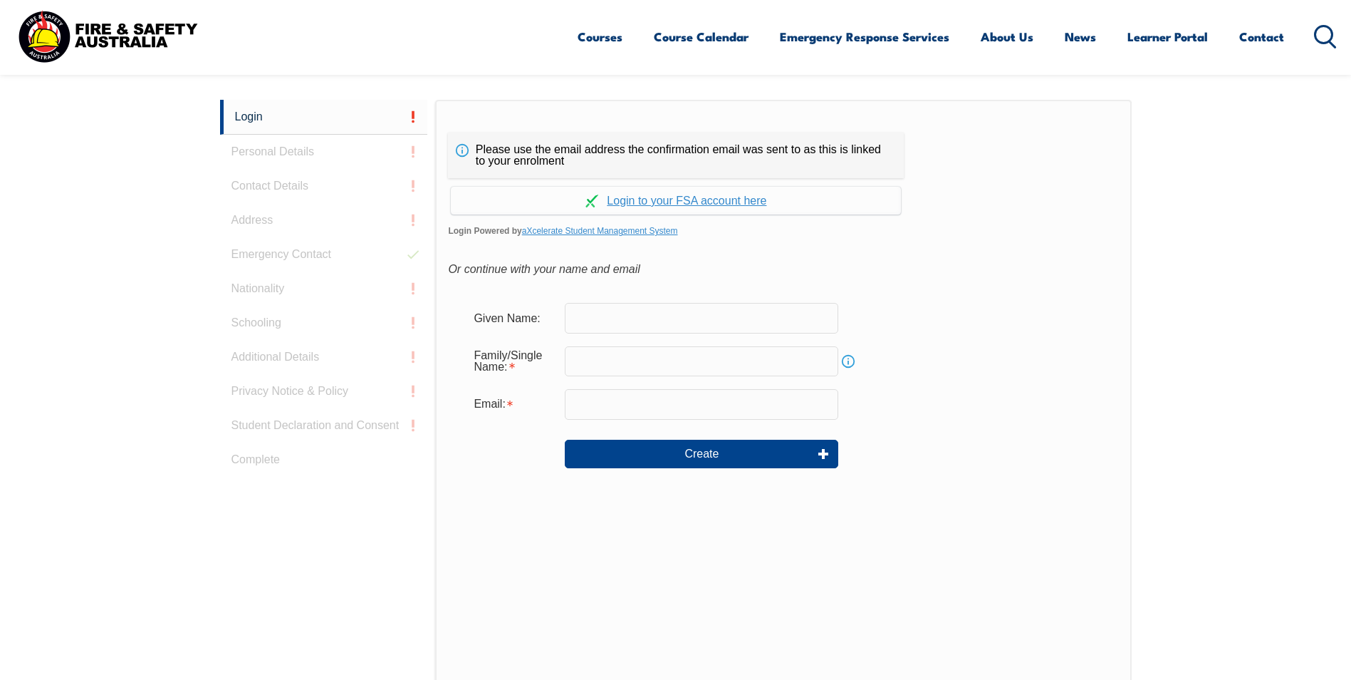
scroll to position [380, 0]
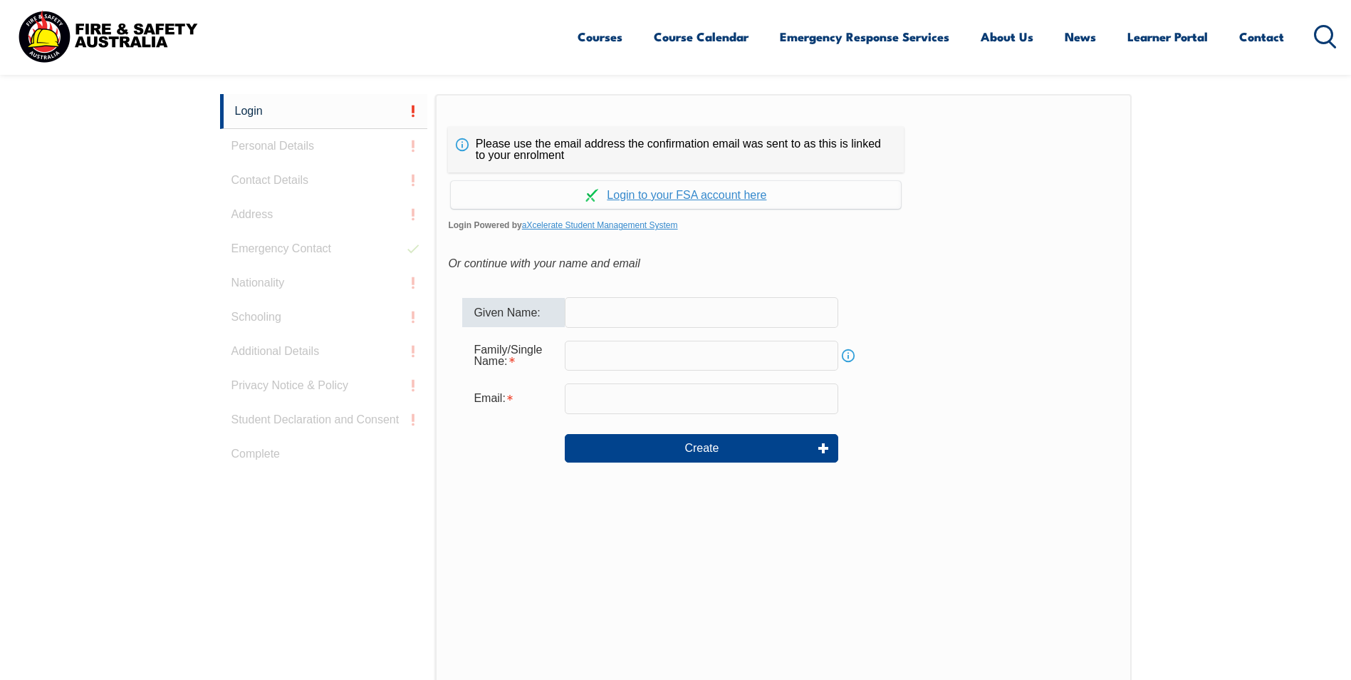
click at [634, 315] on input "text" at bounding box center [702, 312] width 274 height 30
type input "mervin"
click at [585, 353] on input "text" at bounding box center [702, 355] width 274 height 30
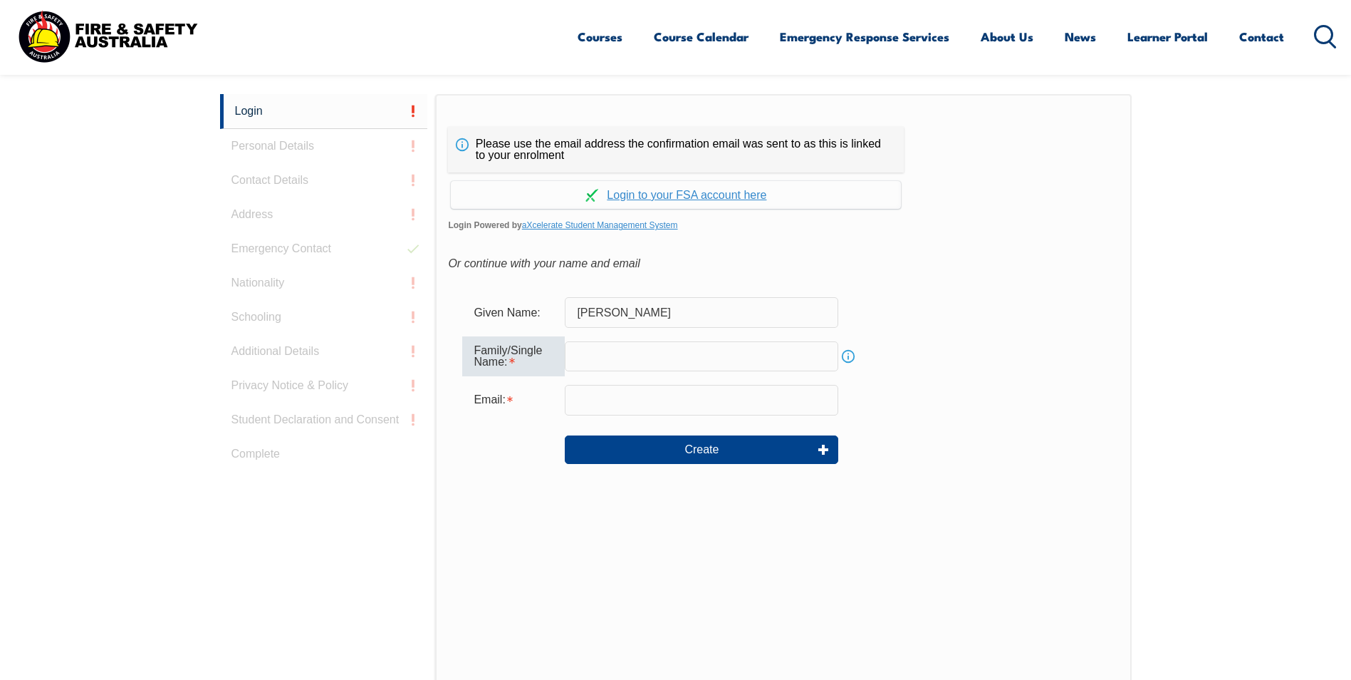
type input "m"
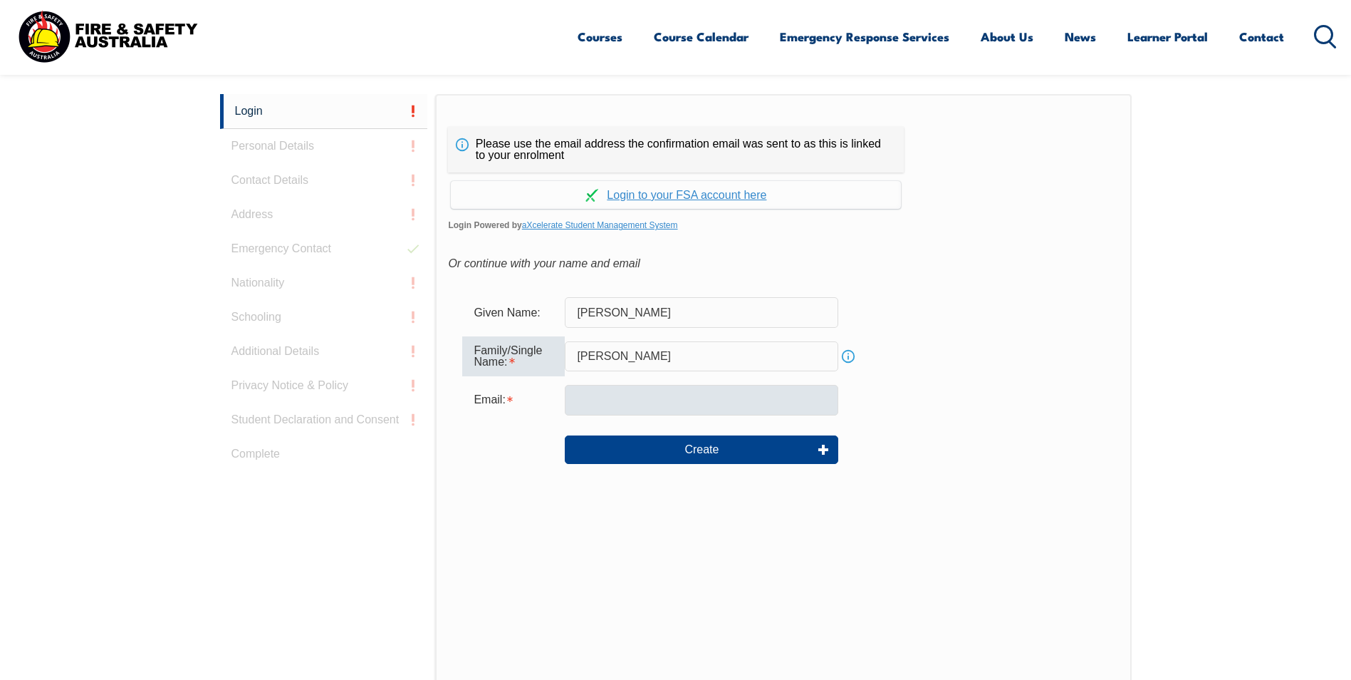
type input "janke"
click at [577, 400] on input "email" at bounding box center [702, 400] width 274 height 30
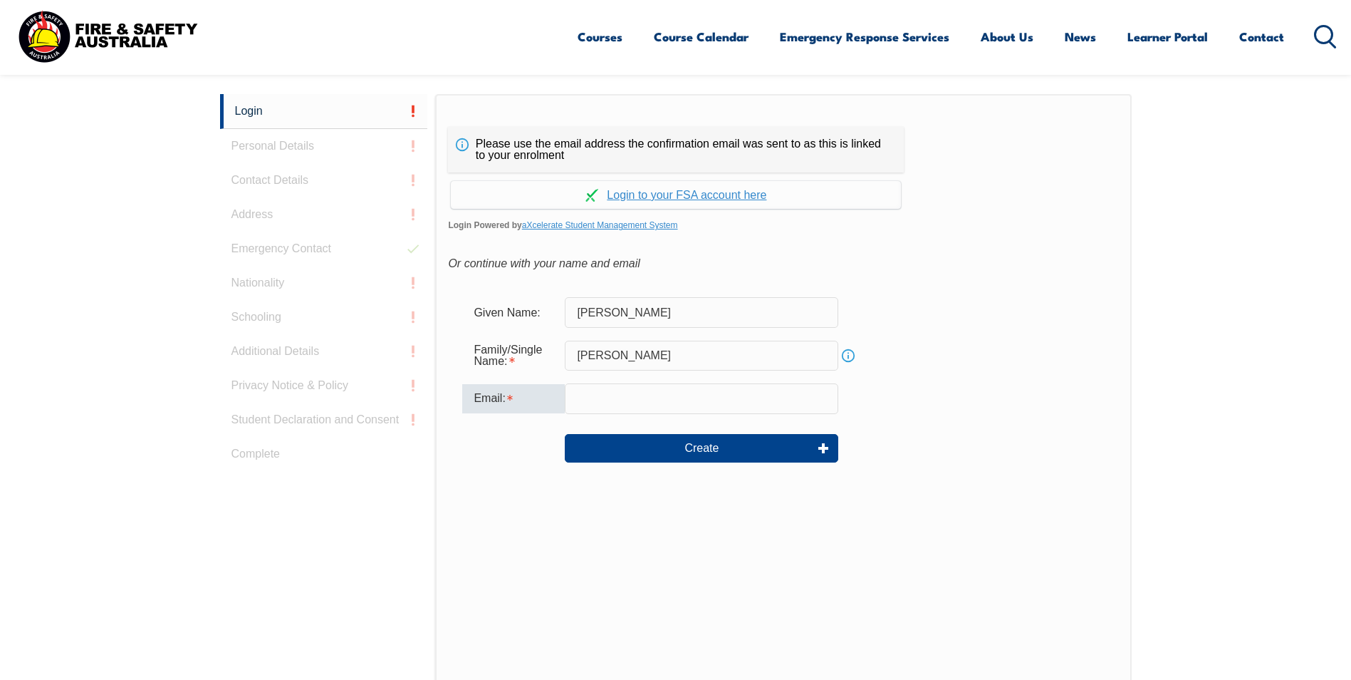
type input "Merv.Janke@Raytheon.com.au"
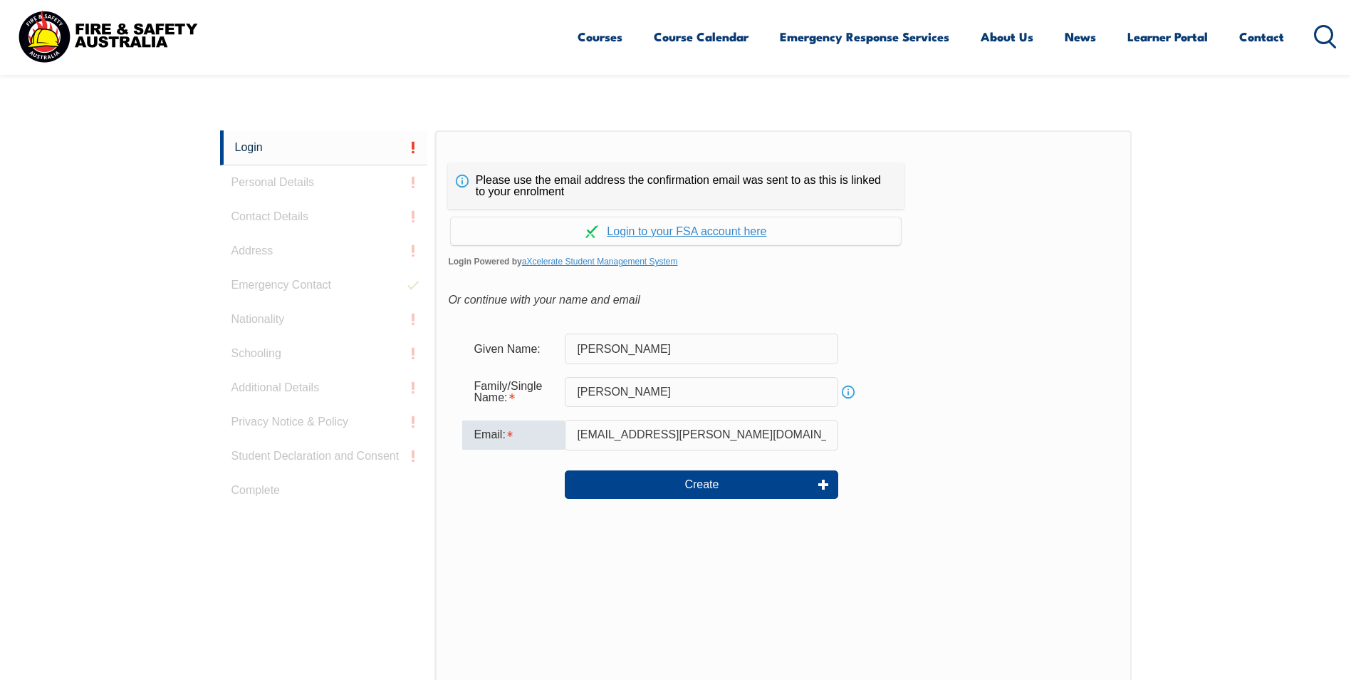
scroll to position [356, 0]
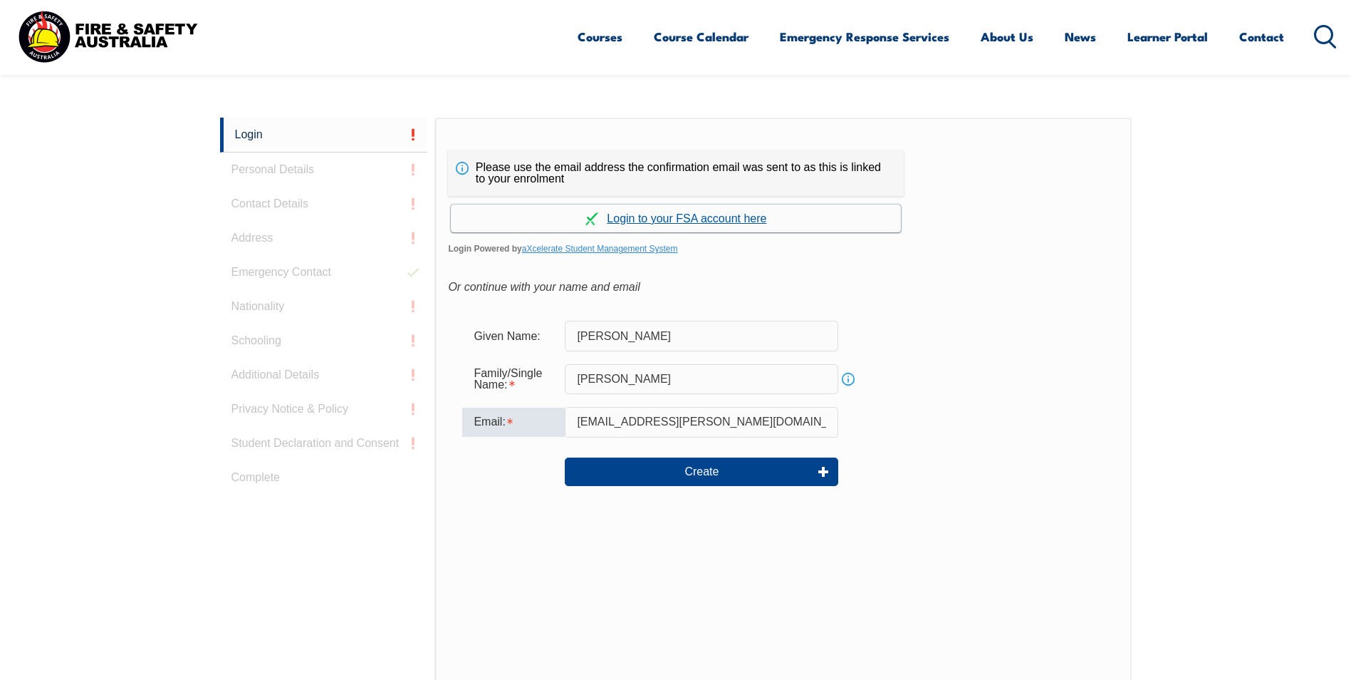
click at [657, 219] on link "Continue with aXcelerate" at bounding box center [676, 218] width 450 height 28
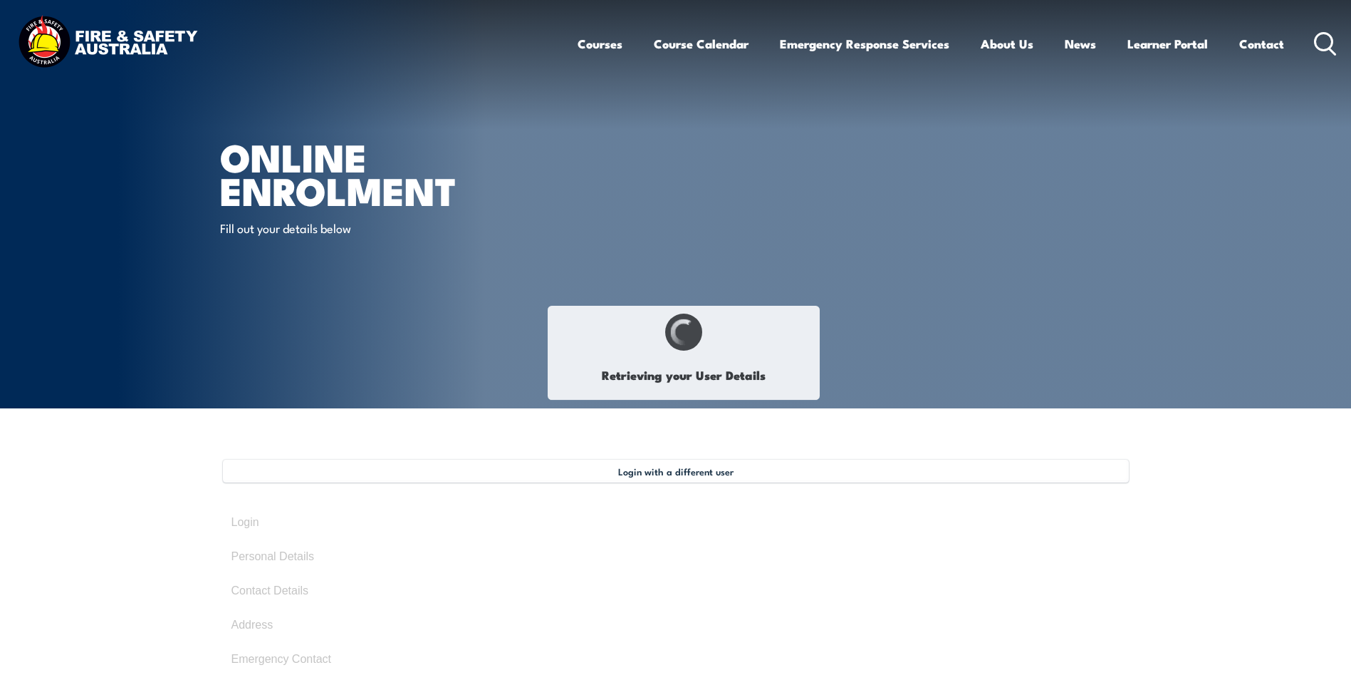
type input "Merv"
type input "Janke"
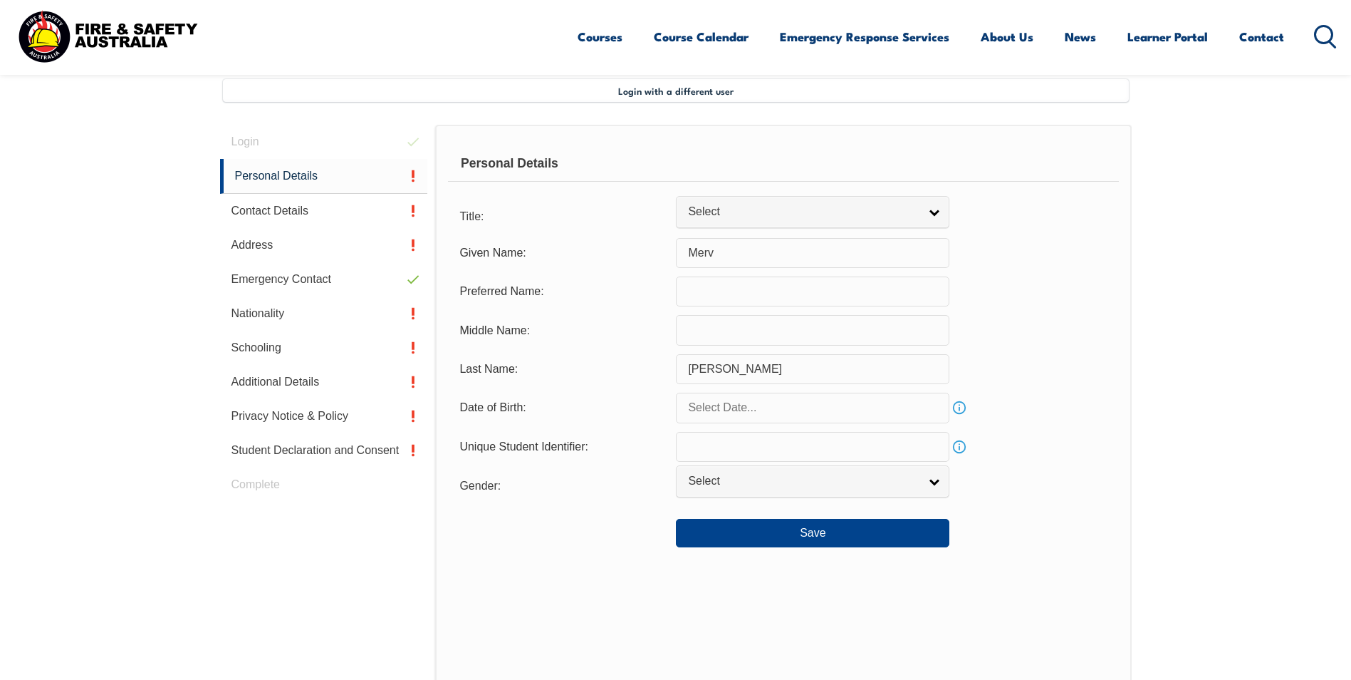
scroll to position [388, 0]
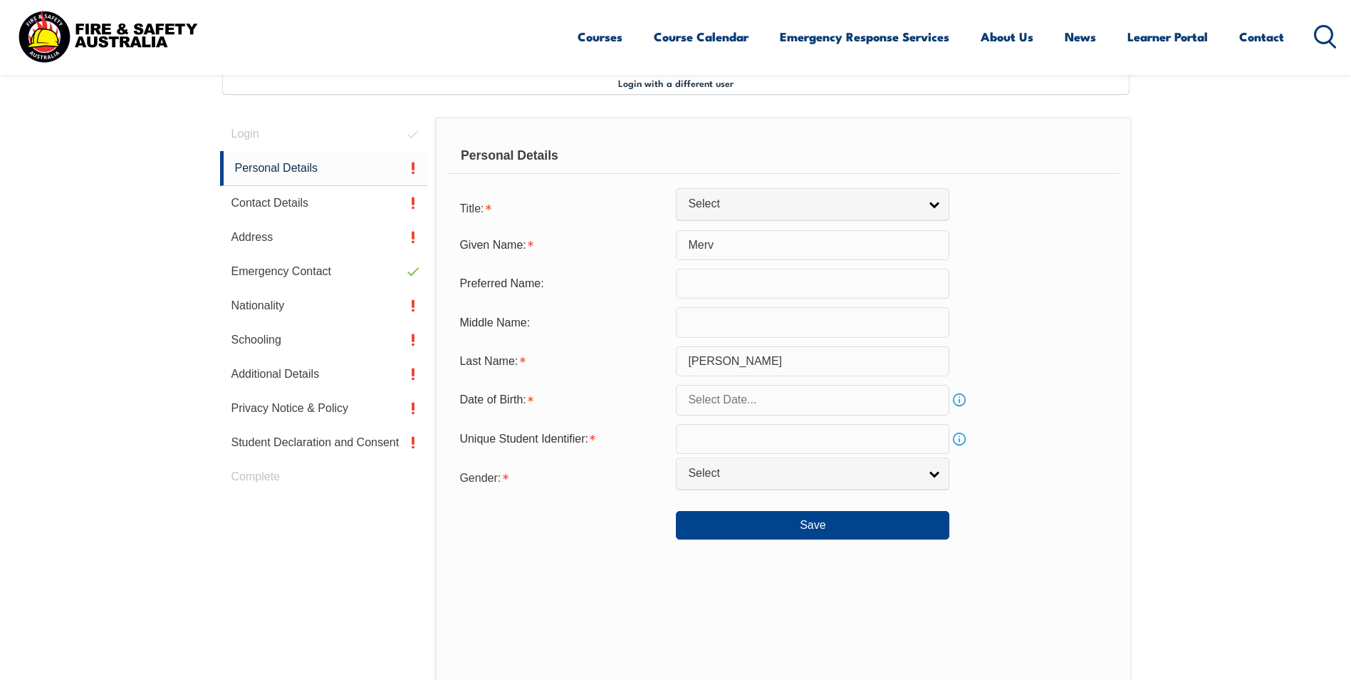
click at [957, 440] on link "Info" at bounding box center [960, 439] width 20 height 20
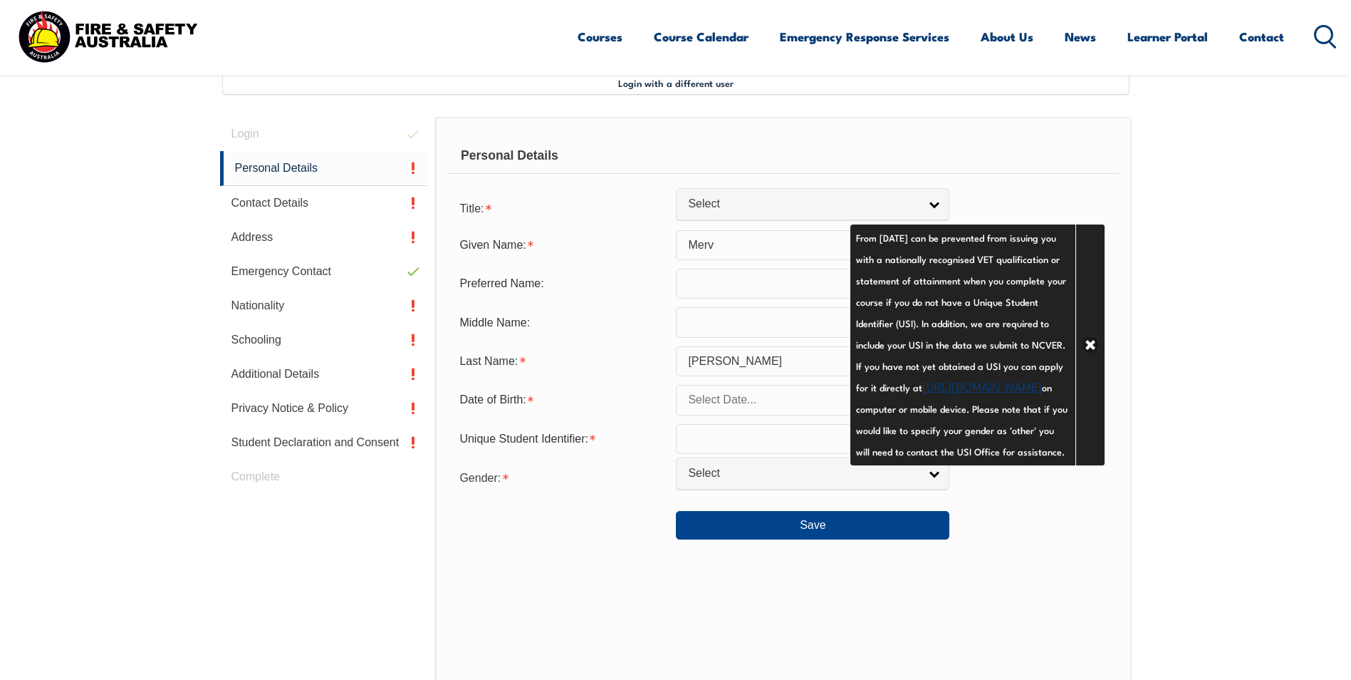
click at [787, 593] on div "Personal Details Title: Mr Mrs Ms Miss Other Select Given Name: Merv Preferred …" at bounding box center [783, 430] width 696 height 626
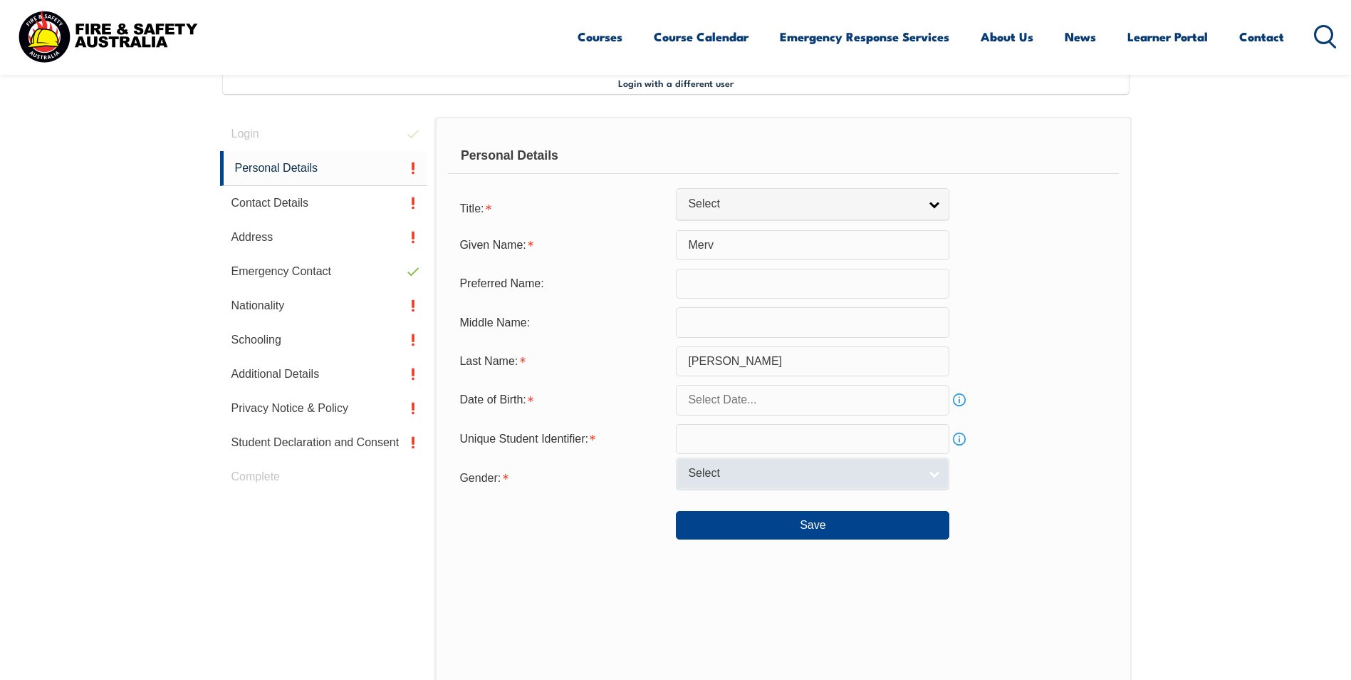
click at [934, 477] on link "Select" at bounding box center [813, 473] width 274 height 32
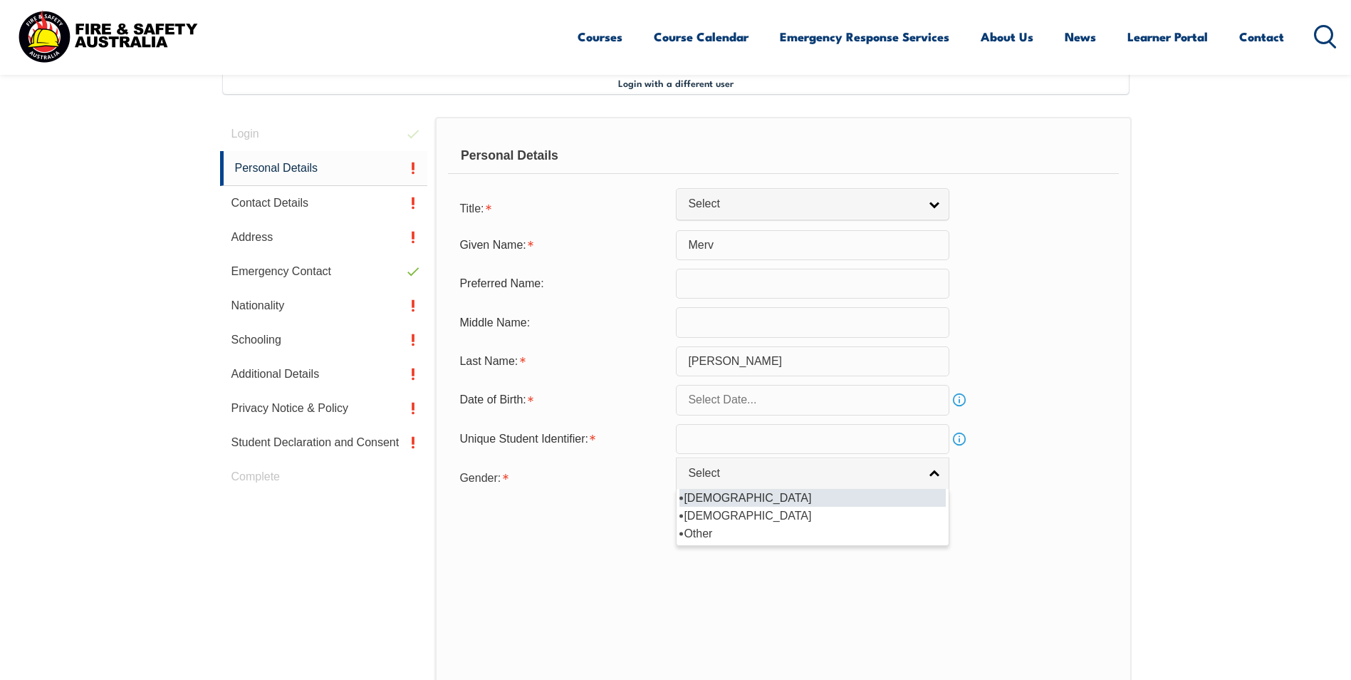
click at [758, 501] on li "[DEMOGRAPHIC_DATA]" at bounding box center [813, 498] width 266 height 18
select select "M"
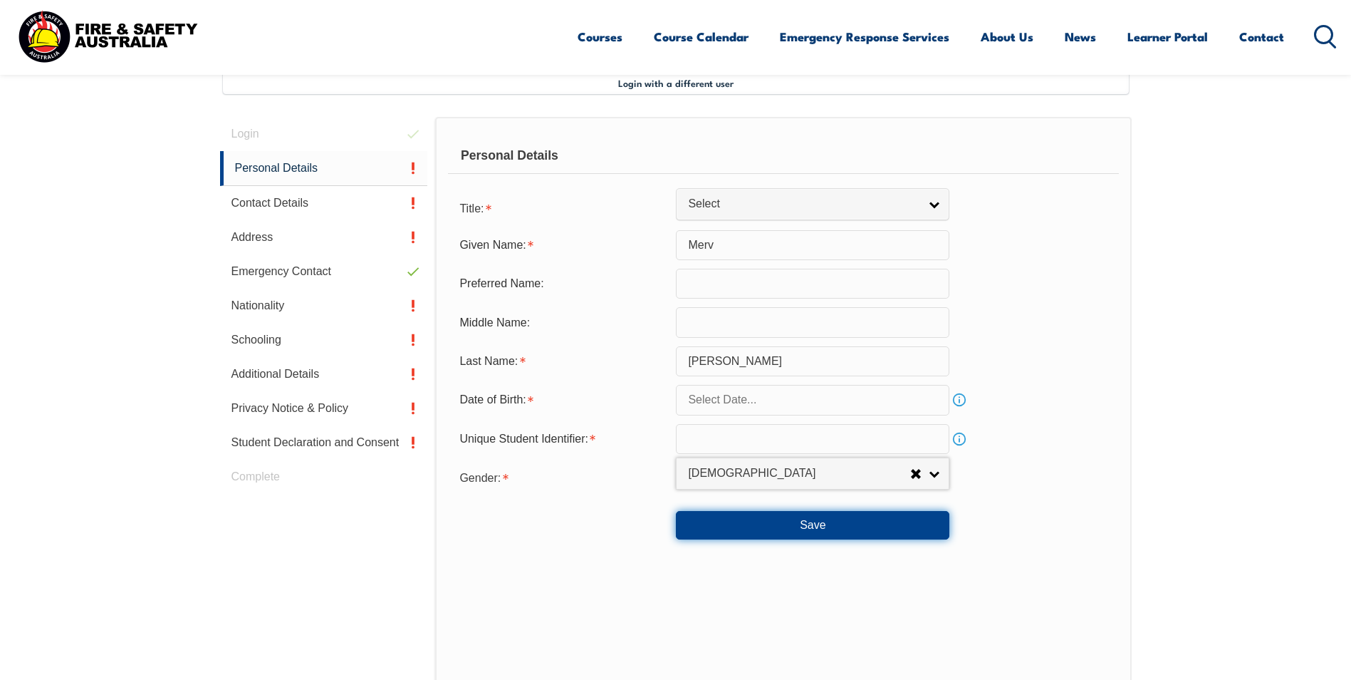
click at [815, 521] on button "Save" at bounding box center [813, 525] width 274 height 28
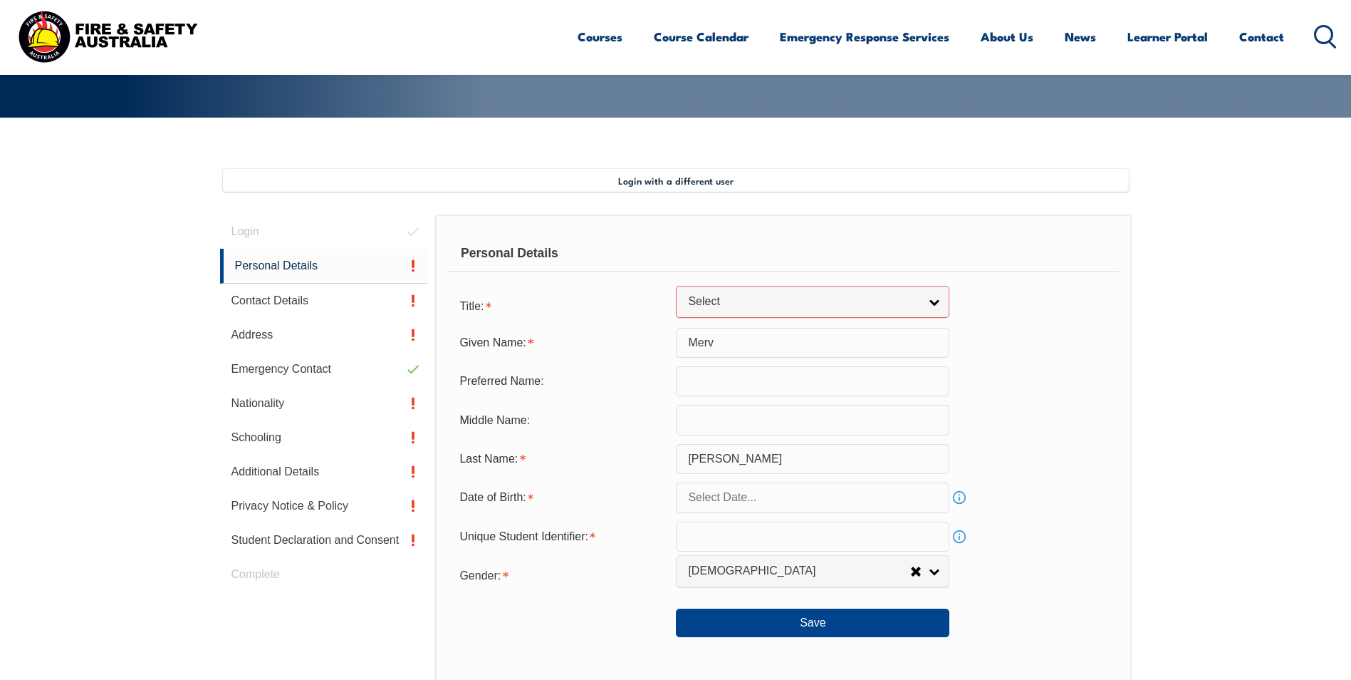
scroll to position [290, 0]
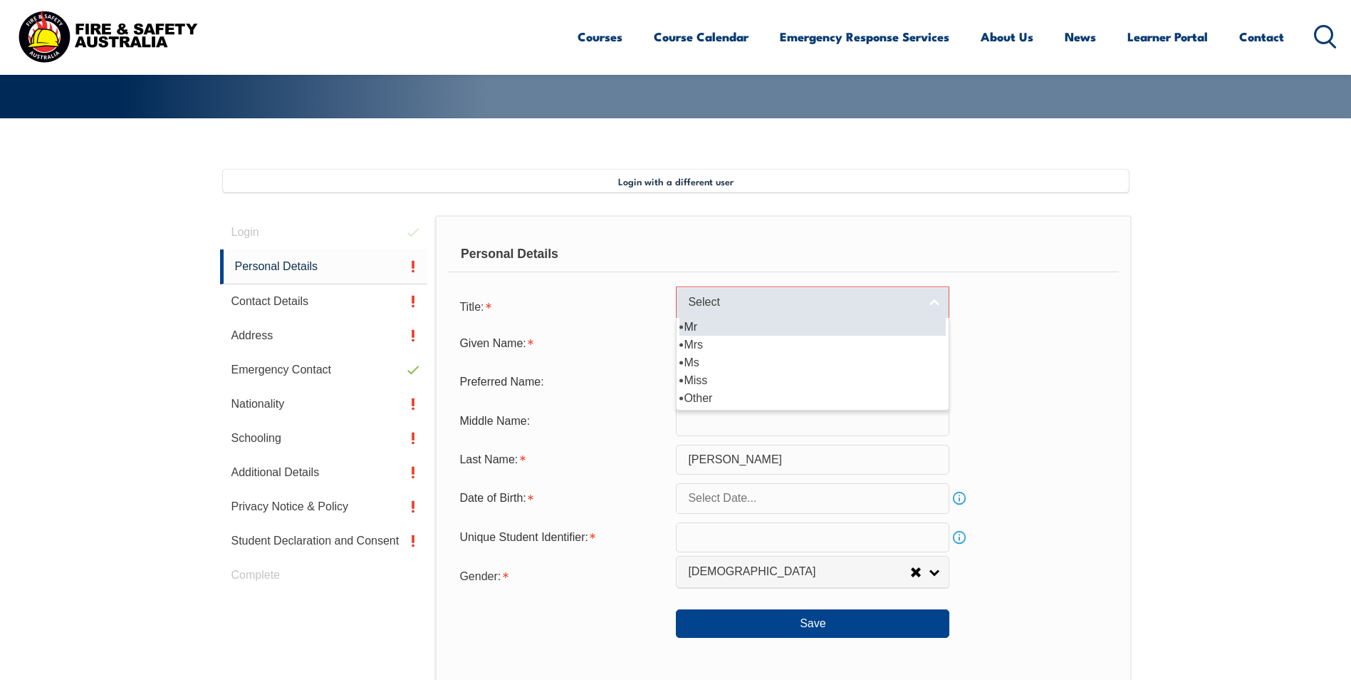
click at [939, 310] on link "Select" at bounding box center [813, 302] width 274 height 32
click at [752, 328] on li "Mr" at bounding box center [813, 327] width 266 height 18
select select "Mr"
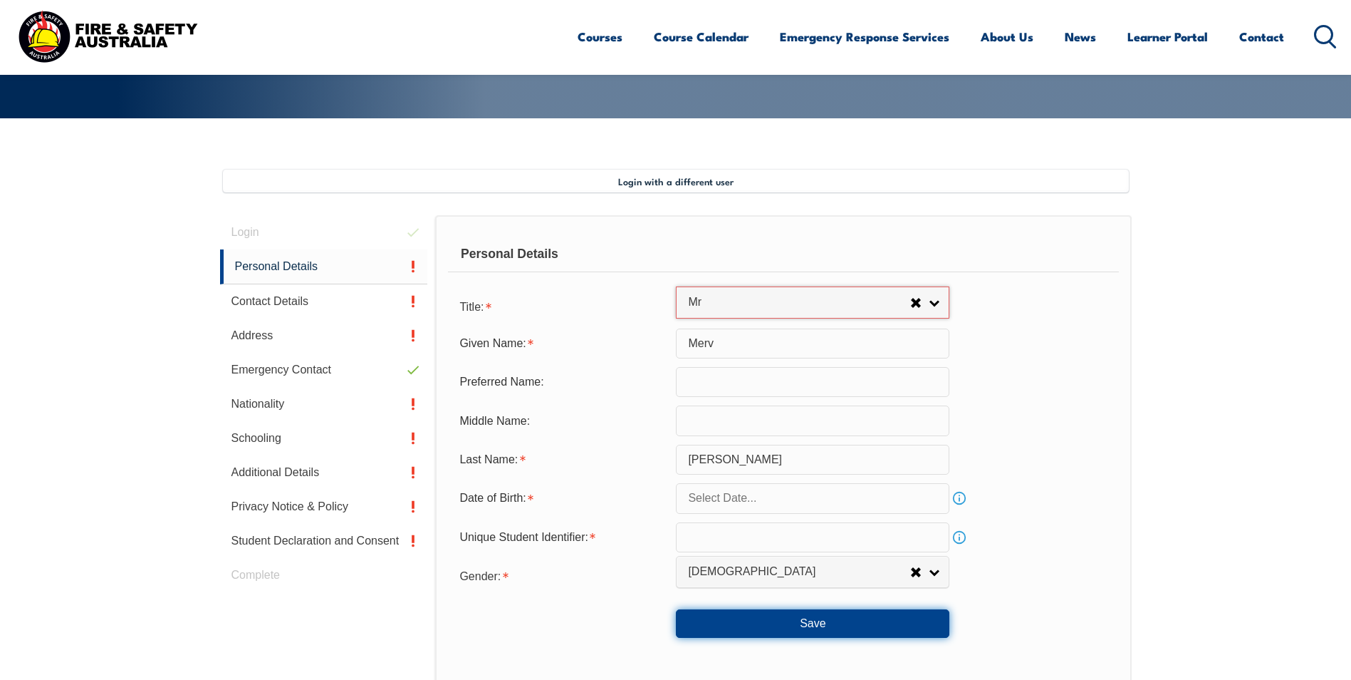
click at [811, 628] on button "Save" at bounding box center [813, 623] width 274 height 28
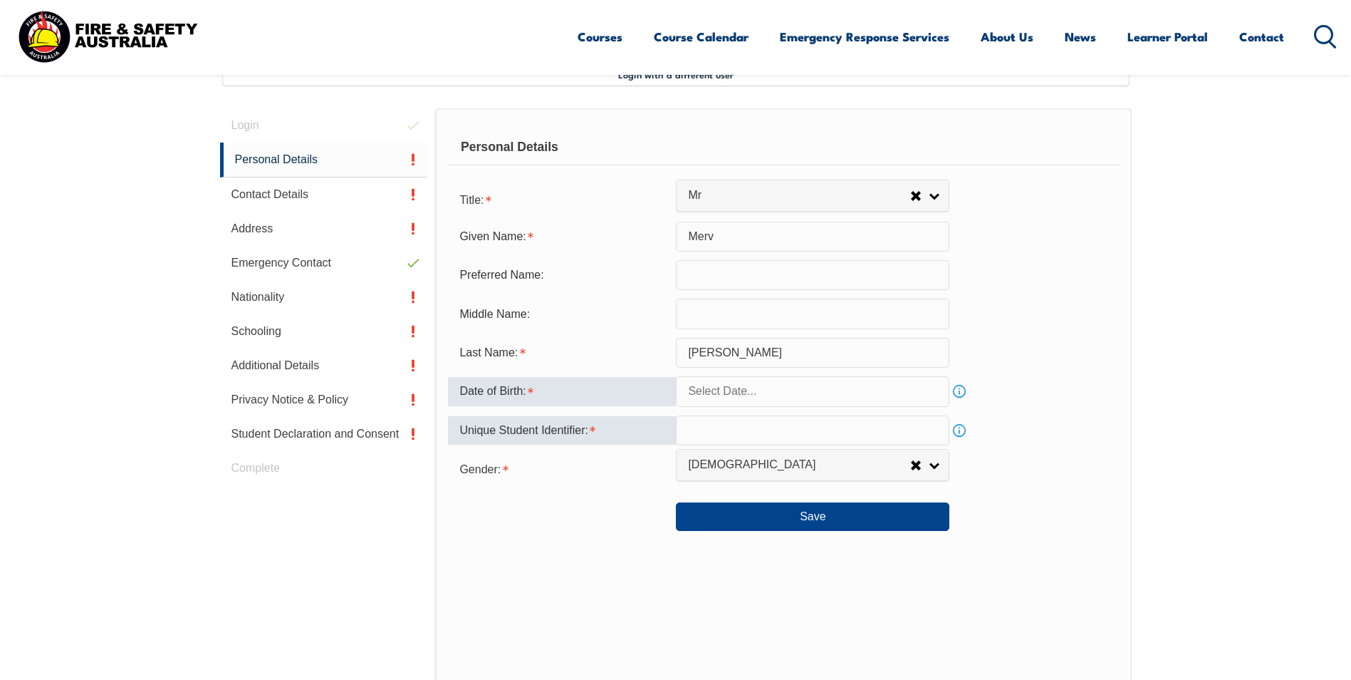
scroll to position [427, 0]
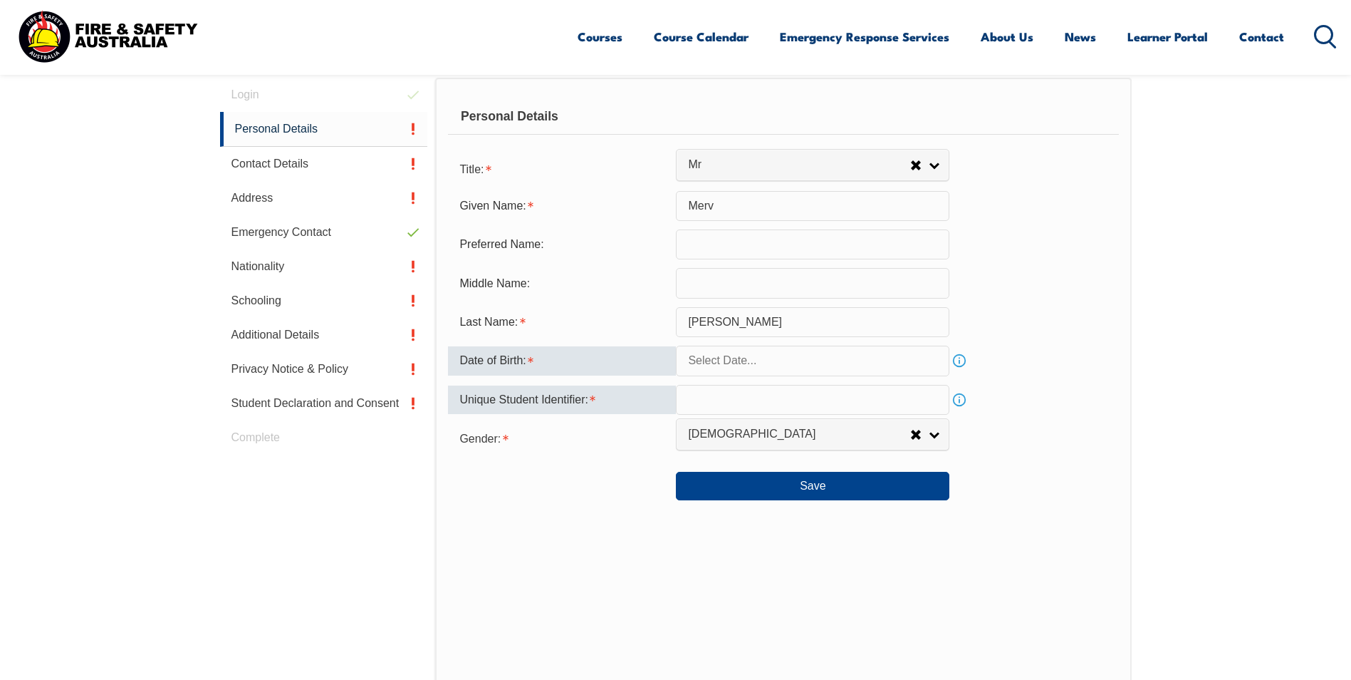
click at [714, 399] on input "text" at bounding box center [813, 400] width 274 height 30
type input "RZ99BDZEKL"
click at [764, 357] on input "text" at bounding box center [813, 360] width 274 height 30
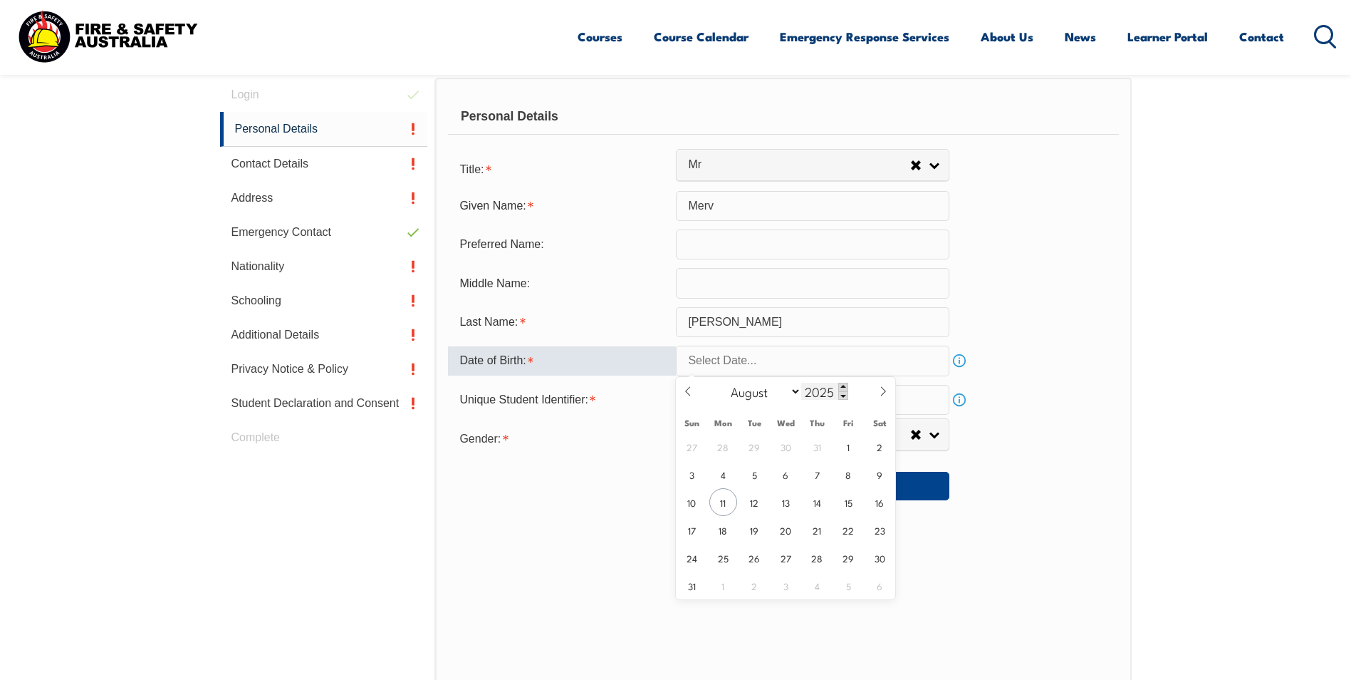
click at [841, 385] on span at bounding box center [843, 387] width 10 height 9
click at [841, 394] on span at bounding box center [843, 395] width 10 height 9
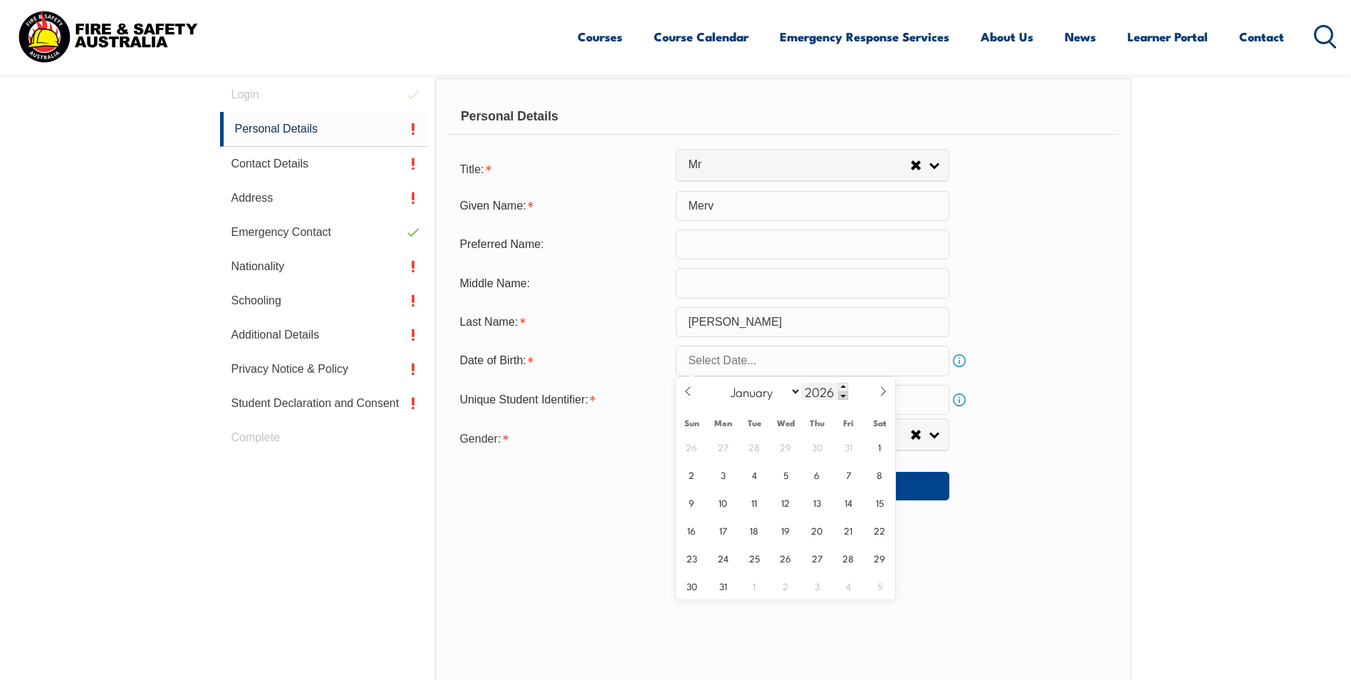
click at [841, 394] on span at bounding box center [843, 395] width 10 height 9
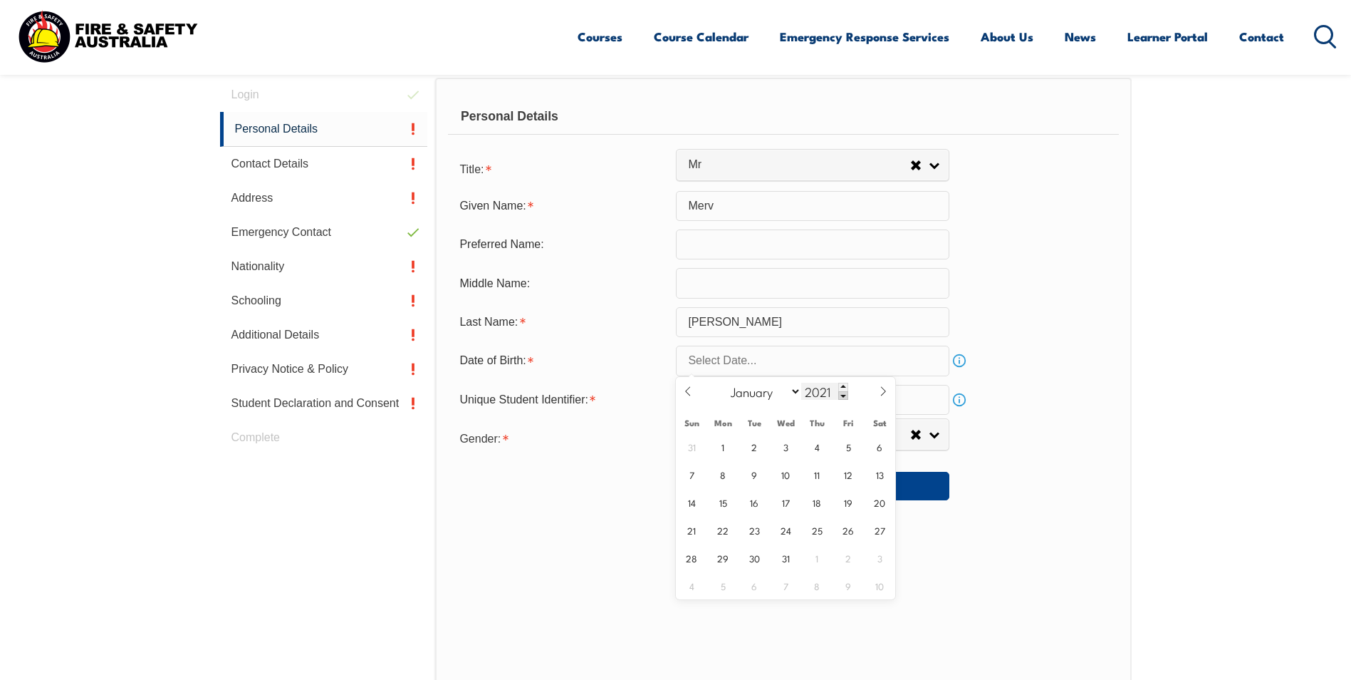
click at [841, 394] on span at bounding box center [843, 395] width 10 height 9
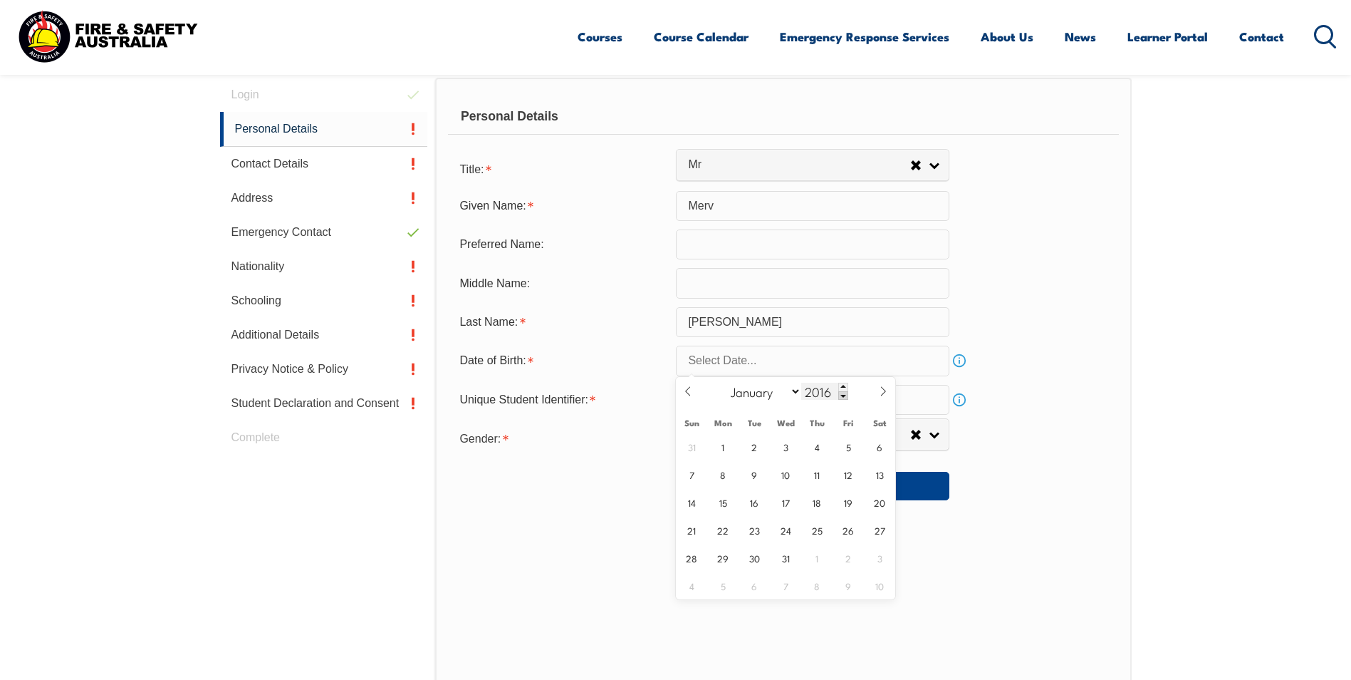
click at [841, 394] on span at bounding box center [843, 395] width 10 height 9
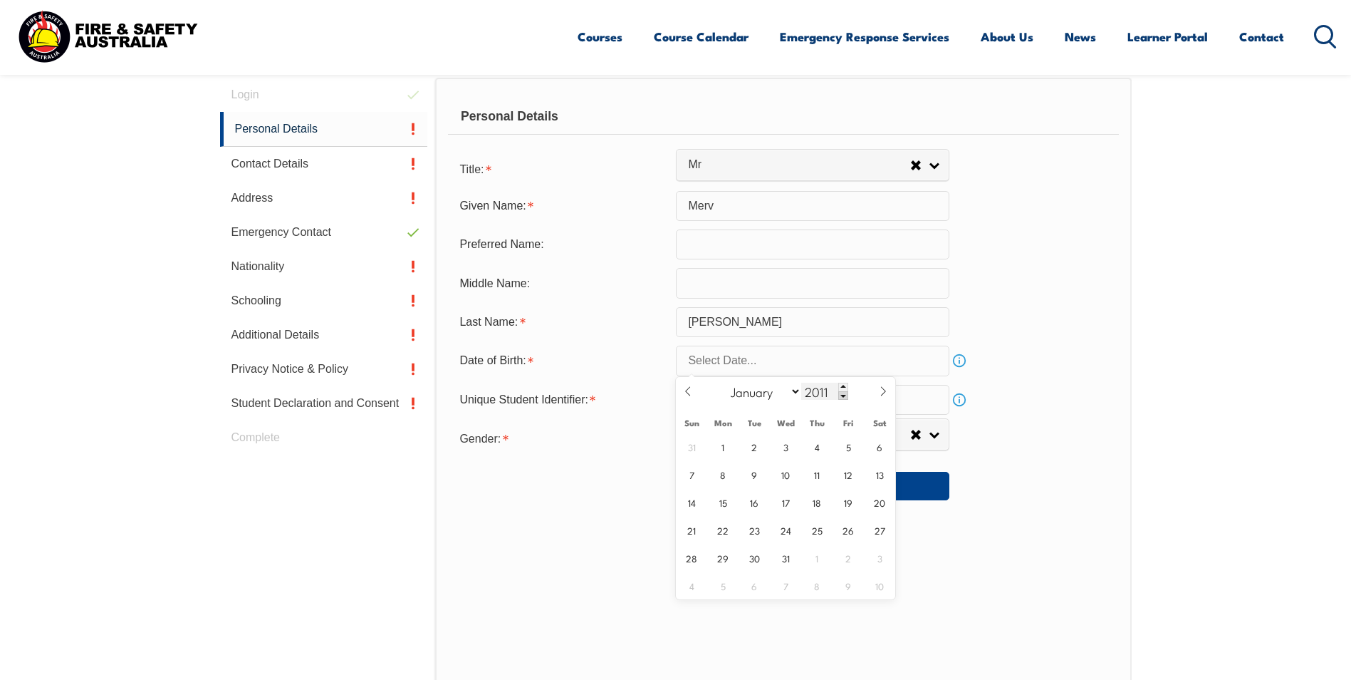
click at [841, 395] on span at bounding box center [843, 395] width 10 height 9
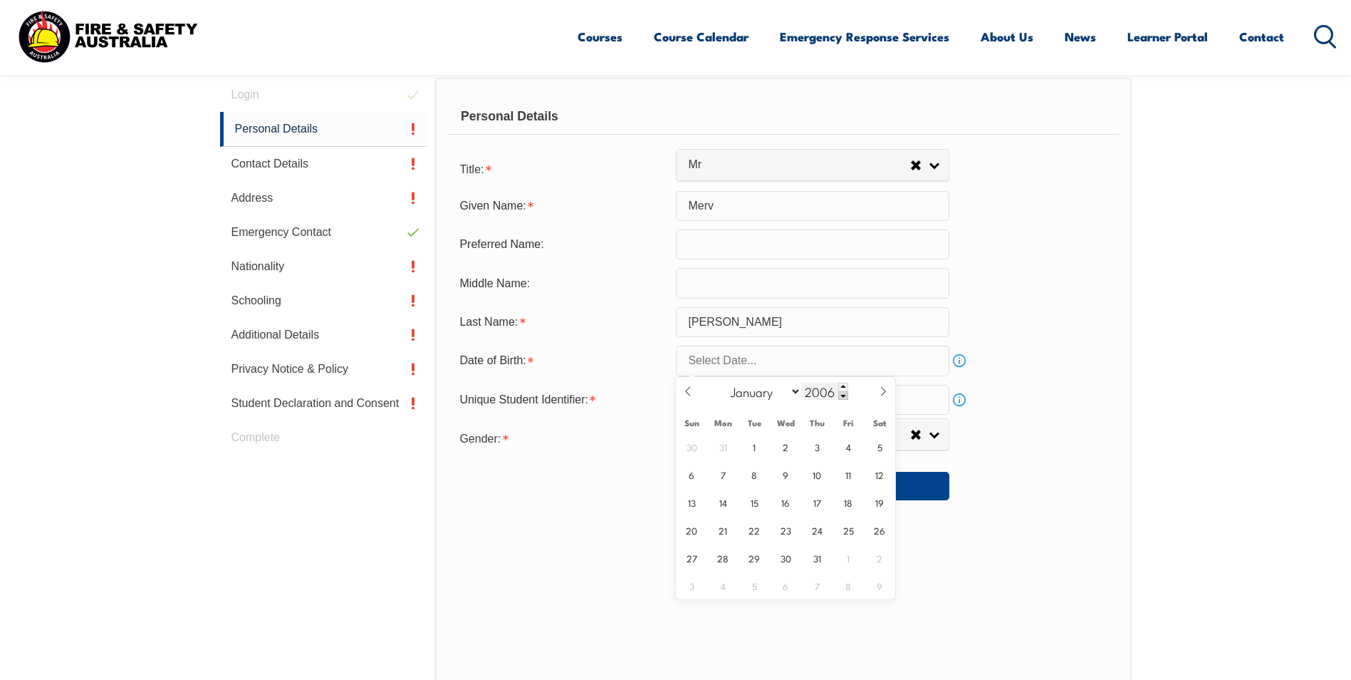
click at [841, 395] on span at bounding box center [843, 395] width 10 height 9
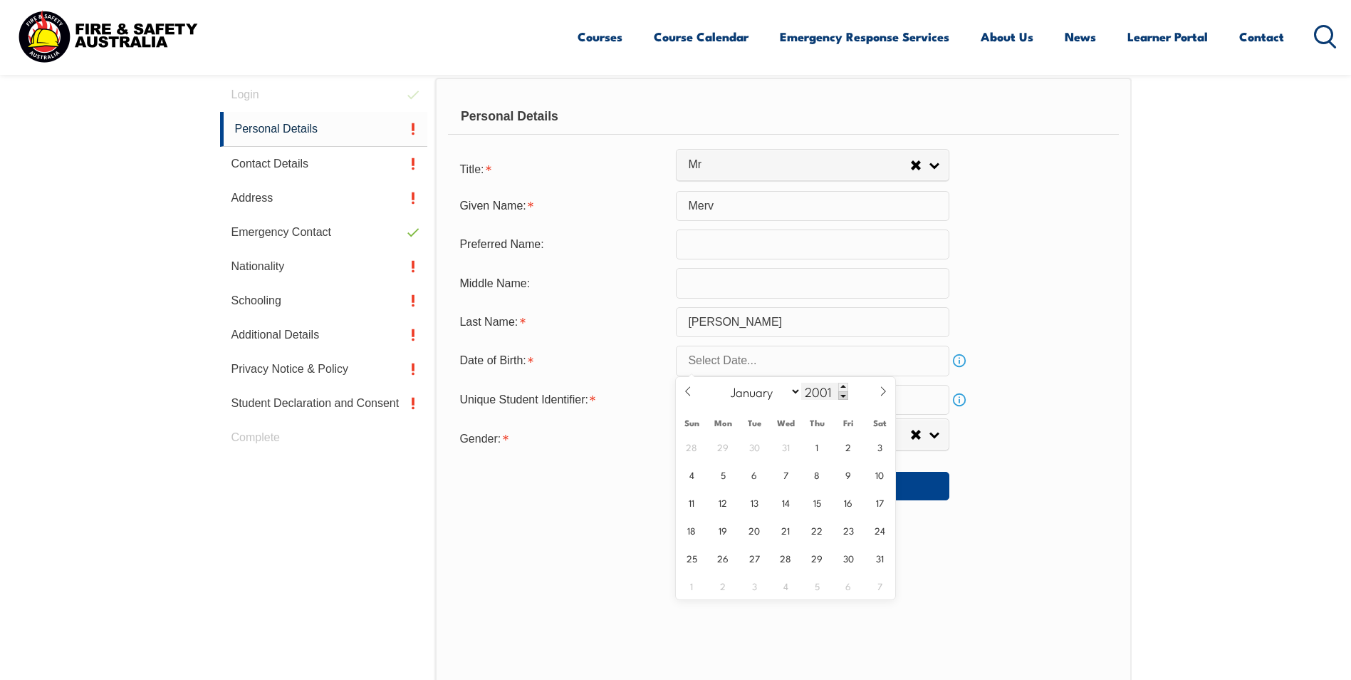
click at [841, 395] on span at bounding box center [843, 395] width 10 height 9
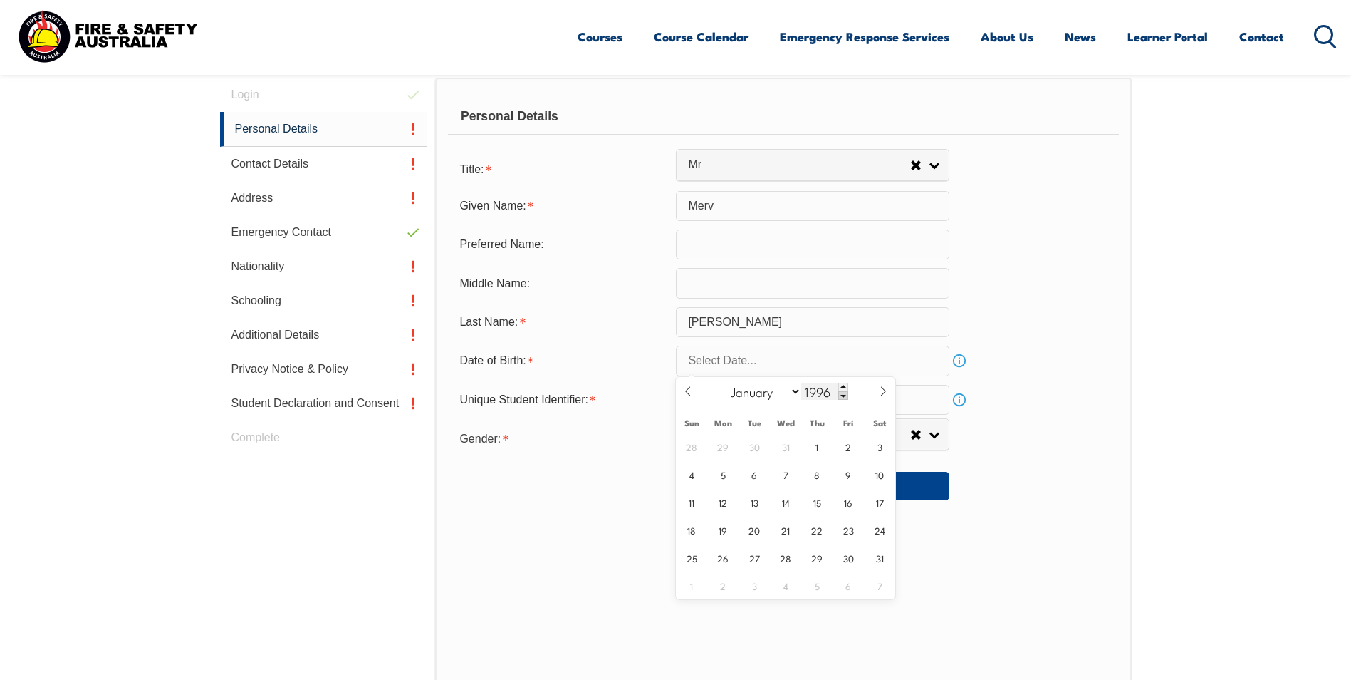
click at [841, 395] on span at bounding box center [843, 395] width 10 height 9
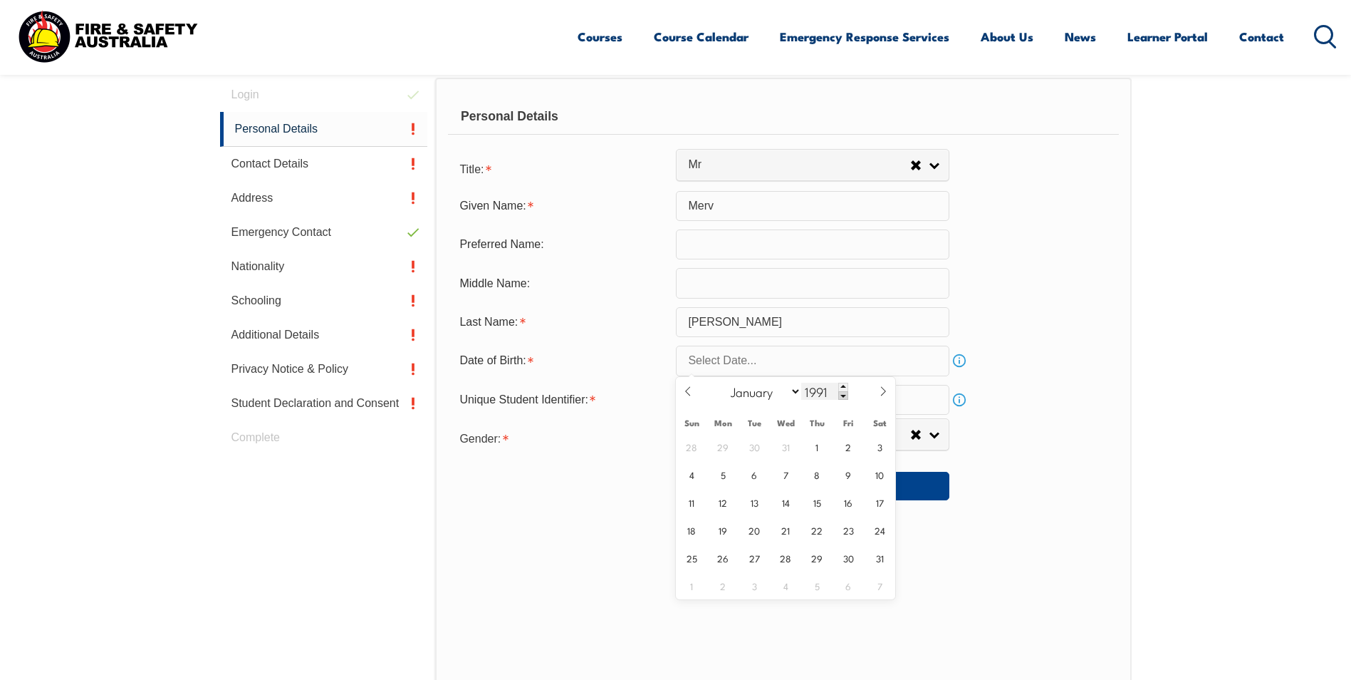
click at [841, 395] on span at bounding box center [843, 395] width 10 height 9
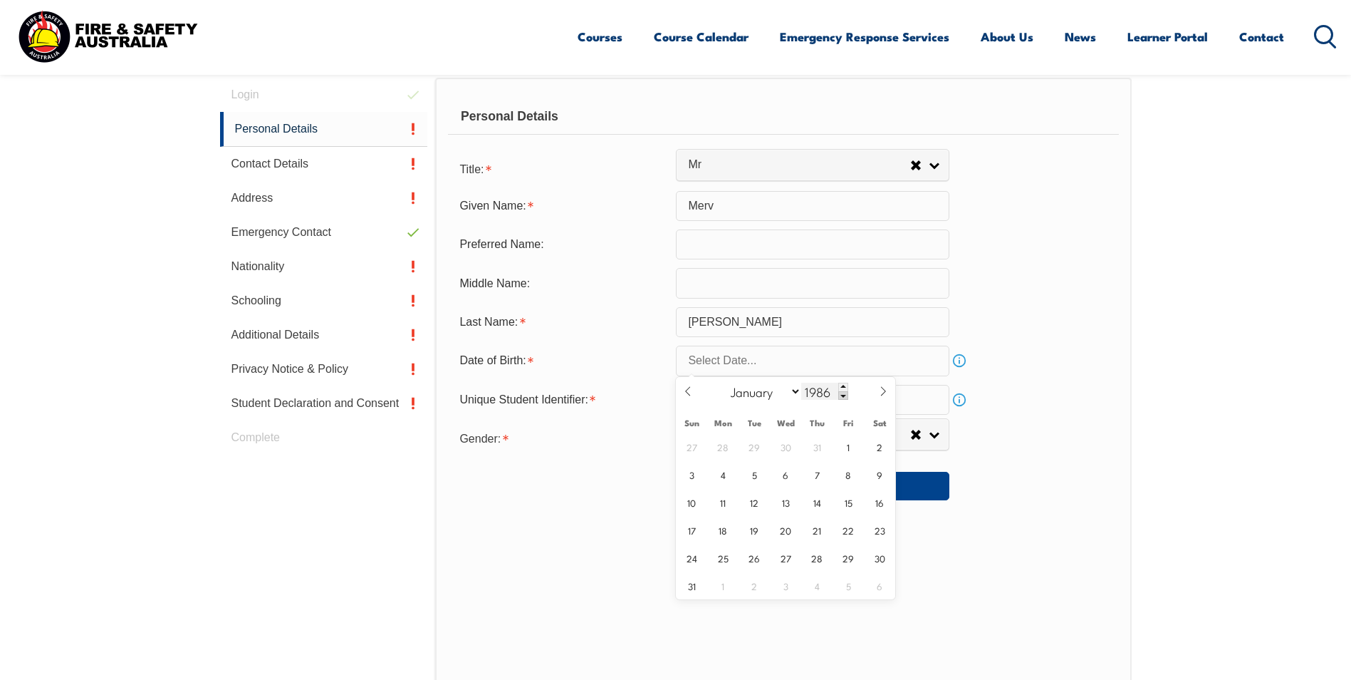
click at [841, 395] on span at bounding box center [843, 395] width 10 height 9
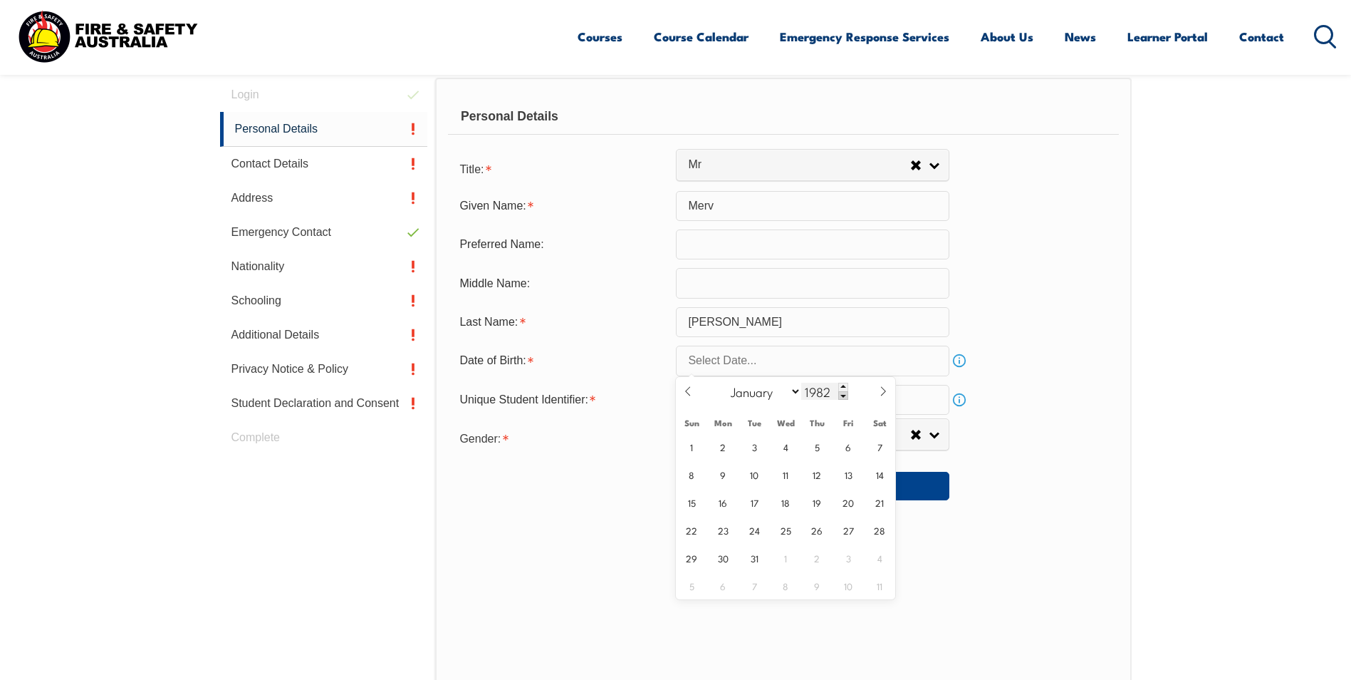
type input "1981"
click at [714, 587] on span "31" at bounding box center [723, 585] width 28 height 28
type input "[DATE]"
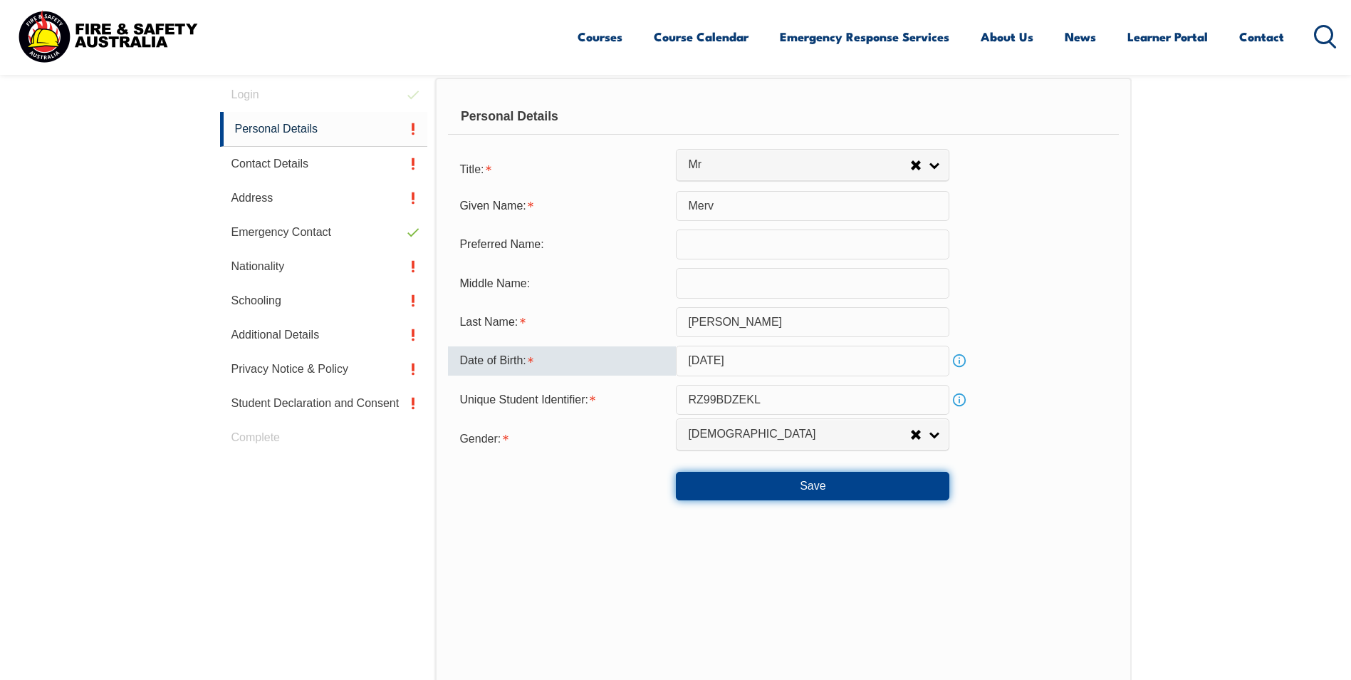
click at [813, 494] on button "Save" at bounding box center [813, 486] width 274 height 28
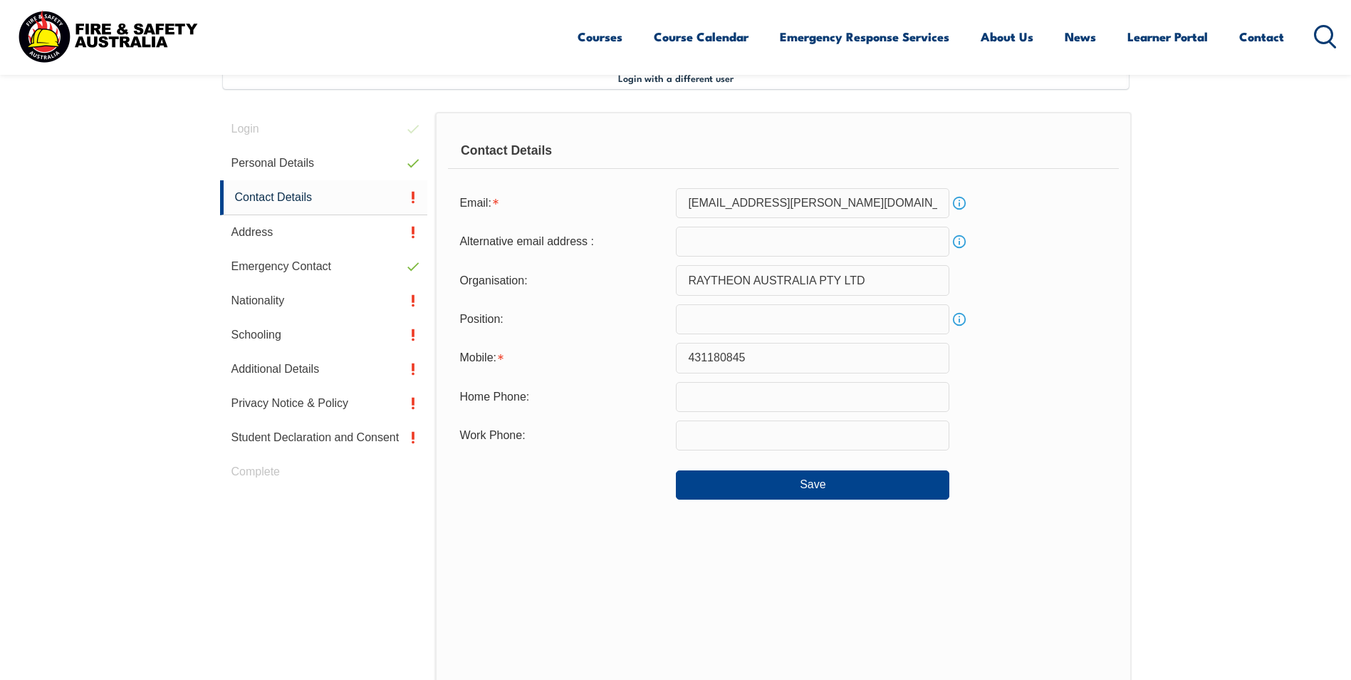
scroll to position [388, 0]
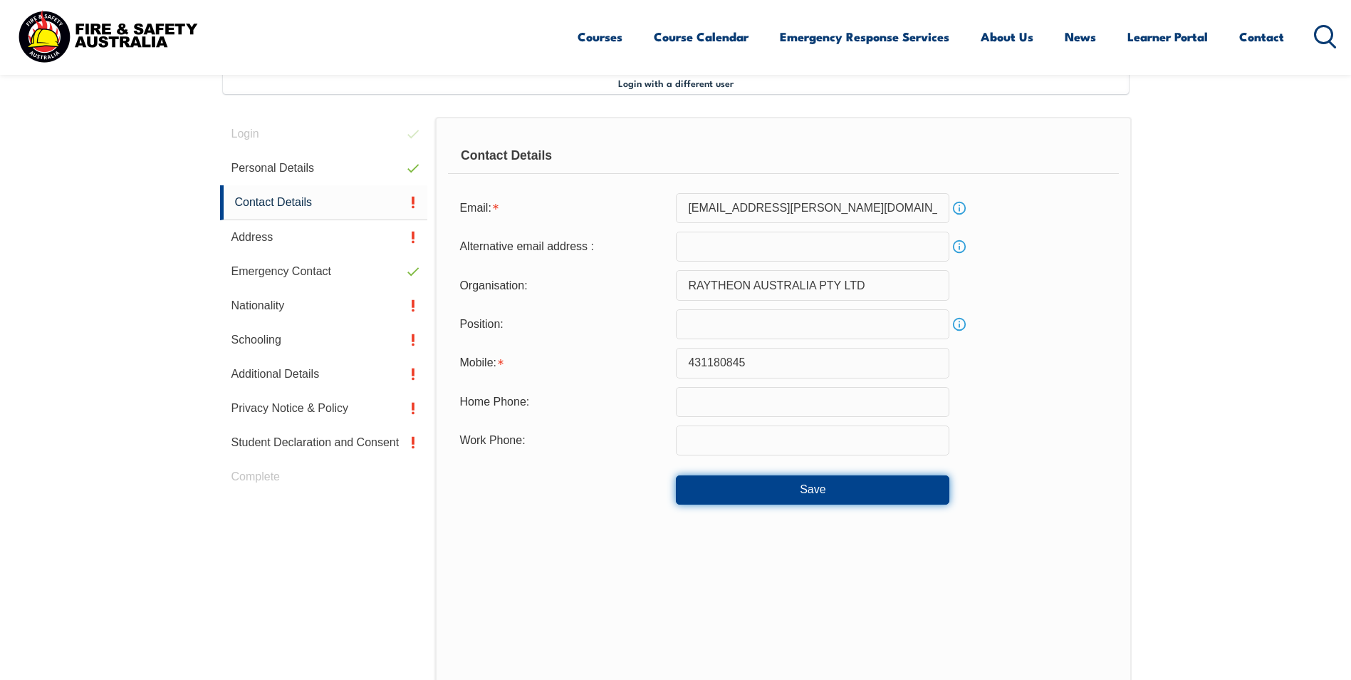
click at [819, 493] on button "Save" at bounding box center [813, 489] width 274 height 28
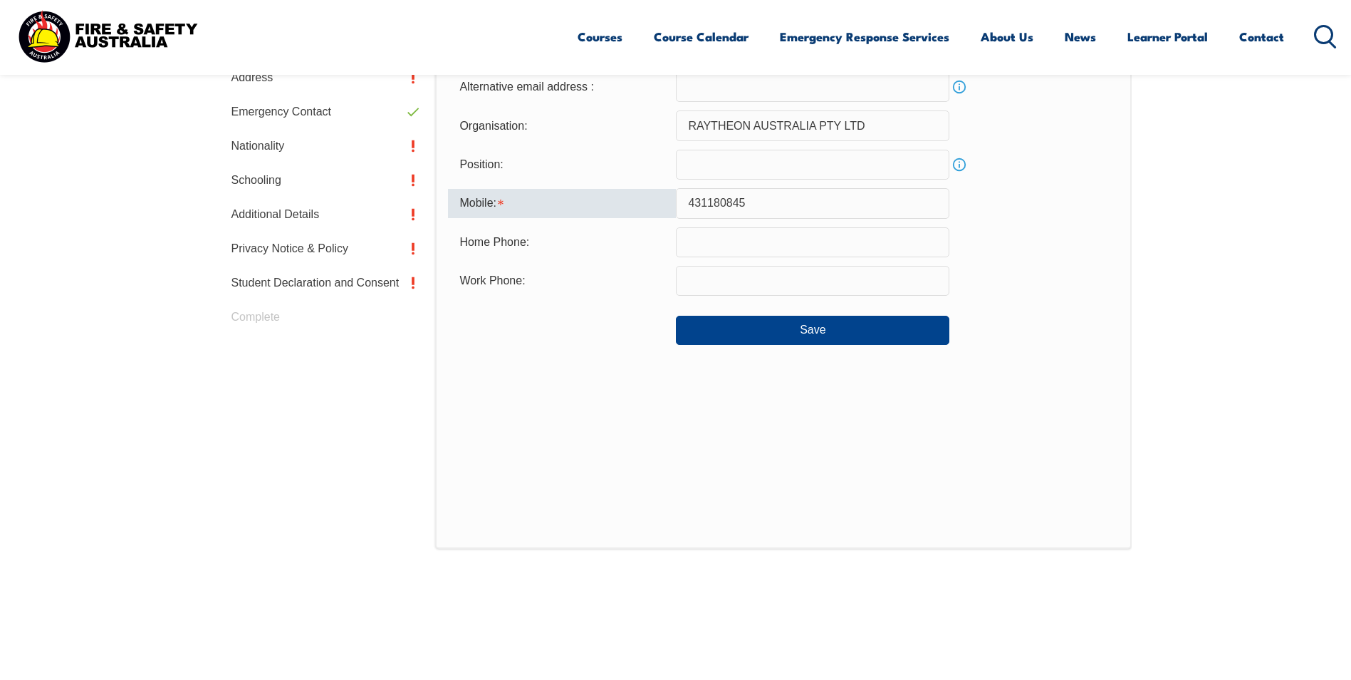
scroll to position [522, 0]
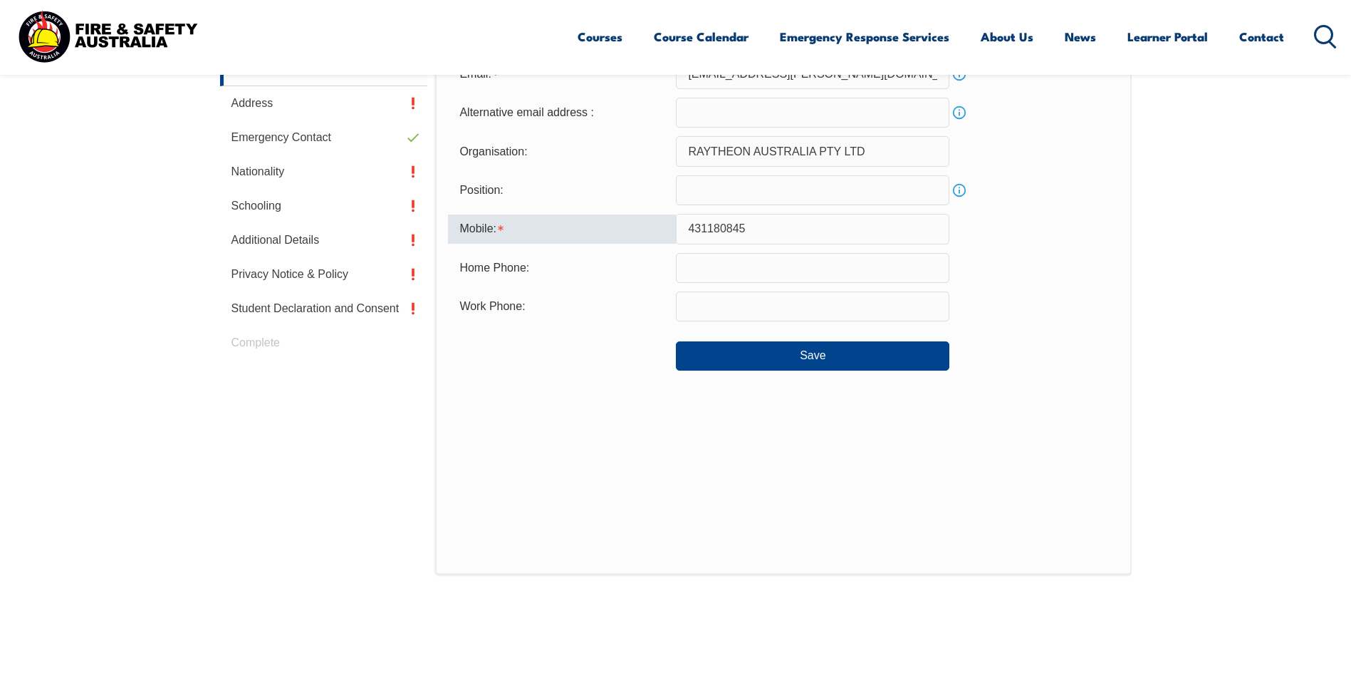
click at [764, 229] on input "431180845" at bounding box center [813, 229] width 274 height 30
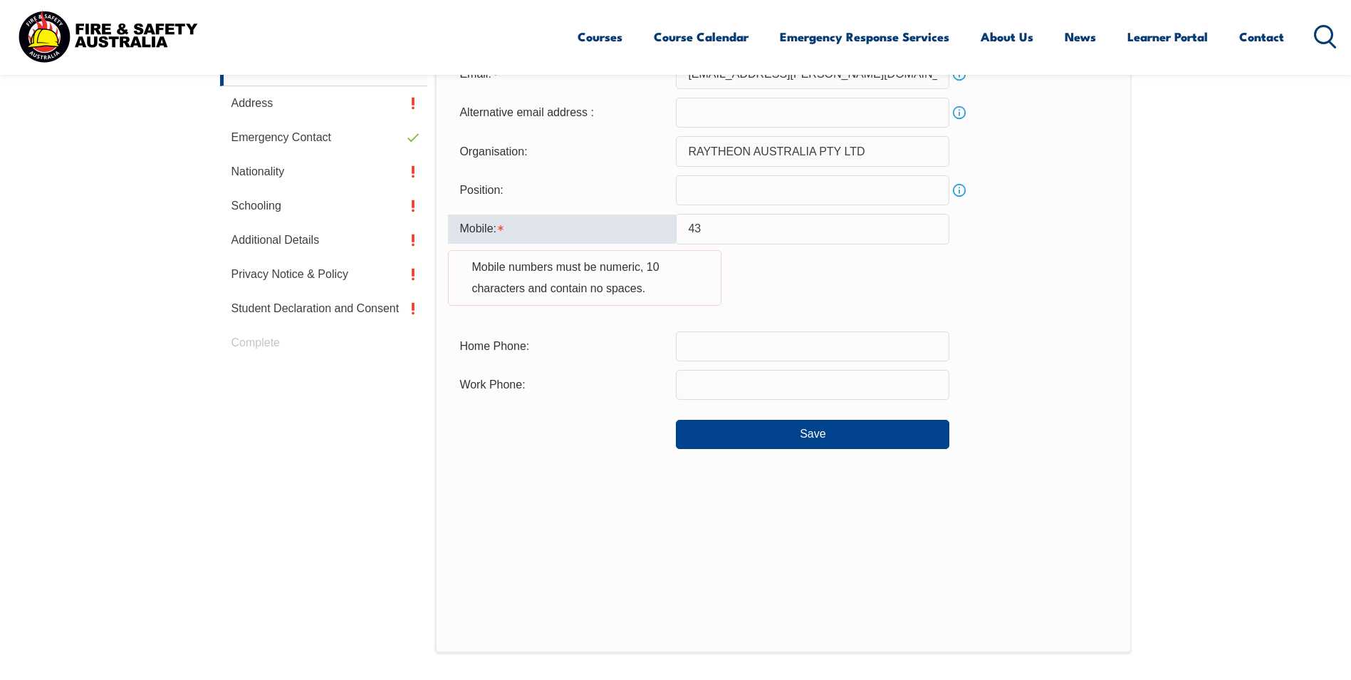
type input "4"
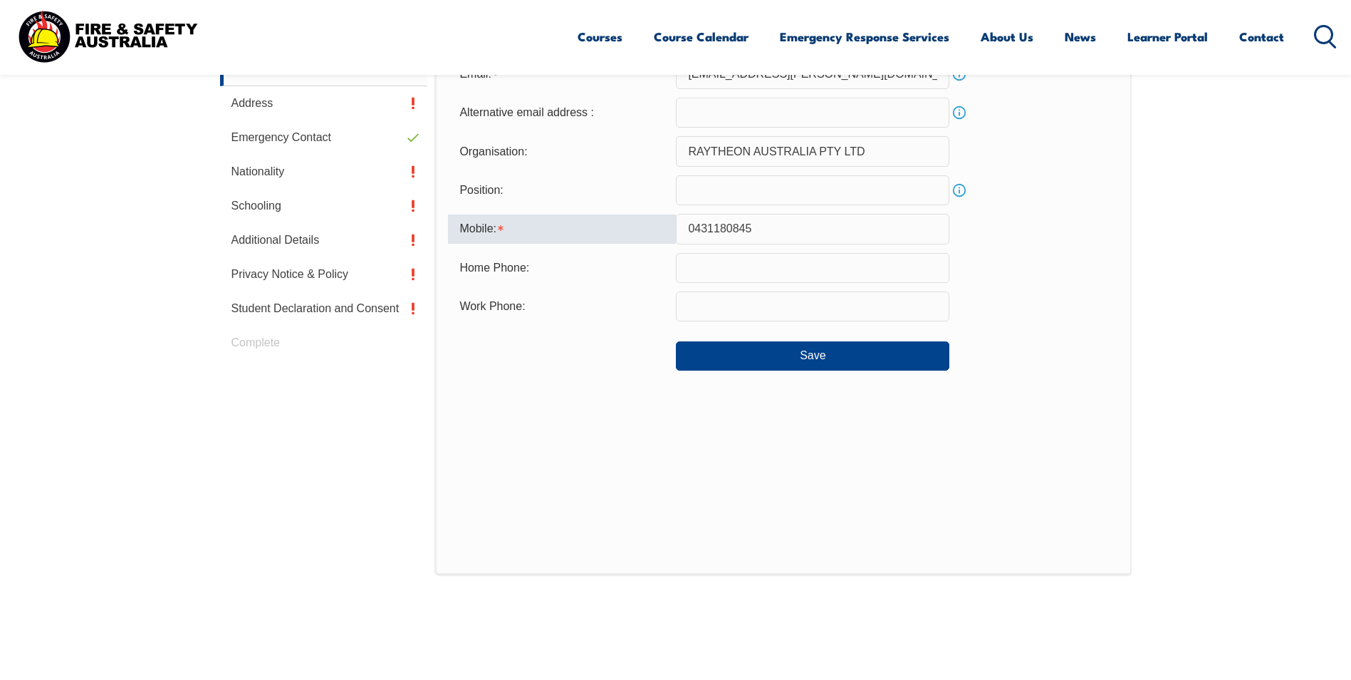
type input "0431180845"
click at [648, 466] on div "Contact Details Email: merv.janke@raytheon.com.au Info Alternative email addres…" at bounding box center [783, 278] width 696 height 591
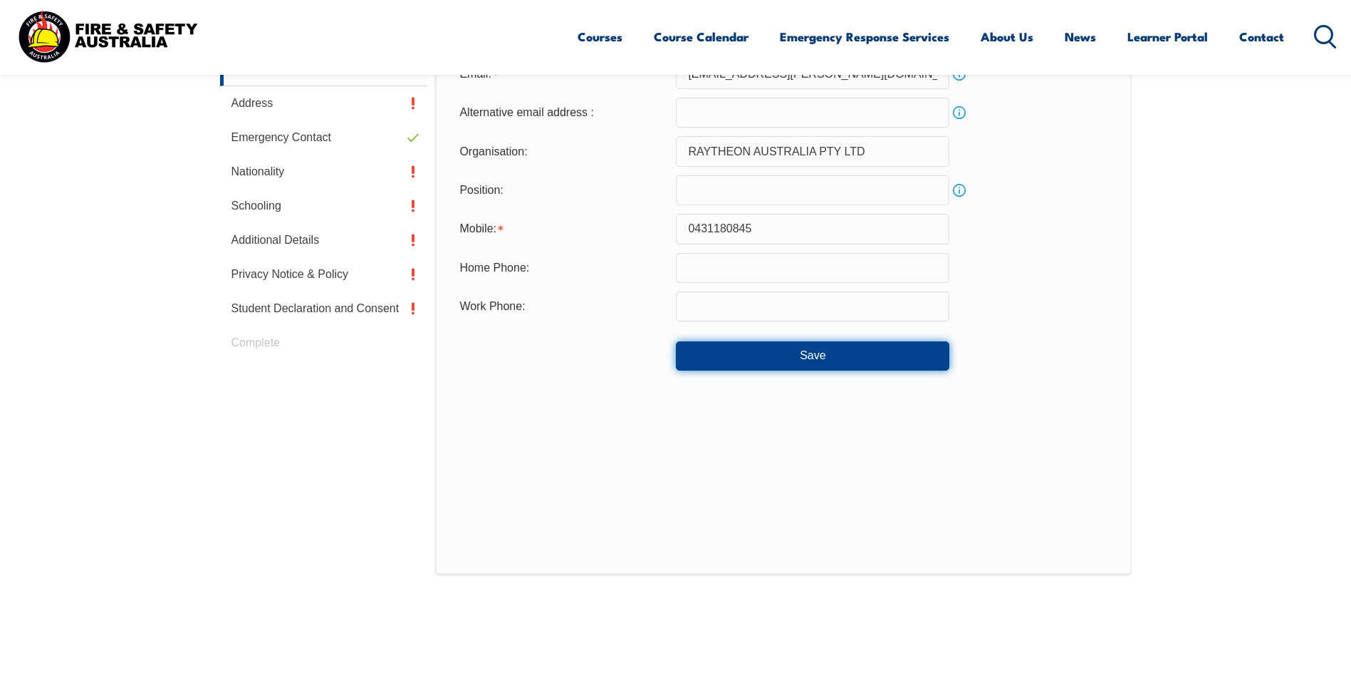
click at [788, 360] on button "Save" at bounding box center [813, 355] width 274 height 28
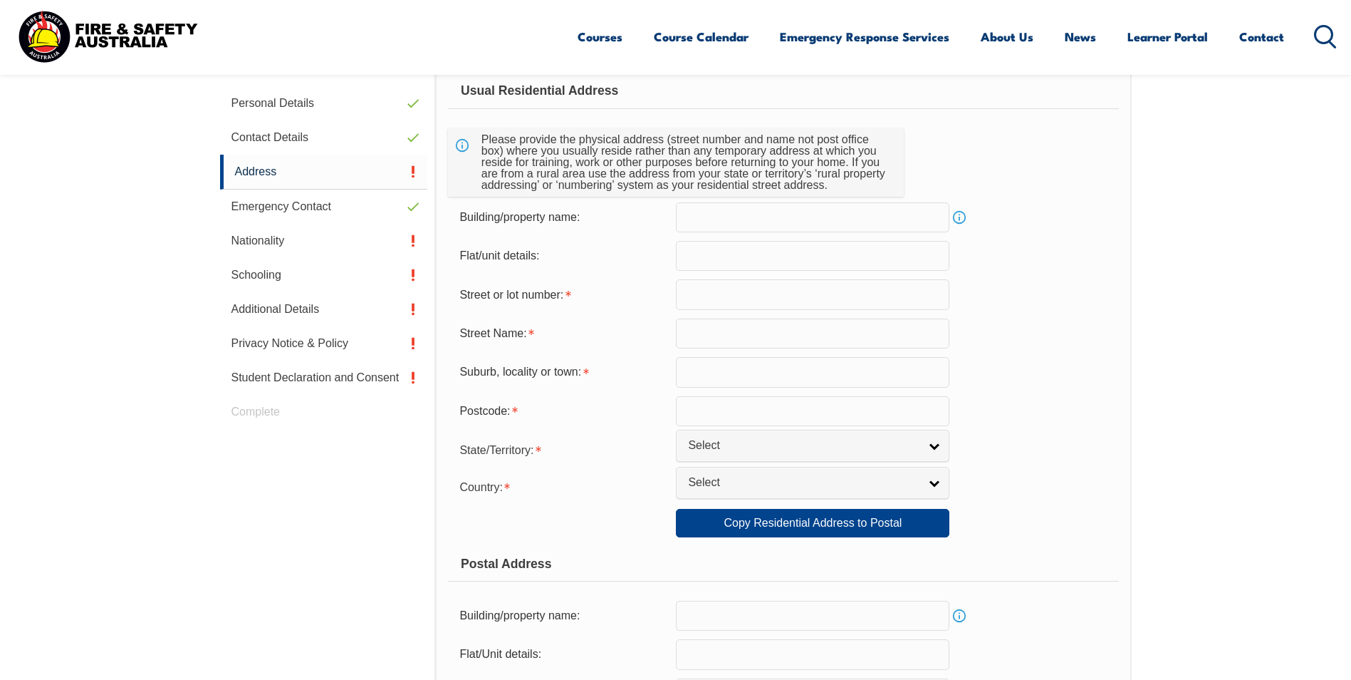
scroll to position [388, 0]
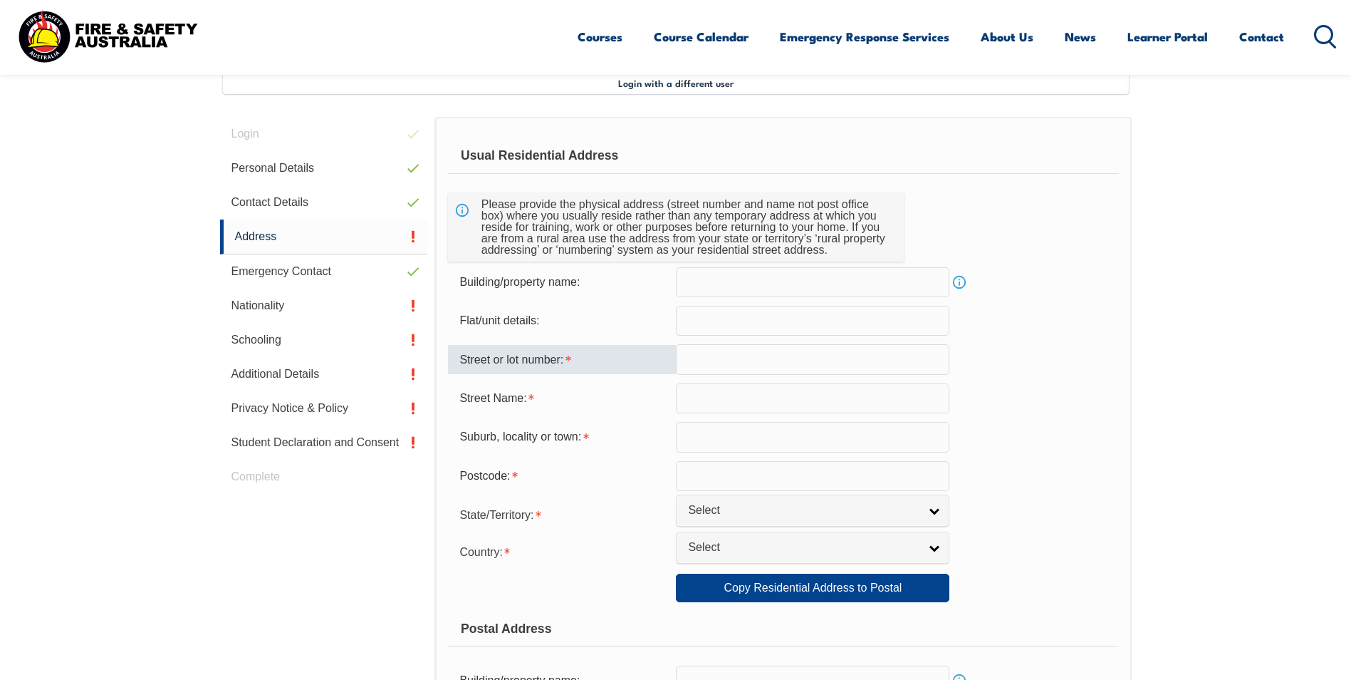
click at [707, 360] on input "text" at bounding box center [813, 359] width 274 height 30
type input "101 Brightview"
type input "Lockrose"
type input "4342"
select select "1101"
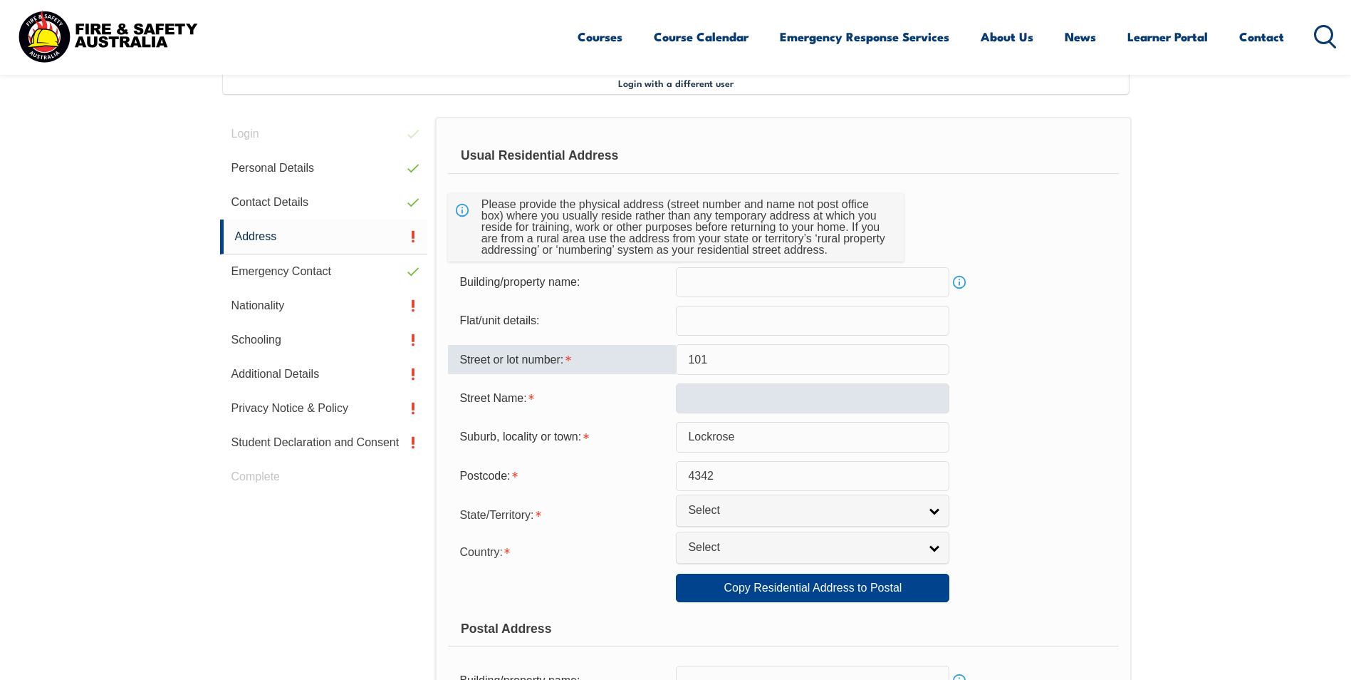
type input "101"
click at [694, 399] on input "text" at bounding box center [813, 398] width 274 height 30
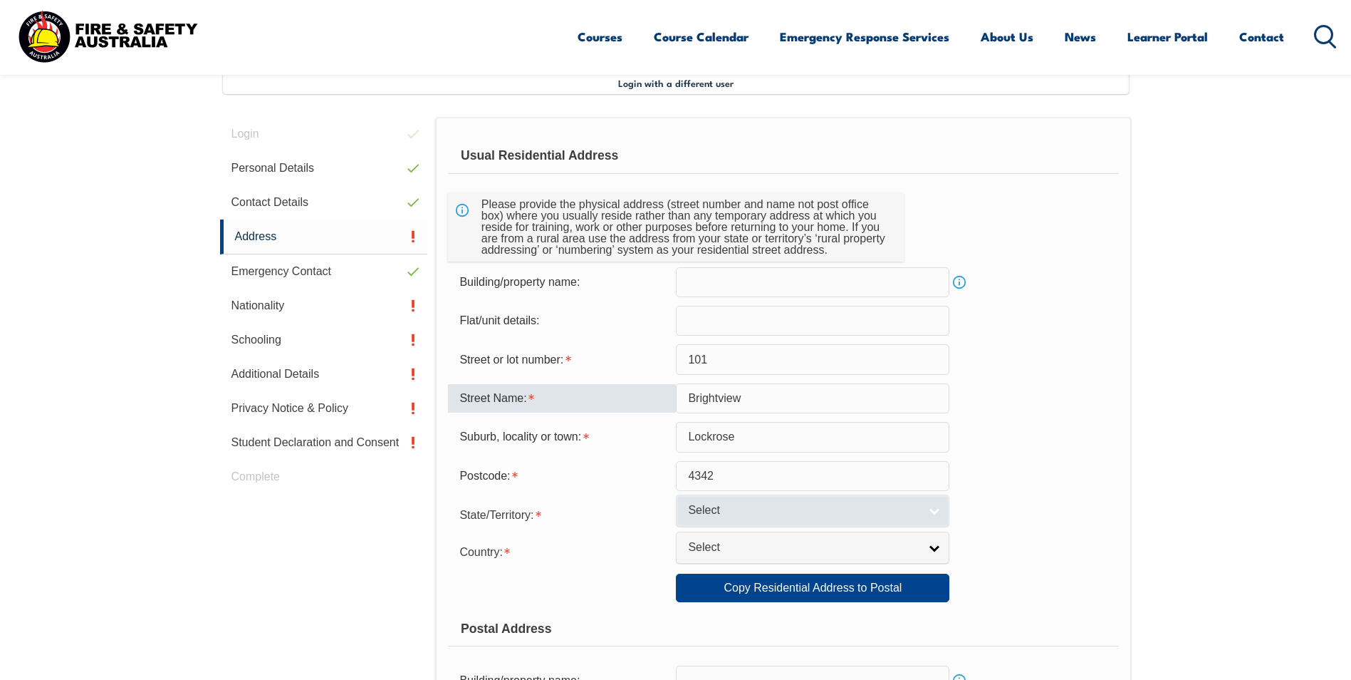
type input "Brightview"
click at [929, 514] on link "Select" at bounding box center [813, 510] width 274 height 32
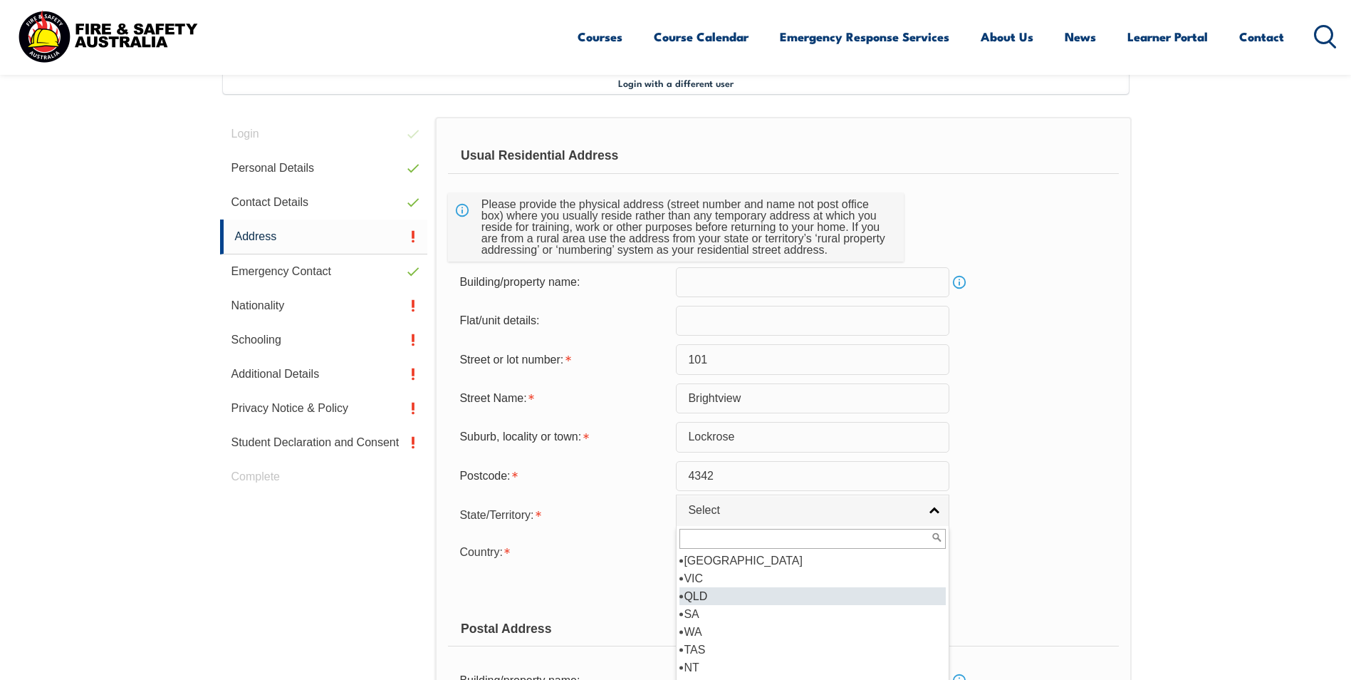
click at [745, 591] on li "QLD" at bounding box center [813, 596] width 266 height 18
select select "QLD"
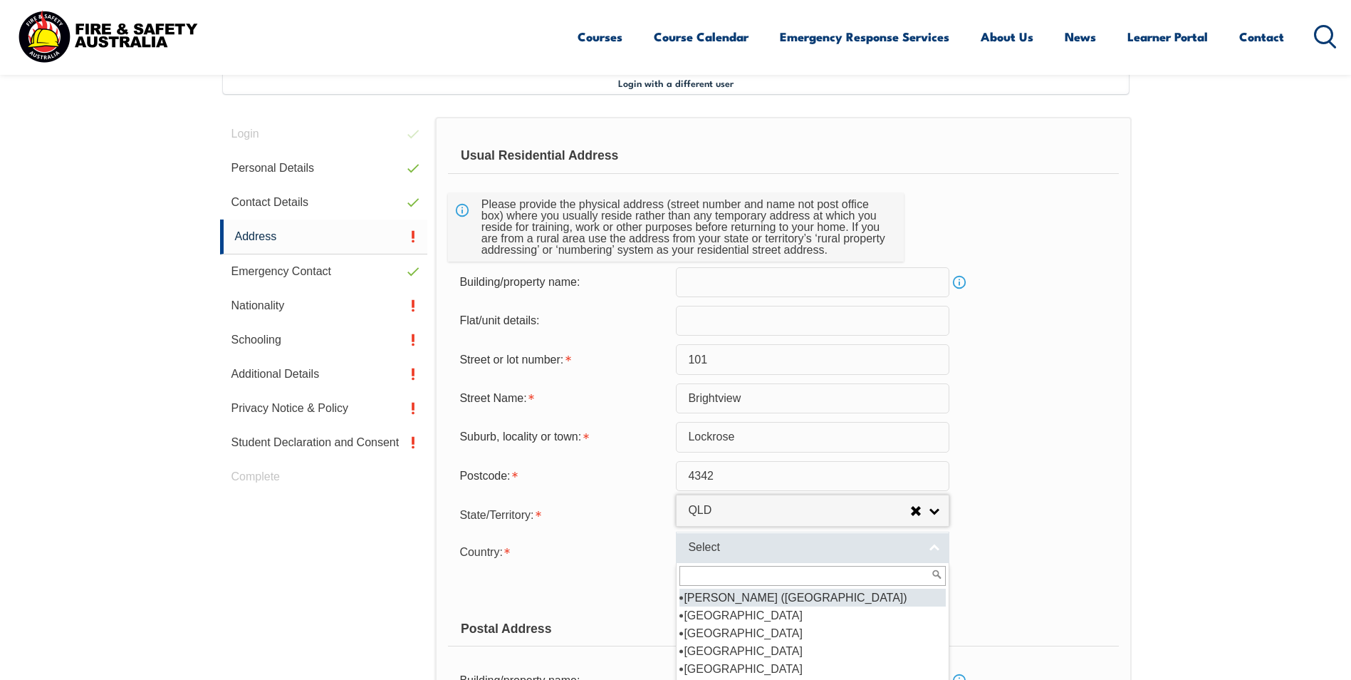
click at [939, 543] on link "Select" at bounding box center [813, 547] width 274 height 32
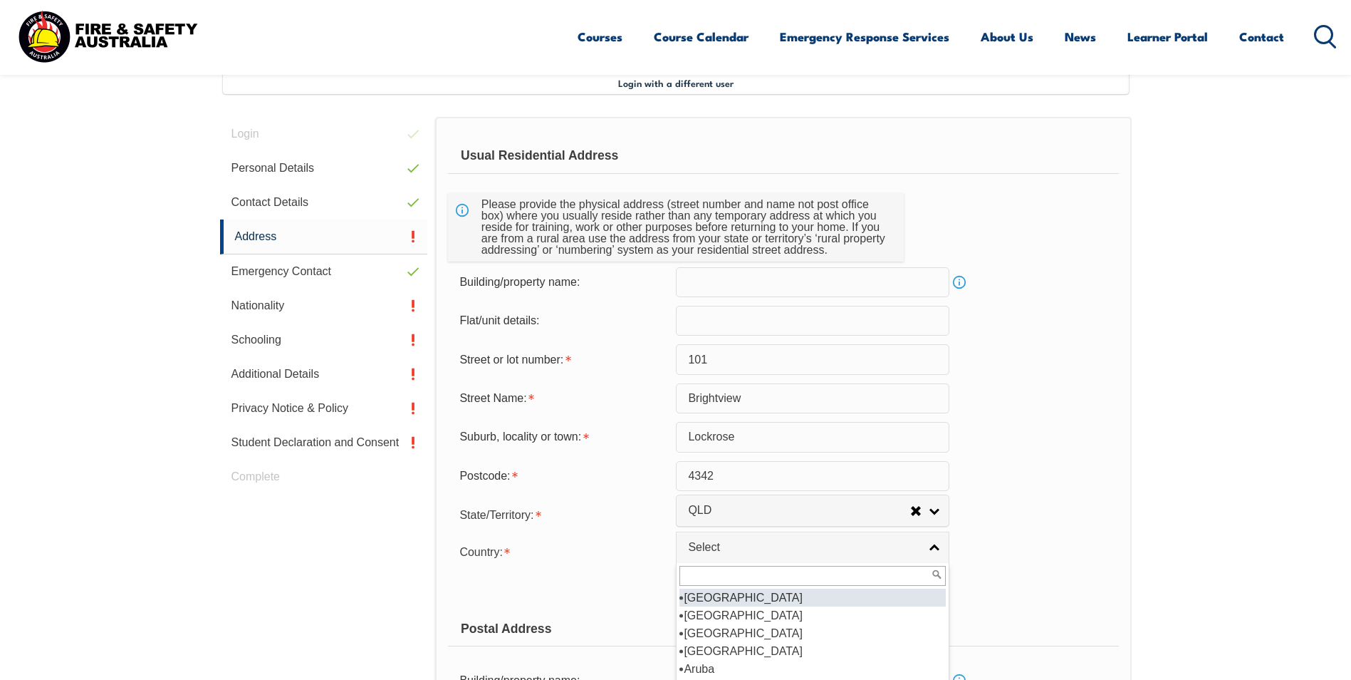
scroll to position [214, 0]
click at [714, 615] on li "[GEOGRAPHIC_DATA]" at bounding box center [813, 615] width 266 height 18
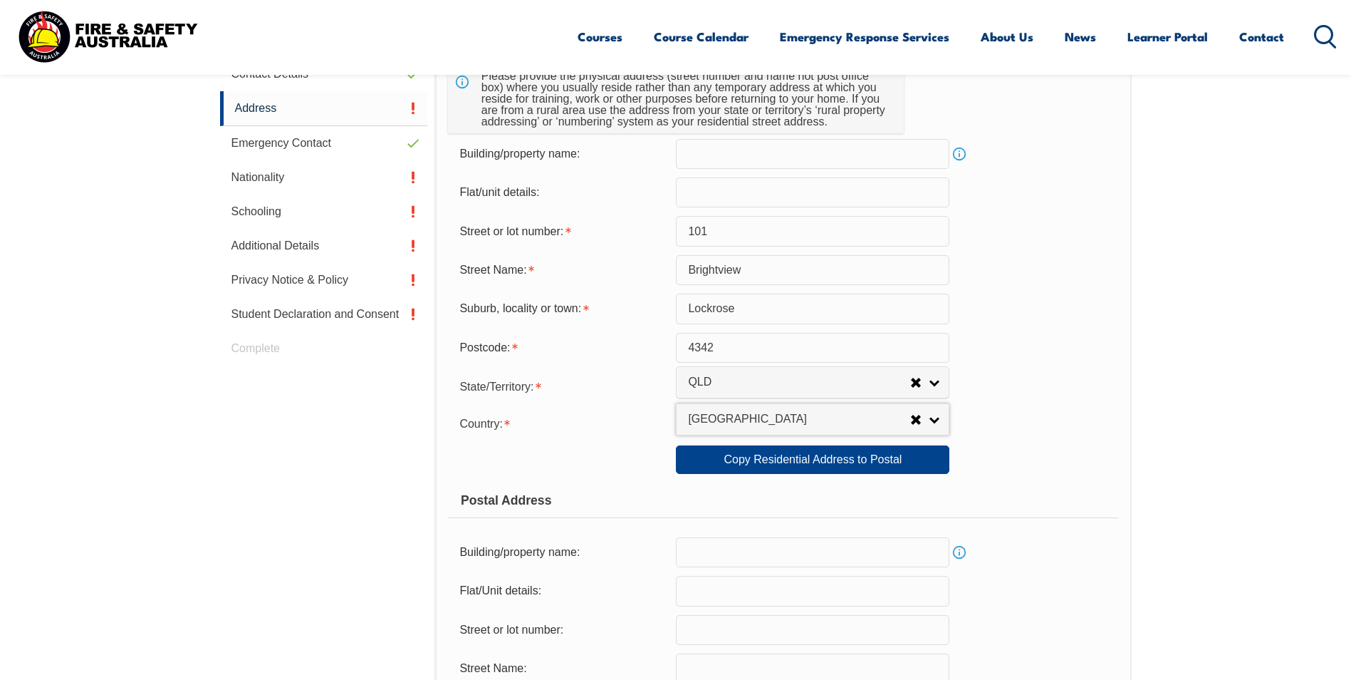
scroll to position [531, 0]
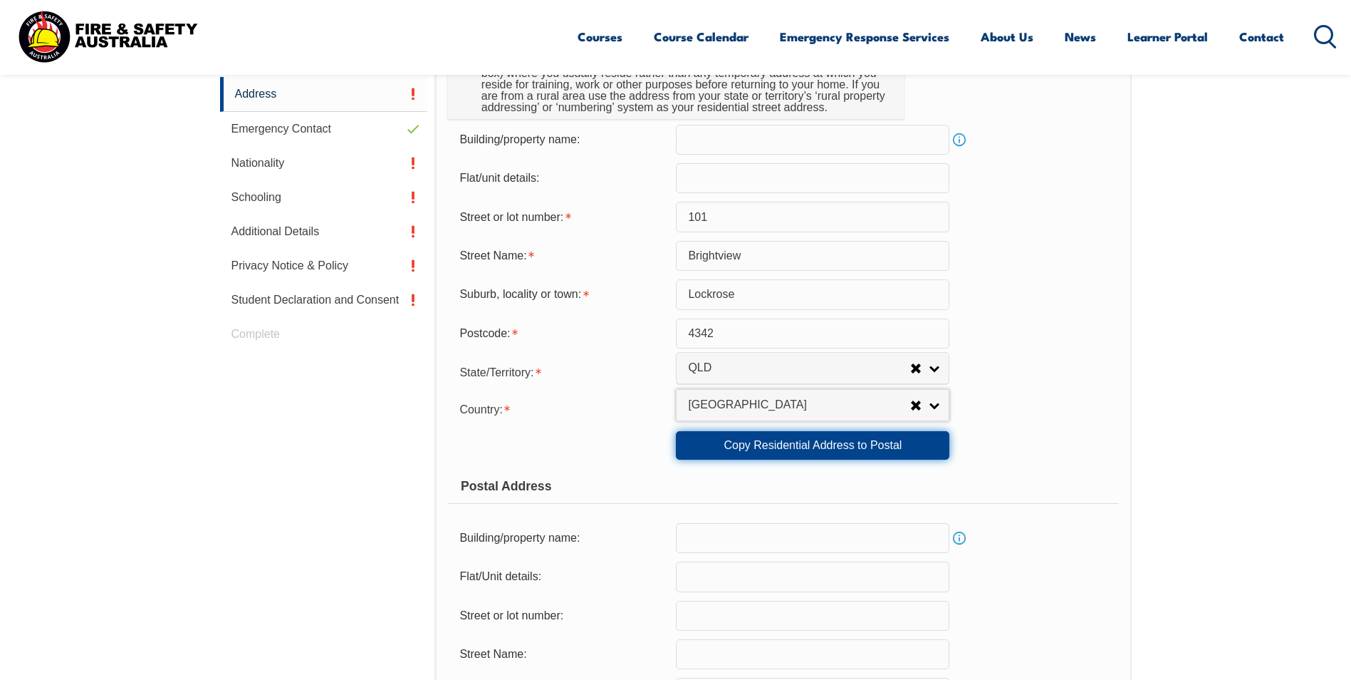
click at [758, 452] on link "Copy Residential Address to Postal" at bounding box center [813, 445] width 274 height 28
type input "101"
type input "Brightview"
type input "Lockrose"
select select "QLD"
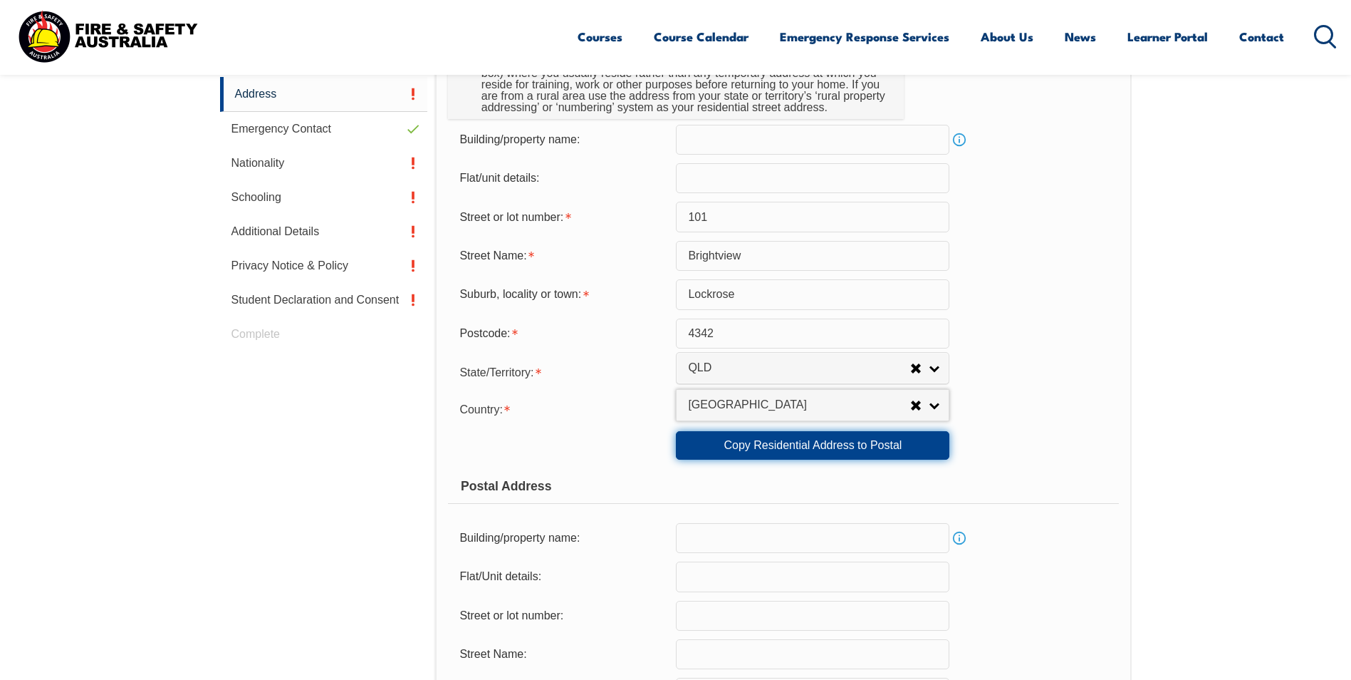
type input "4342"
select select "1101"
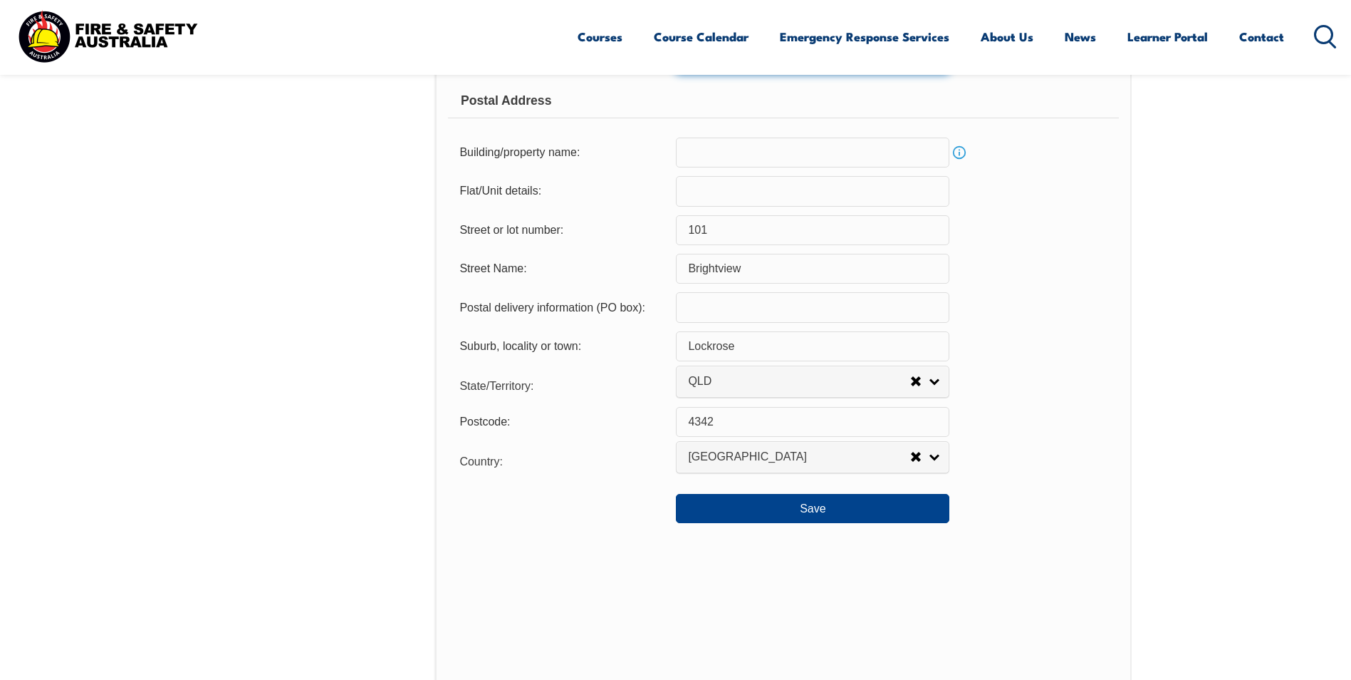
scroll to position [958, 0]
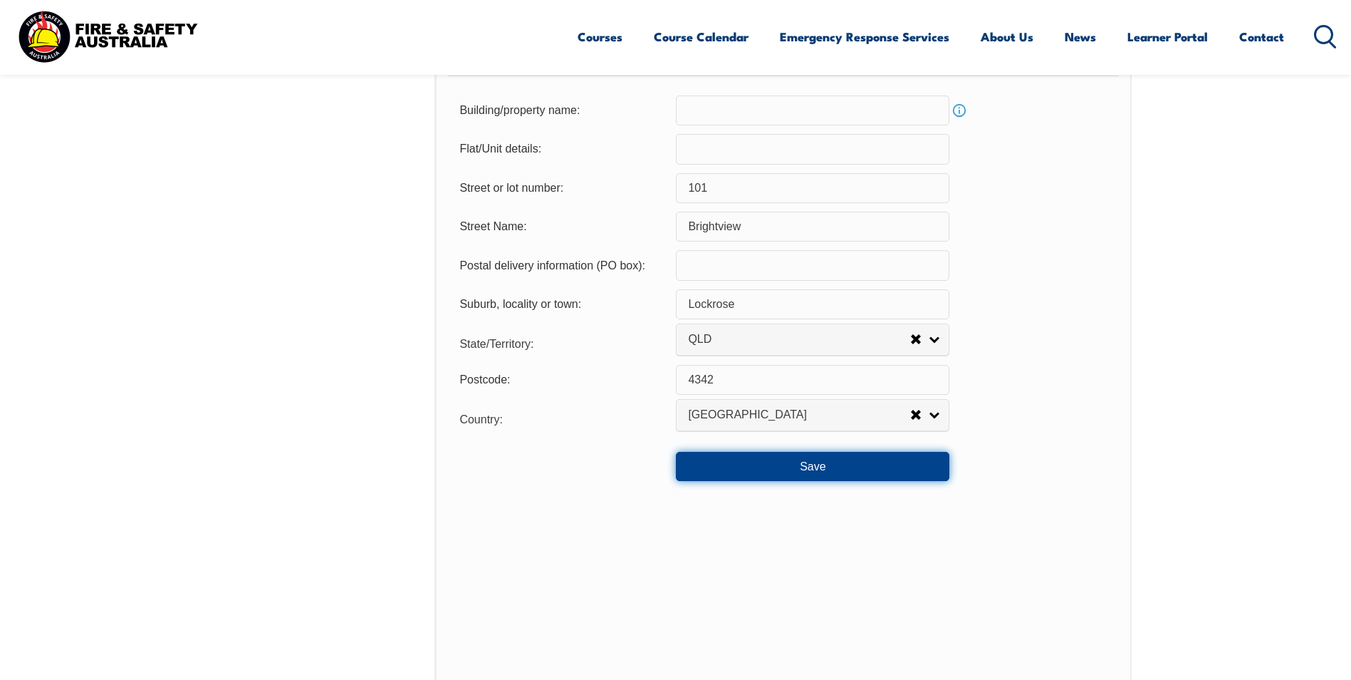
click at [806, 473] on button "Save" at bounding box center [813, 466] width 274 height 28
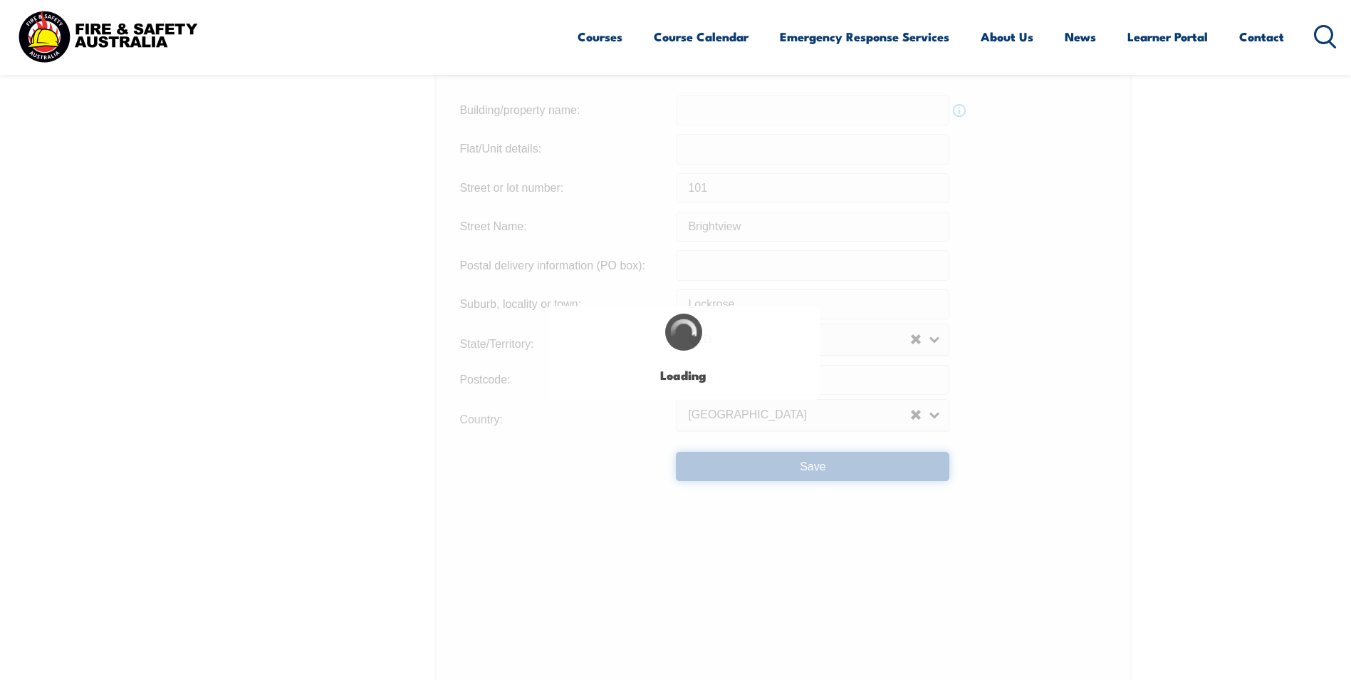
type input "101"
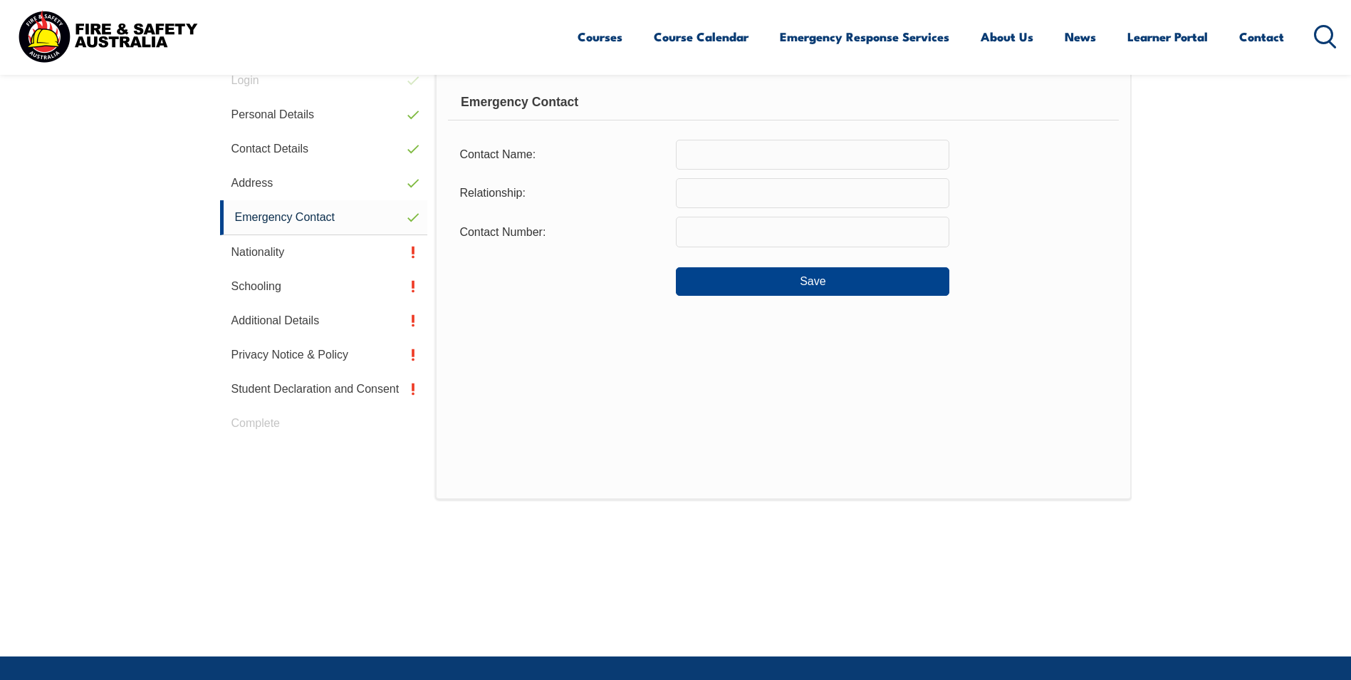
scroll to position [388, 0]
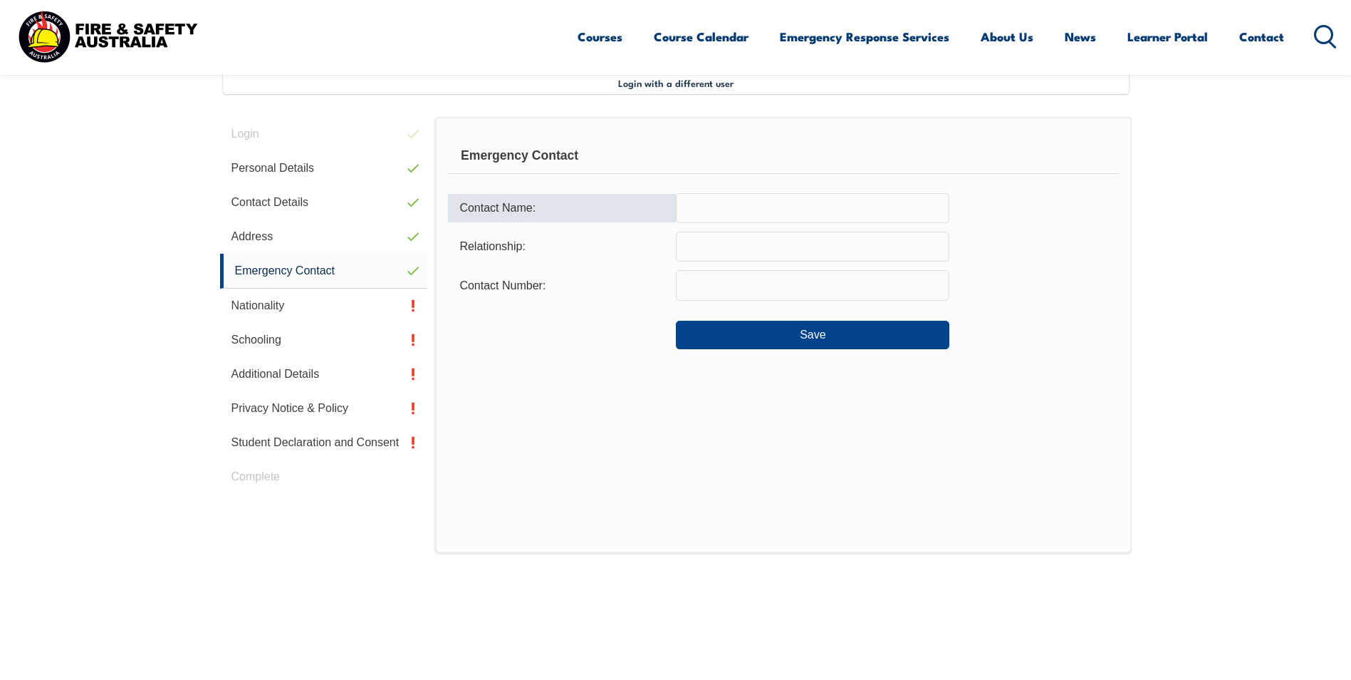
click at [709, 208] on input "text" at bounding box center [813, 208] width 274 height 30
type input "[PERSON_NAME]"
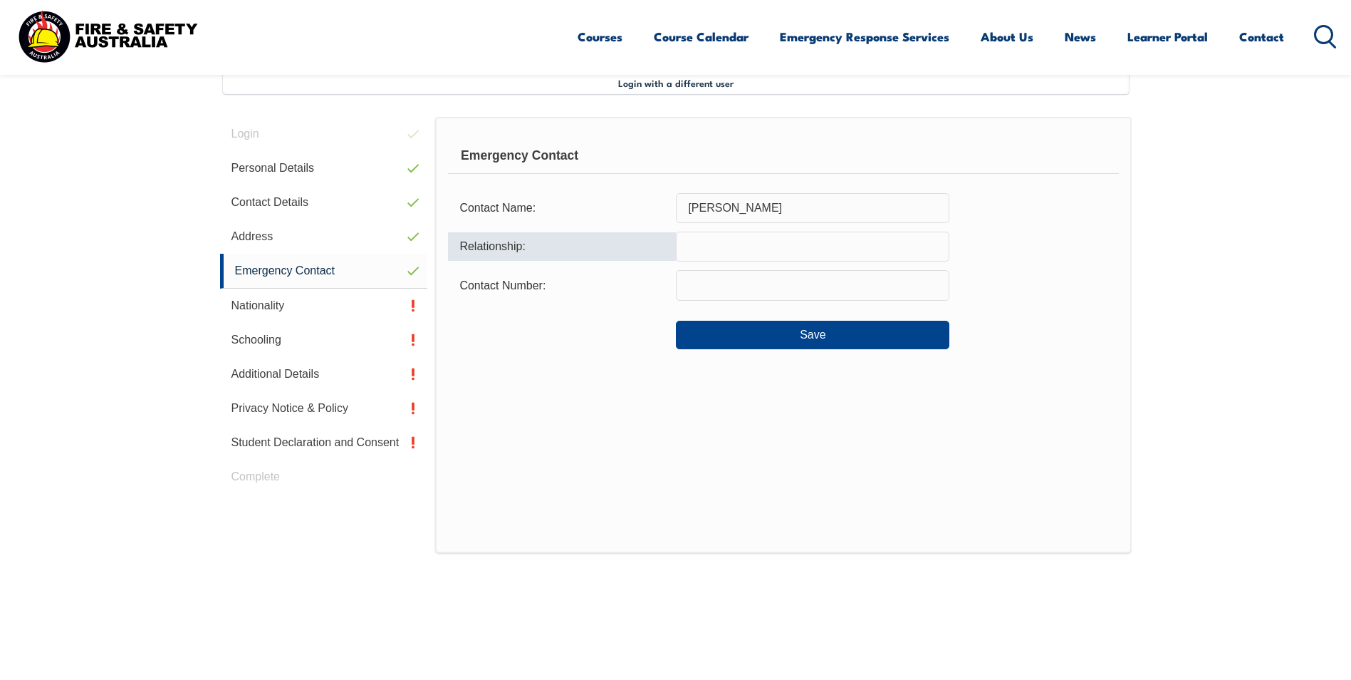
click at [723, 245] on input "text" at bounding box center [813, 247] width 274 height 30
type input "partner"
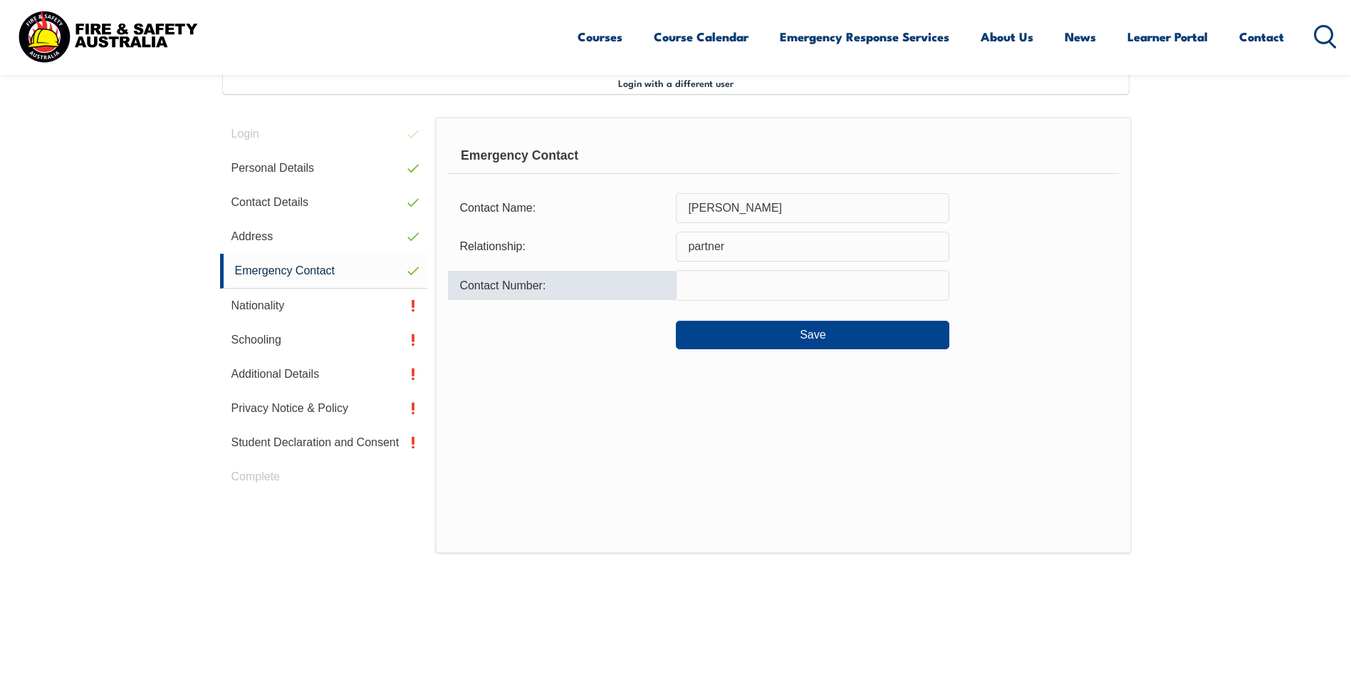
click at [730, 284] on input "text" at bounding box center [813, 285] width 274 height 30
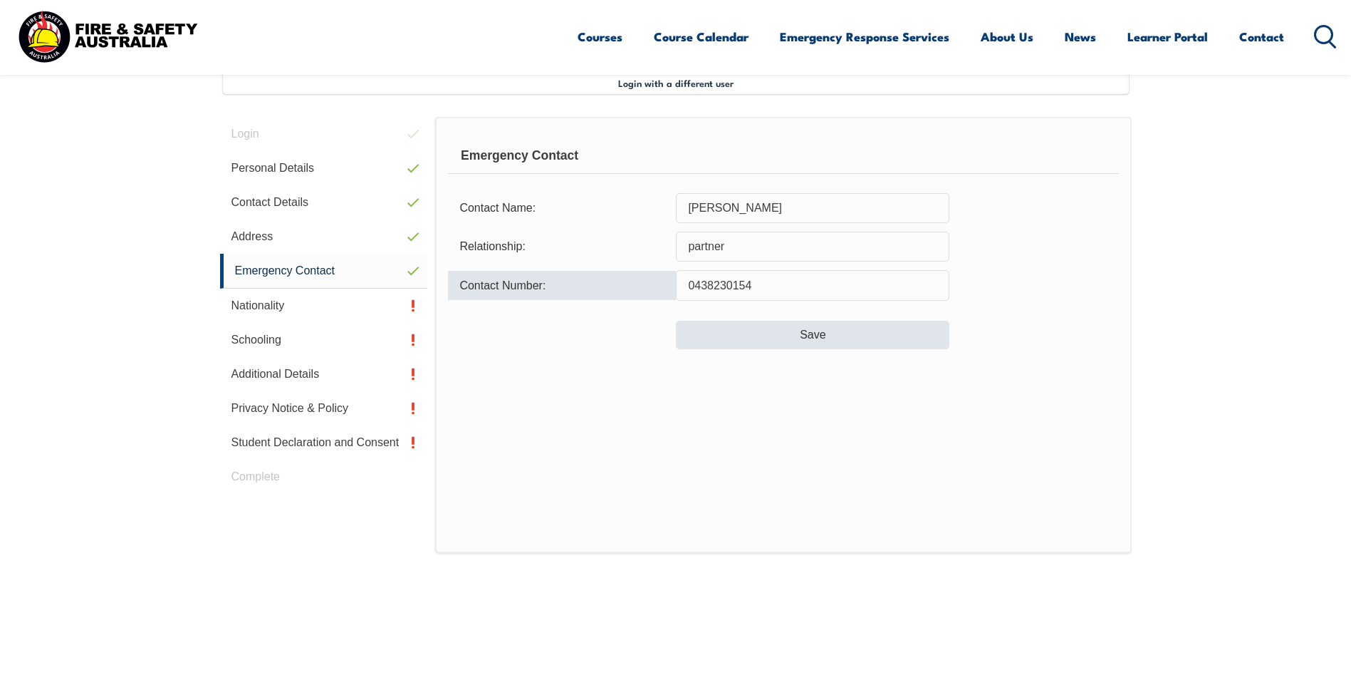
type input "0438230154"
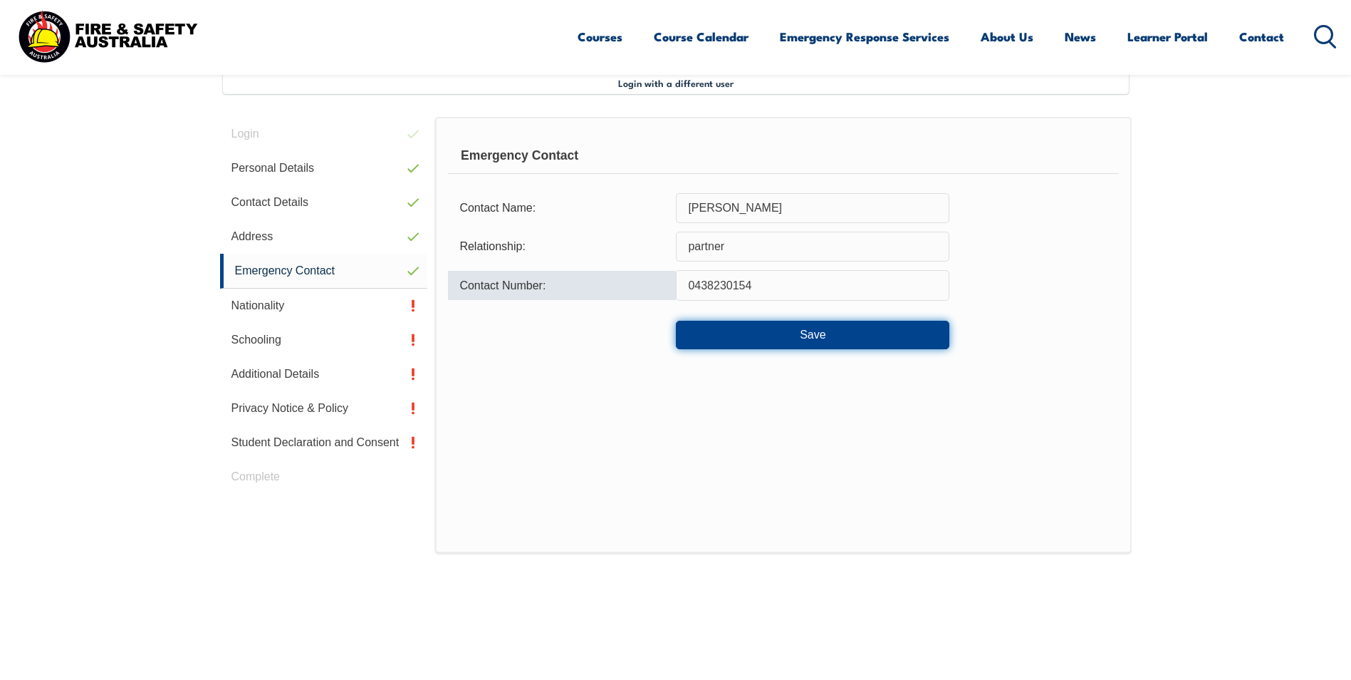
click at [776, 331] on button "Save" at bounding box center [813, 335] width 274 height 28
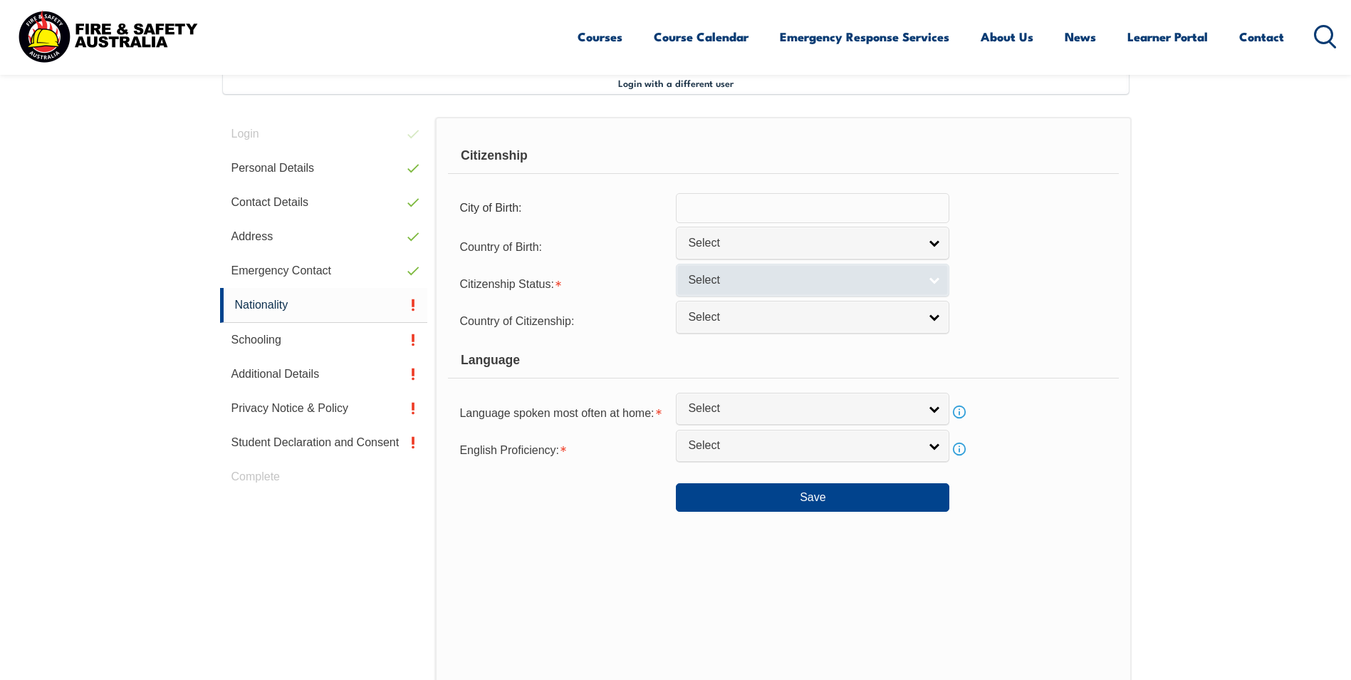
click at [939, 284] on link "Select" at bounding box center [813, 280] width 274 height 32
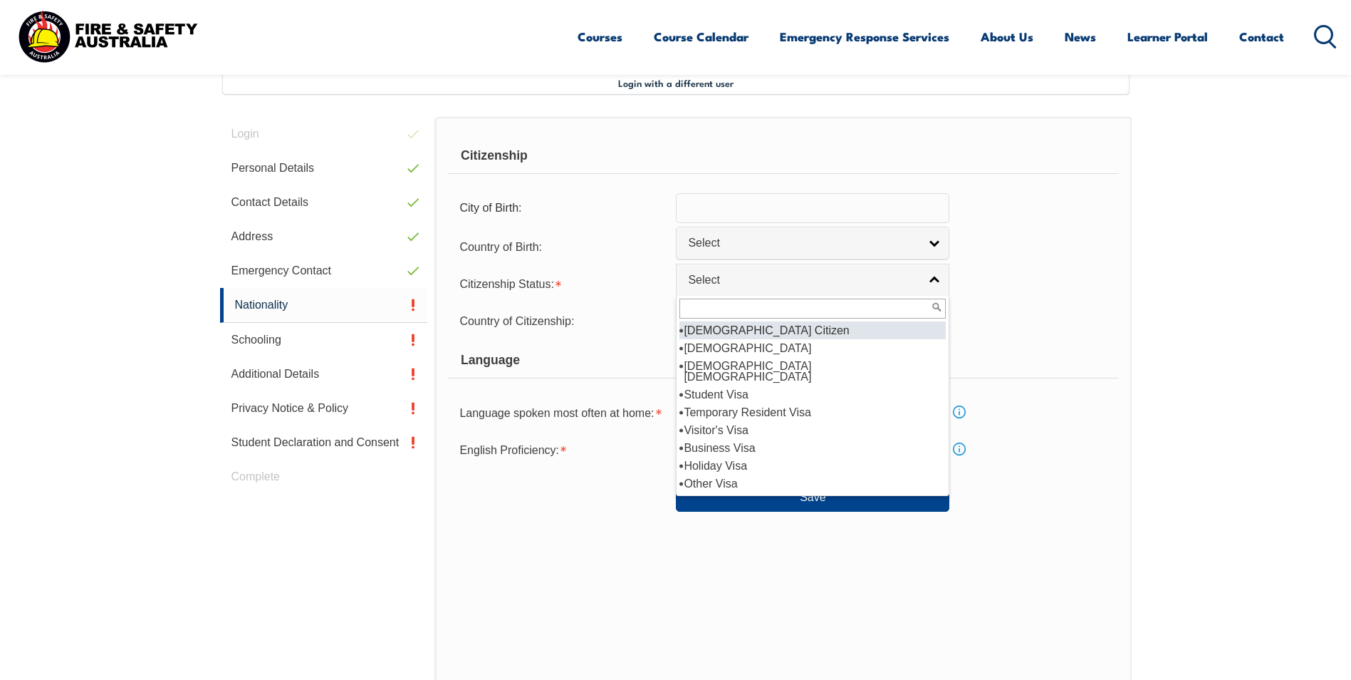
click at [818, 329] on li "[DEMOGRAPHIC_DATA] Citizen" at bounding box center [813, 330] width 266 height 18
select select "1"
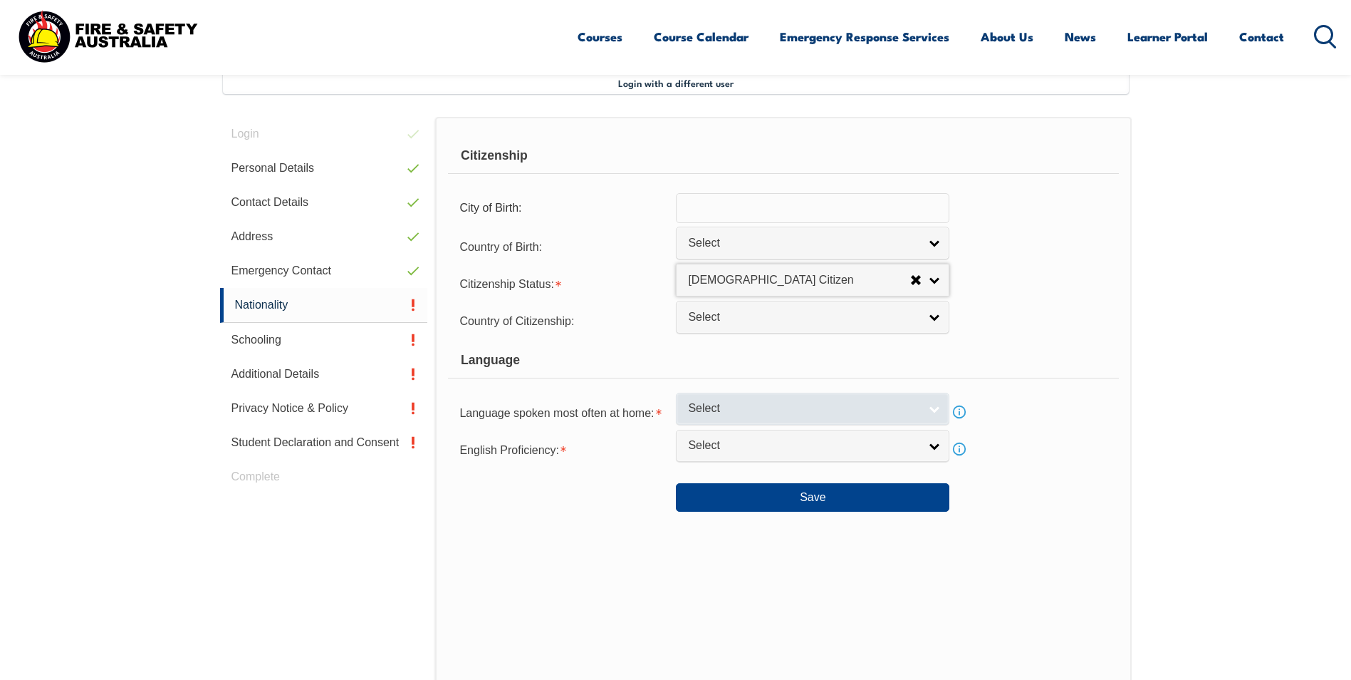
click at [927, 405] on link "Select" at bounding box center [813, 408] width 274 height 32
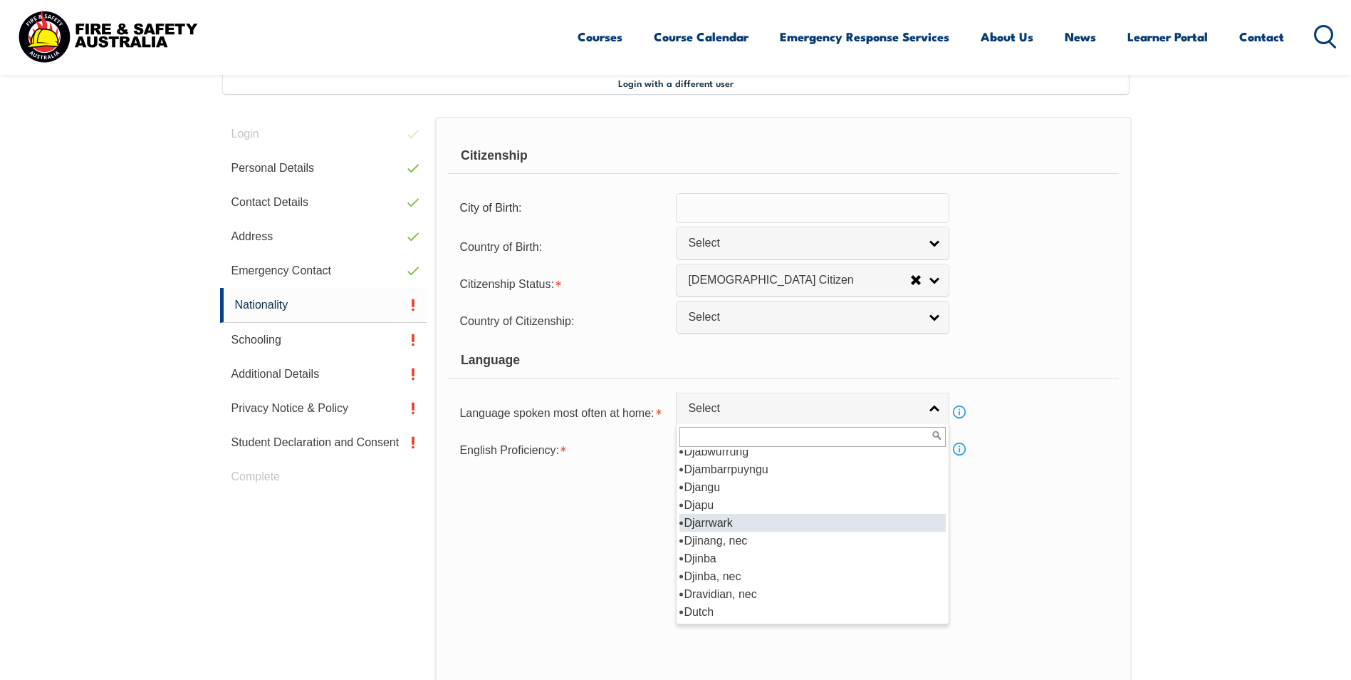
scroll to position [1710, 0]
click at [751, 542] on li "English" at bounding box center [813, 540] width 266 height 18
select select "1201"
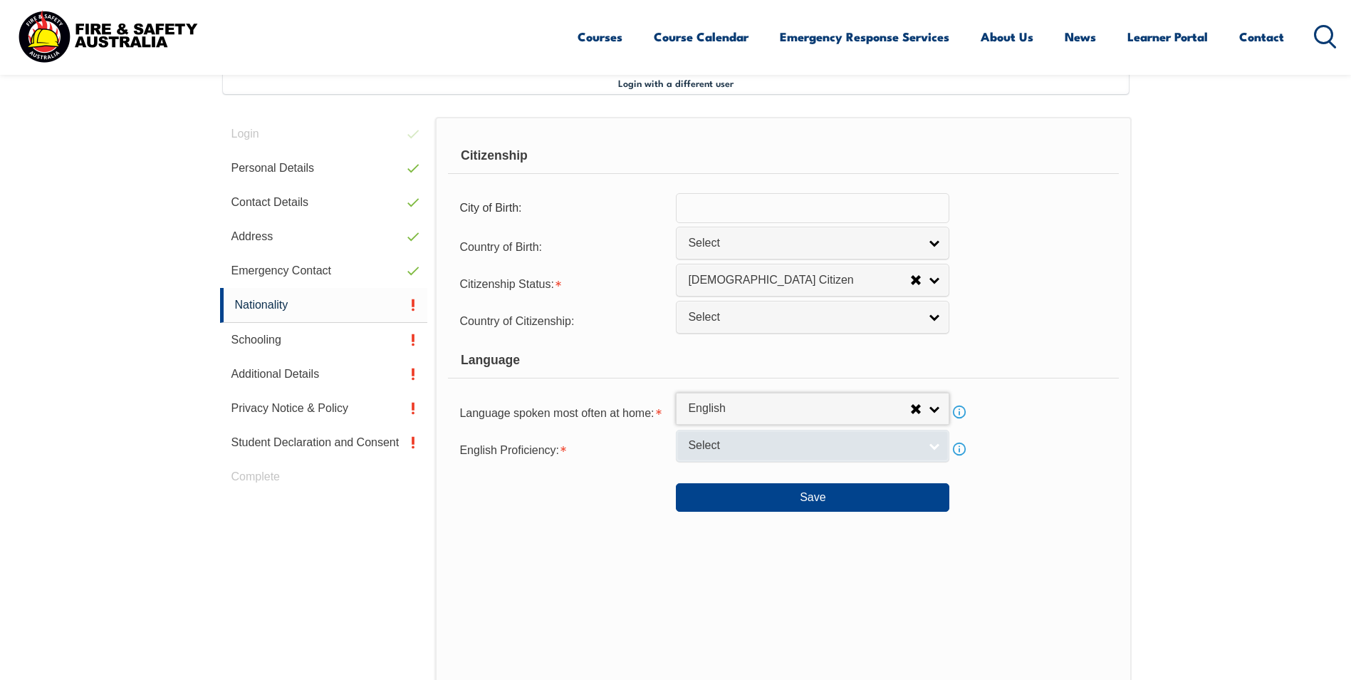
click at [931, 447] on link "Select" at bounding box center [813, 446] width 274 height 32
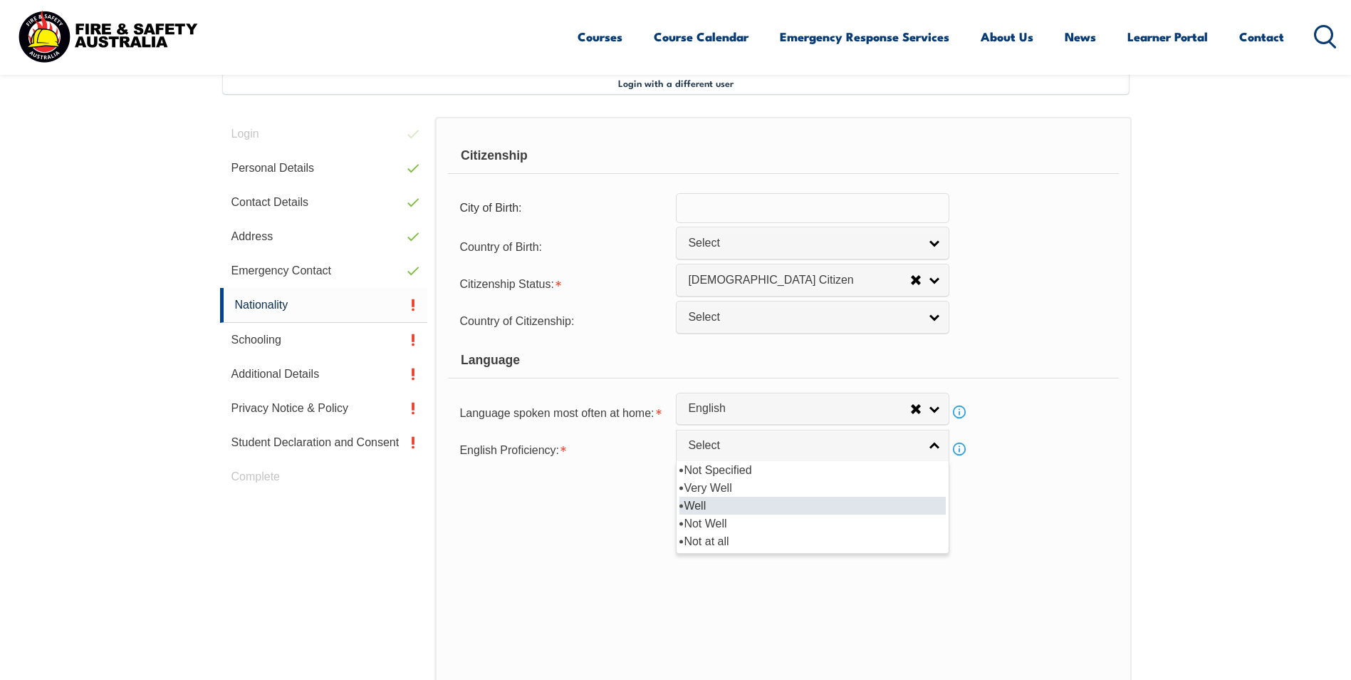
click at [761, 502] on li "Well" at bounding box center [813, 505] width 266 height 18
select select "2"
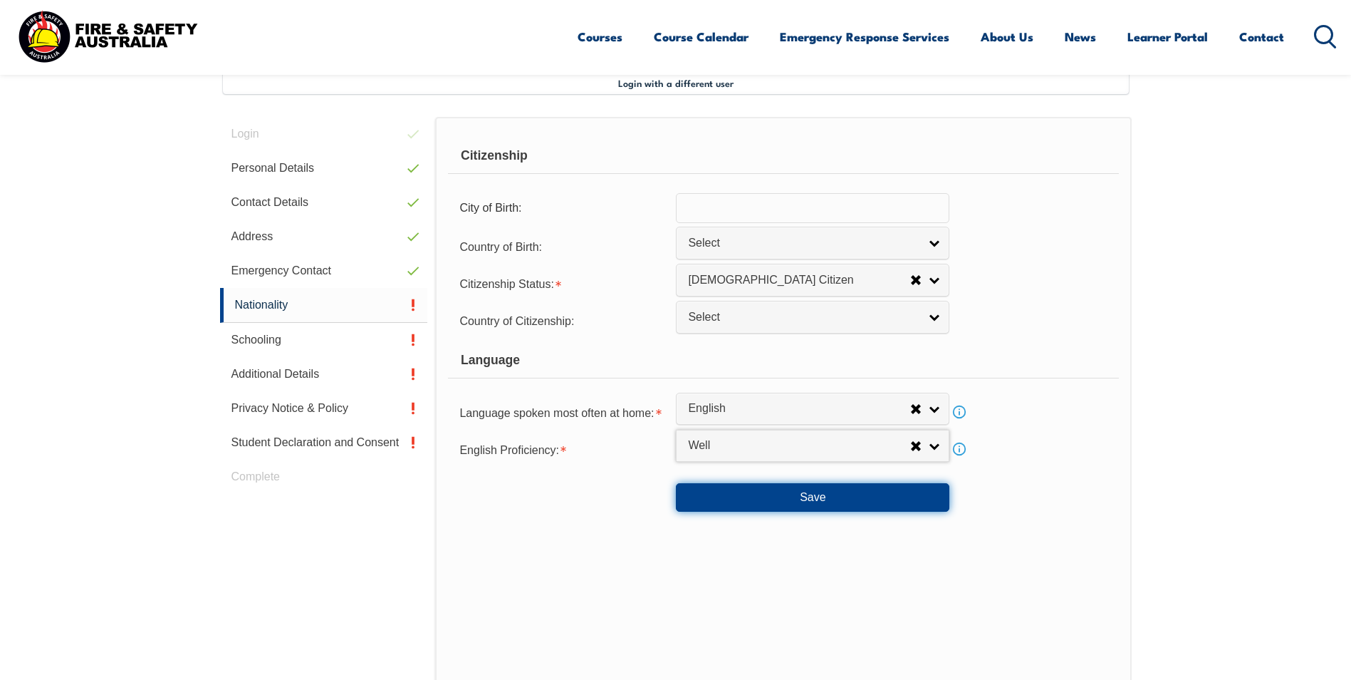
click at [818, 499] on button "Save" at bounding box center [813, 497] width 274 height 28
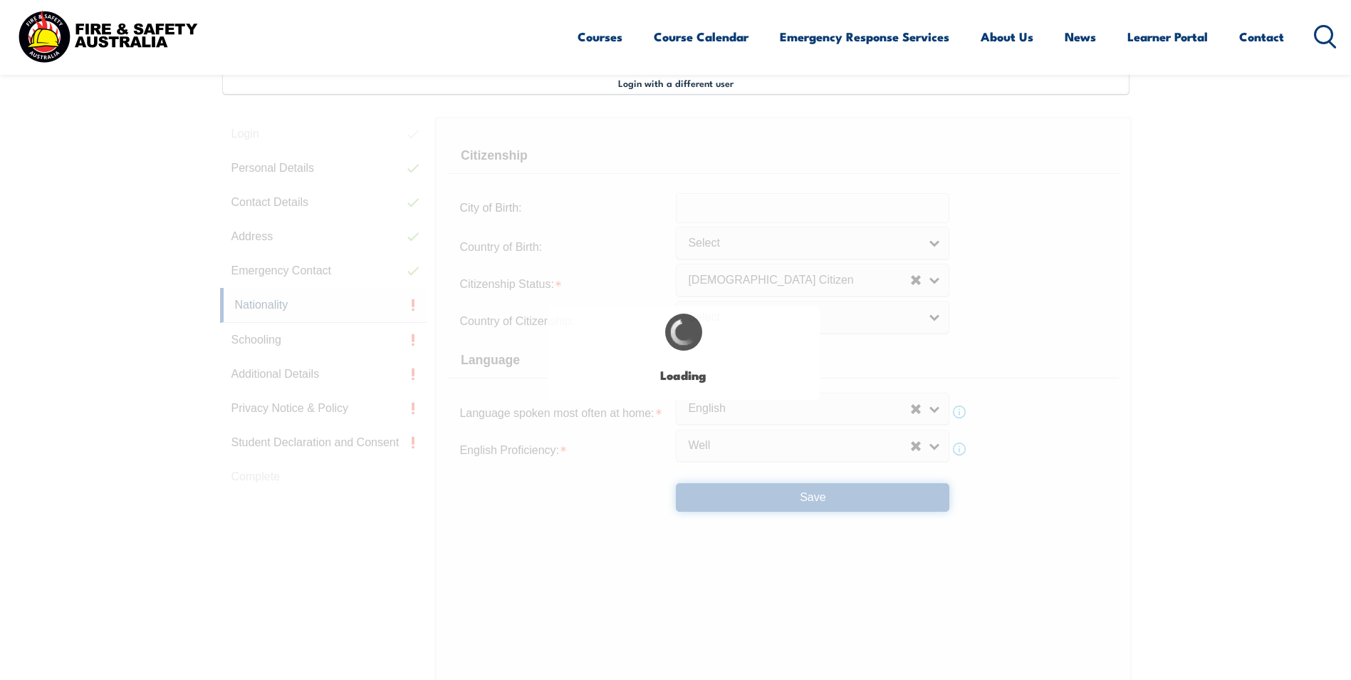
scroll to position [0, 0]
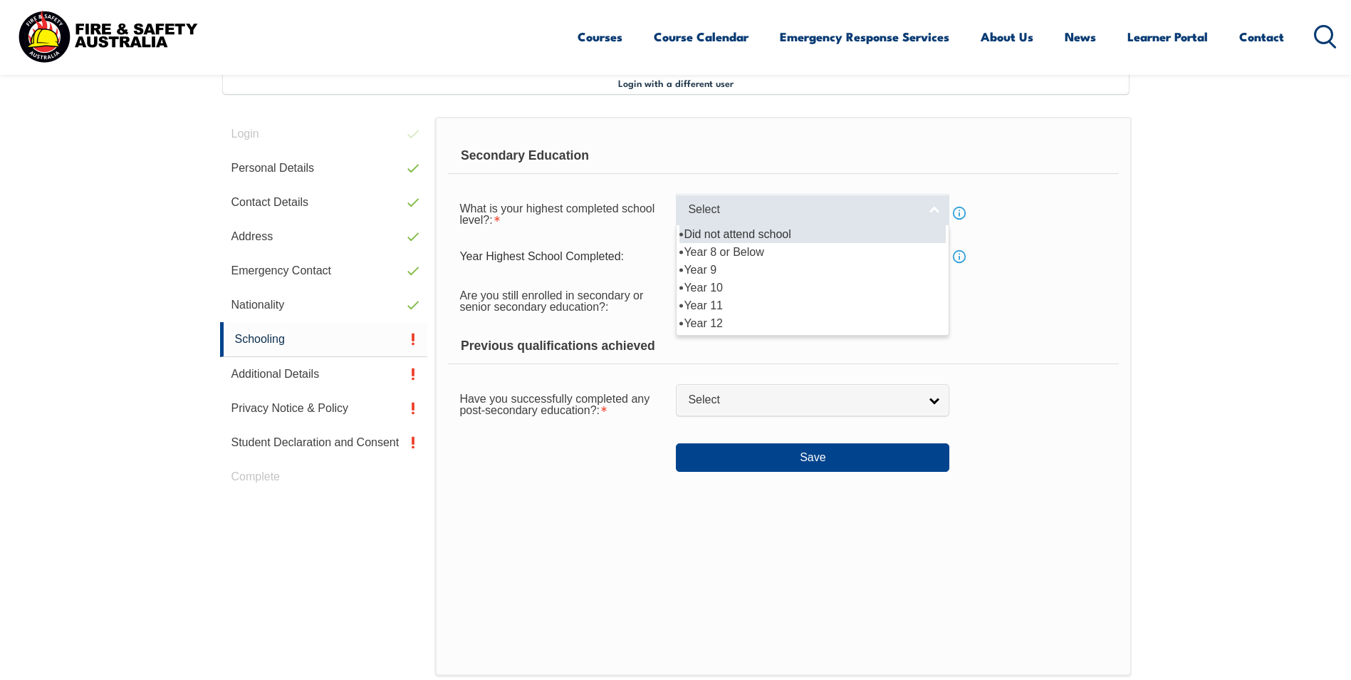
click at [930, 217] on link "Select" at bounding box center [813, 210] width 274 height 32
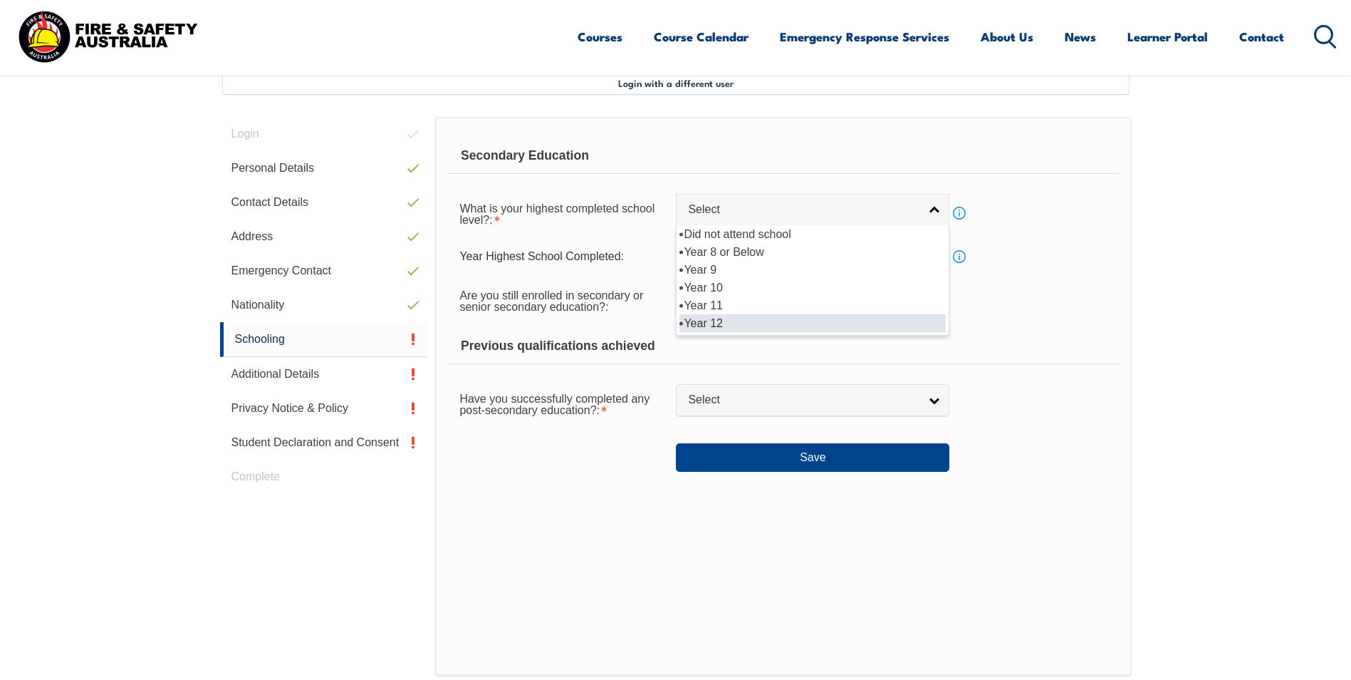
click at [808, 322] on li "Year 12" at bounding box center [813, 323] width 266 height 18
select select "12"
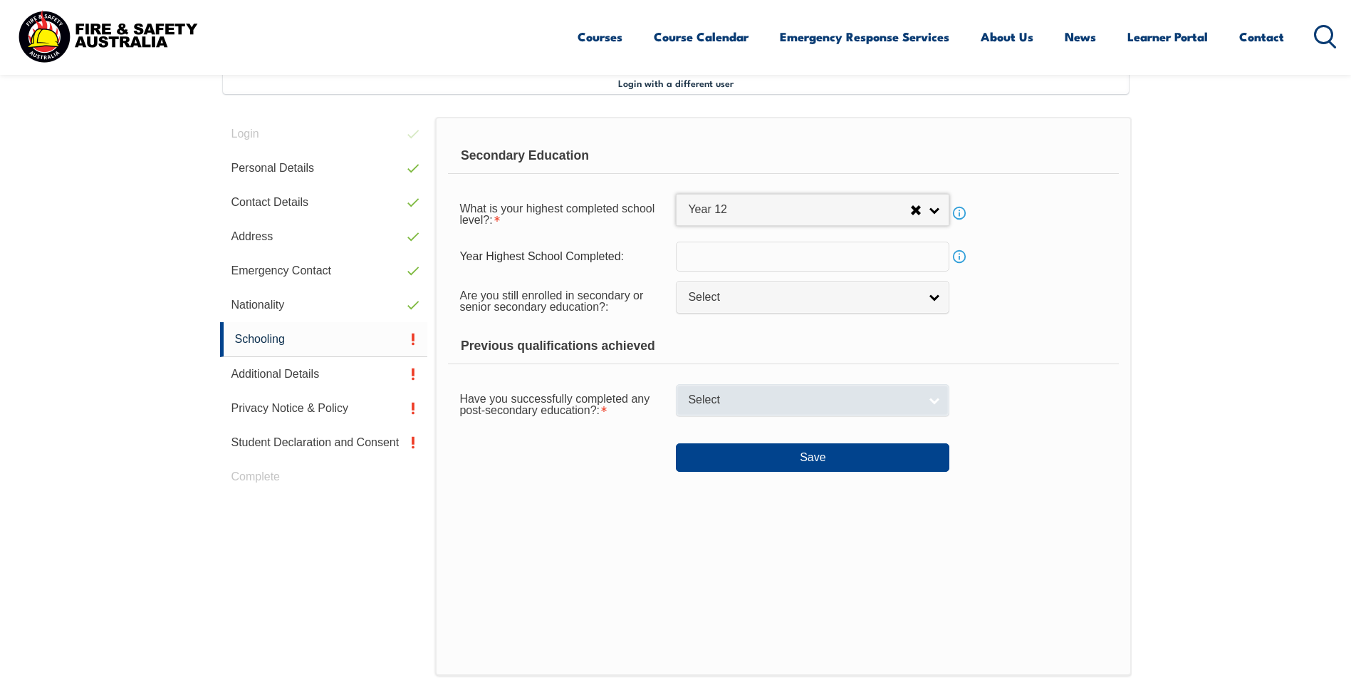
click at [932, 402] on link "Select" at bounding box center [813, 400] width 274 height 32
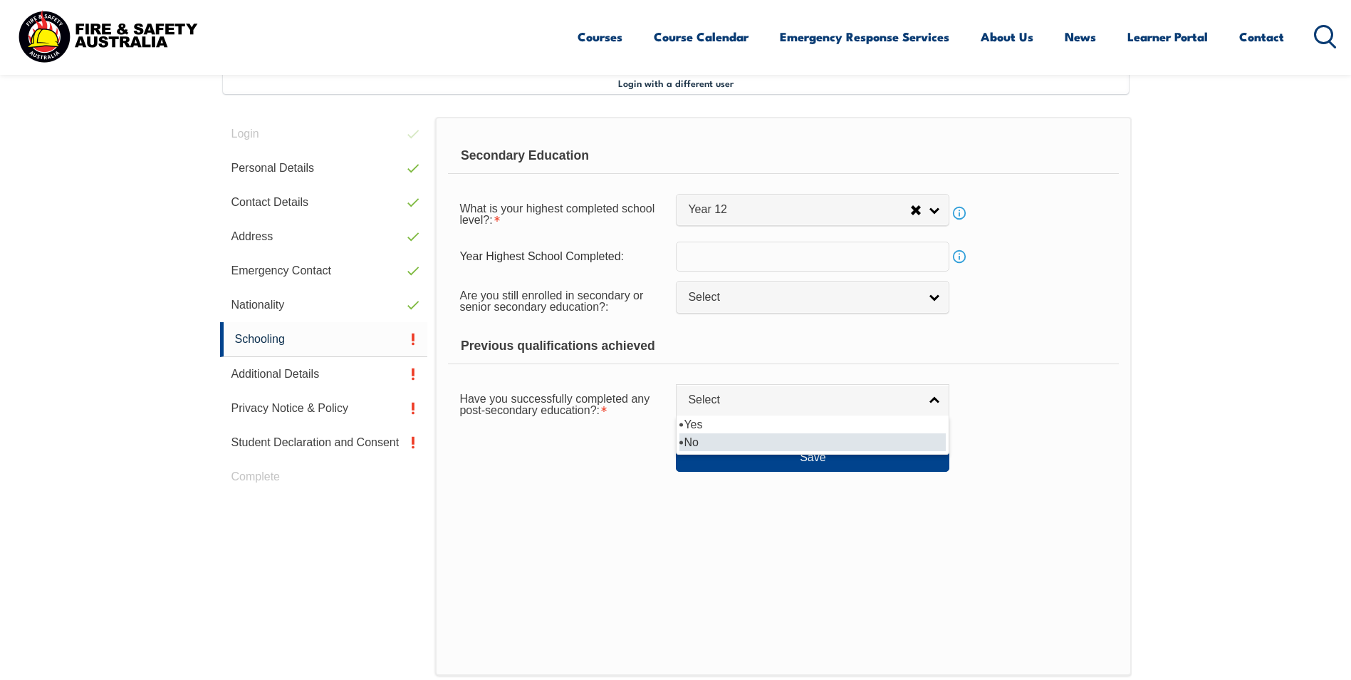
click at [841, 440] on li "No" at bounding box center [813, 442] width 266 height 18
select select "false"
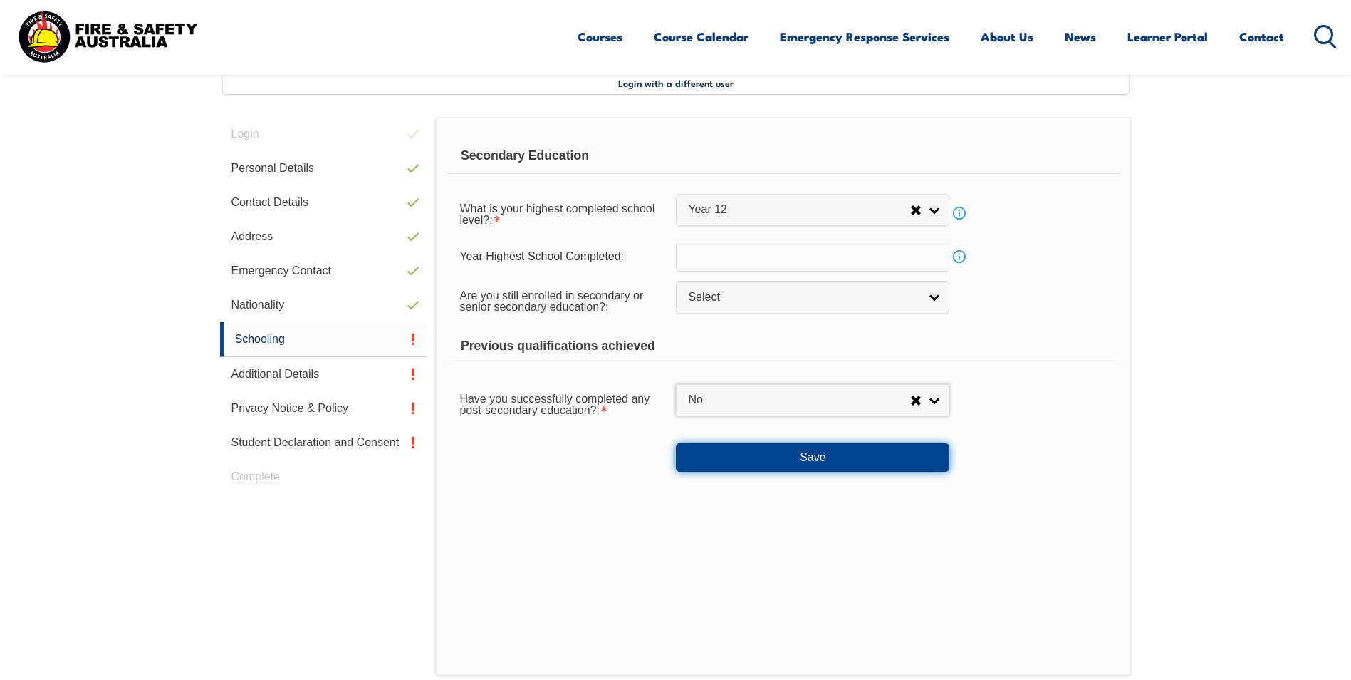
click at [801, 458] on button "Save" at bounding box center [813, 457] width 274 height 28
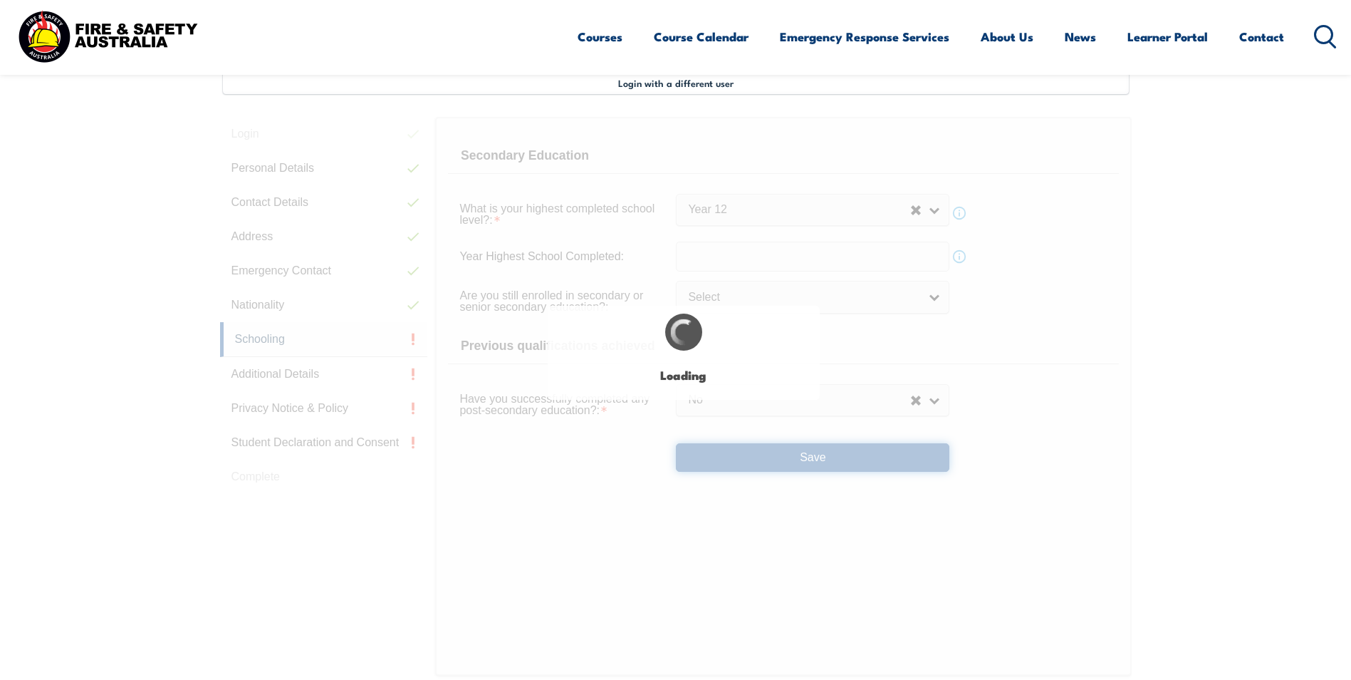
select select
select select "false"
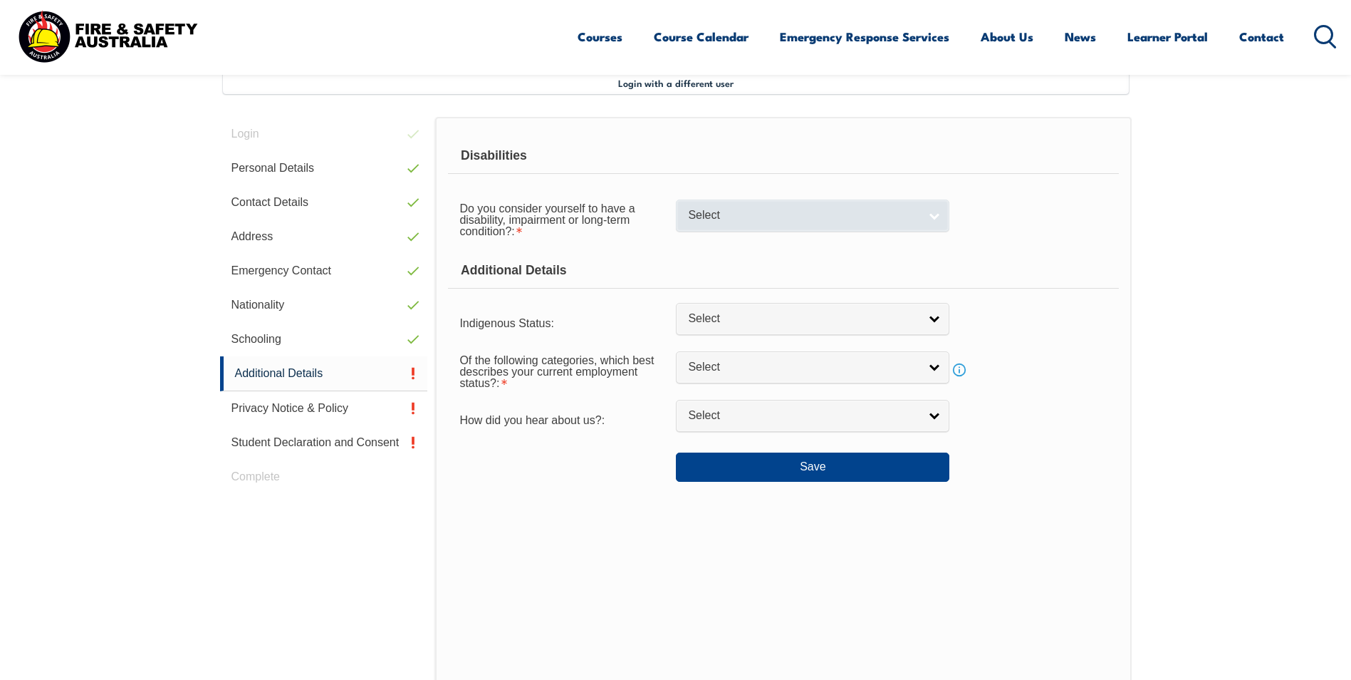
click at [935, 223] on link "Select" at bounding box center [813, 215] width 274 height 32
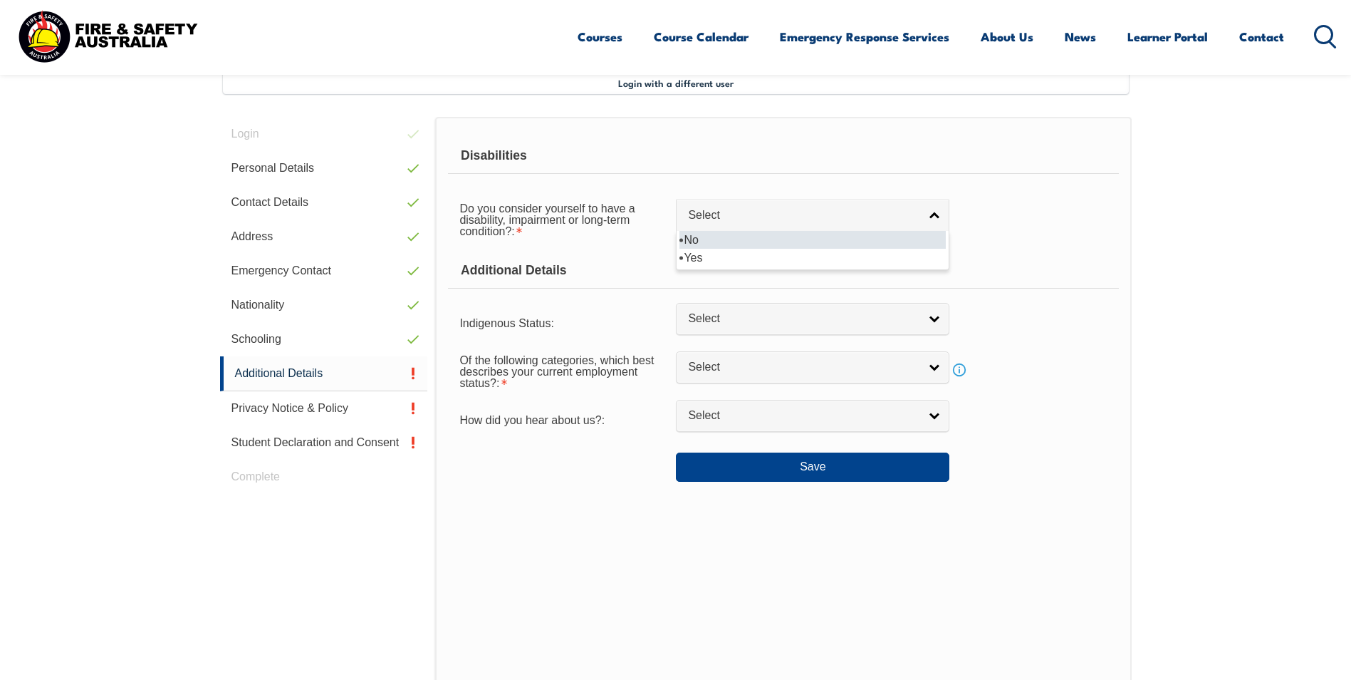
click at [813, 246] on li "No" at bounding box center [813, 240] width 266 height 18
select select "false"
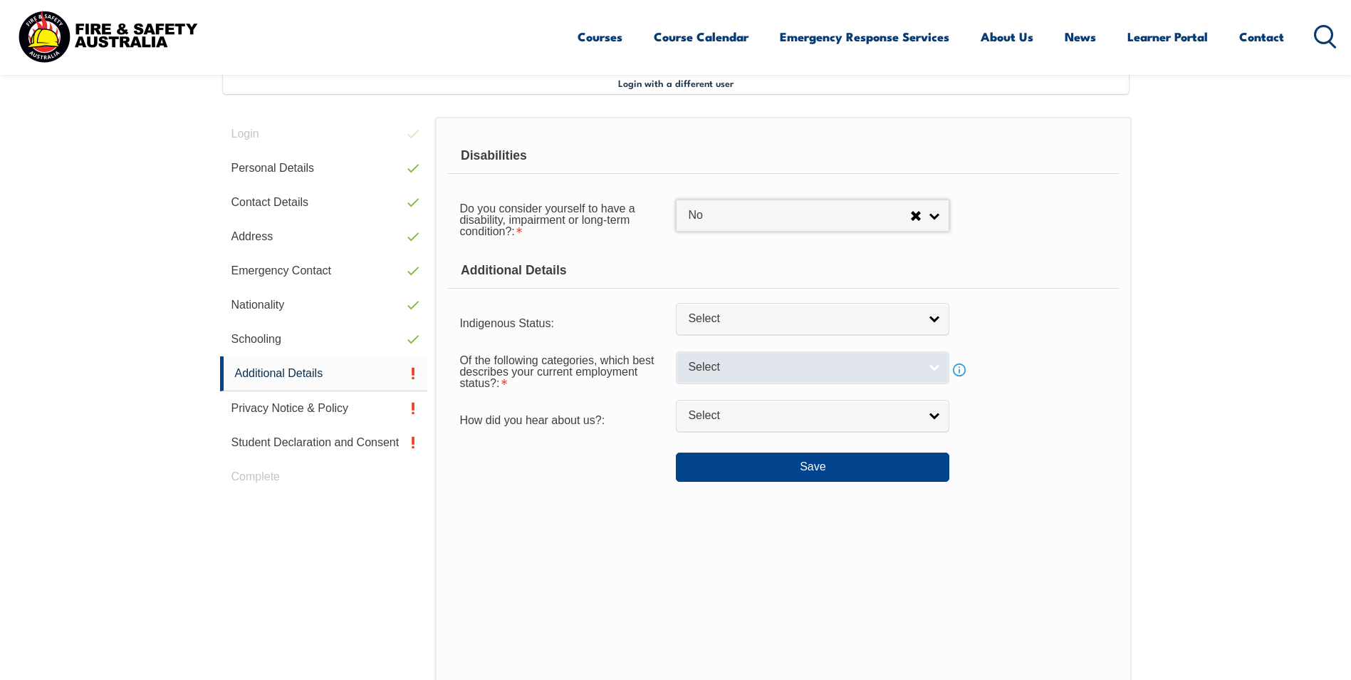
click at [933, 365] on link "Select" at bounding box center [813, 367] width 274 height 32
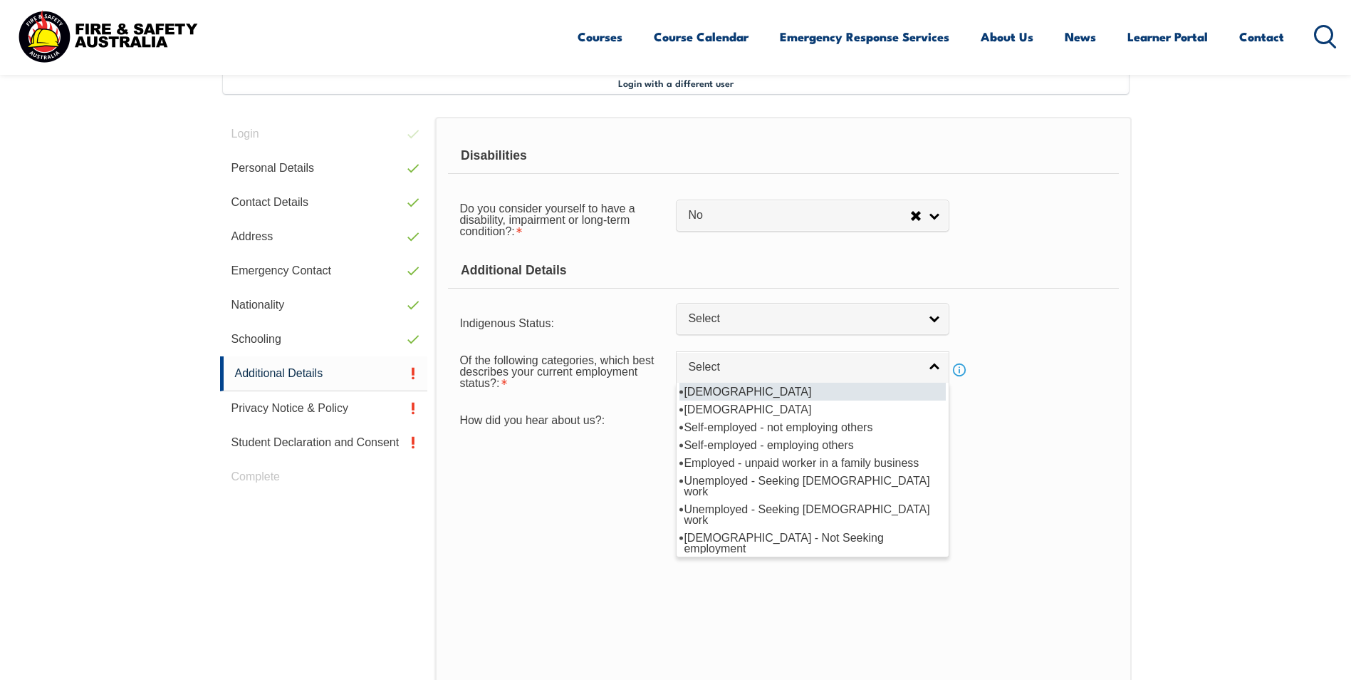
click at [803, 390] on li "[DEMOGRAPHIC_DATA]" at bounding box center [813, 392] width 266 height 18
select select "1"
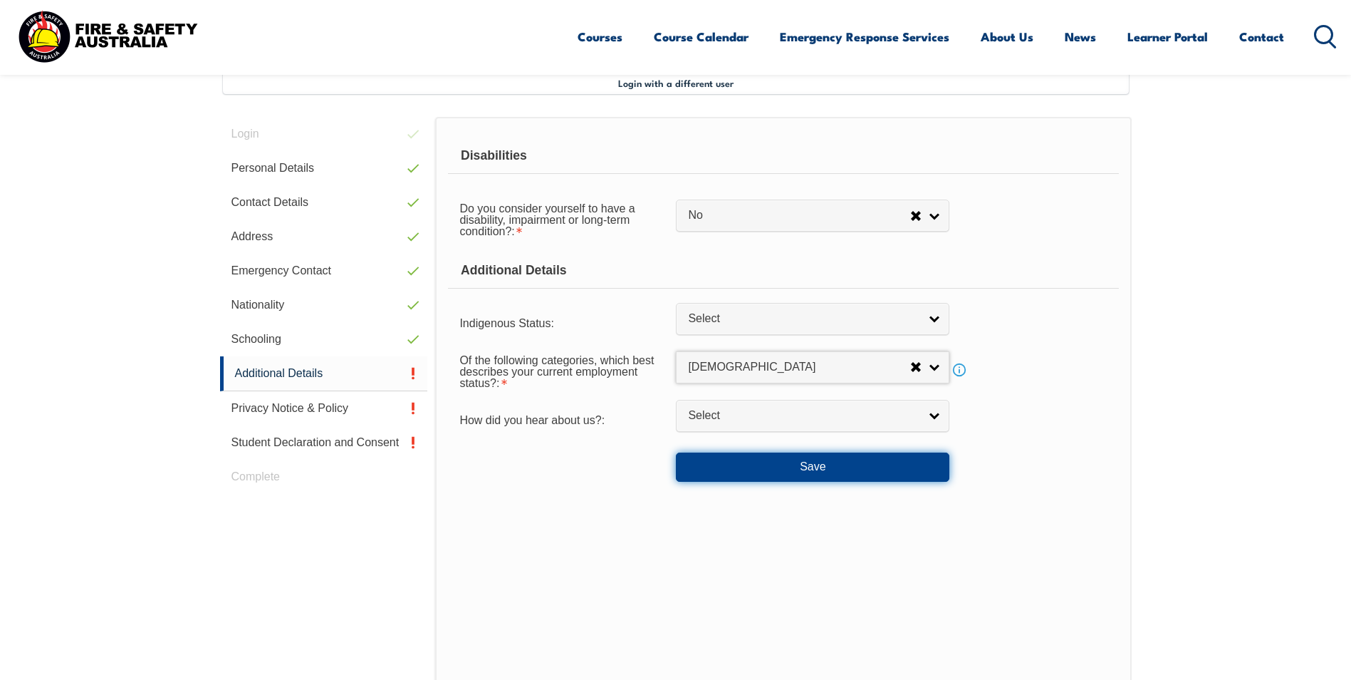
click at [806, 465] on button "Save" at bounding box center [813, 466] width 274 height 28
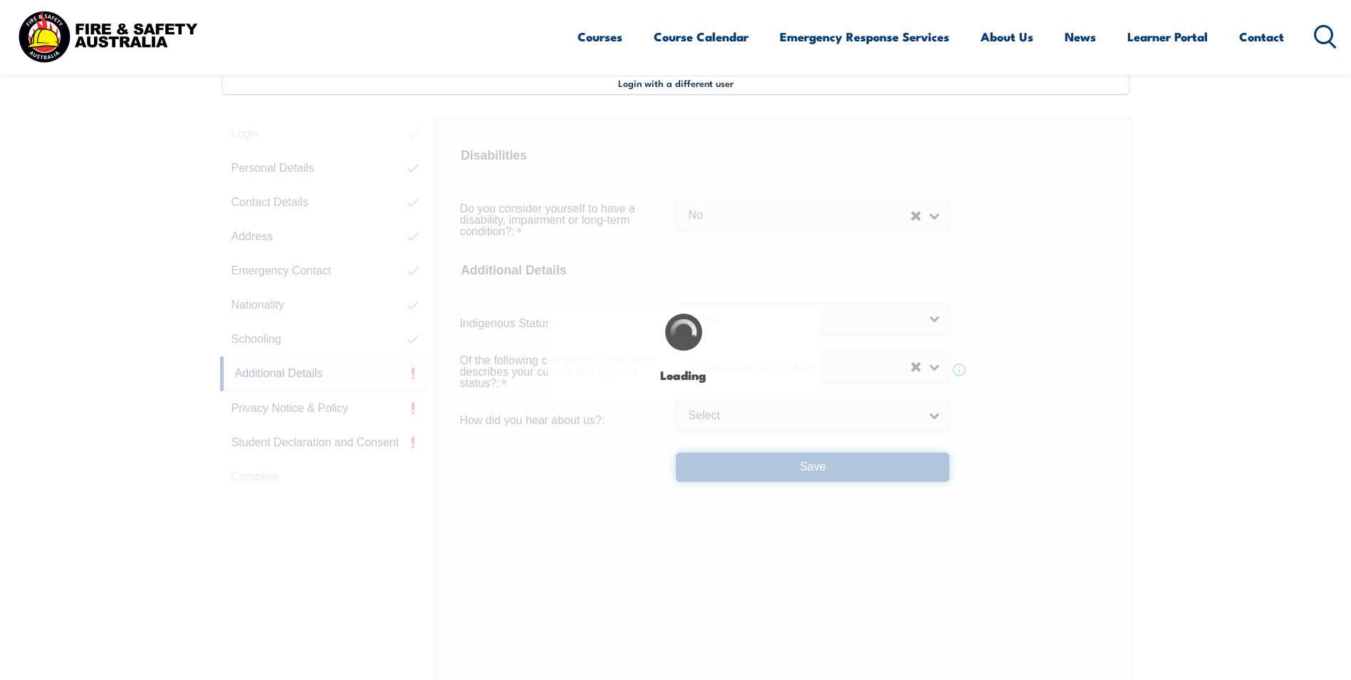
select select "false"
select select
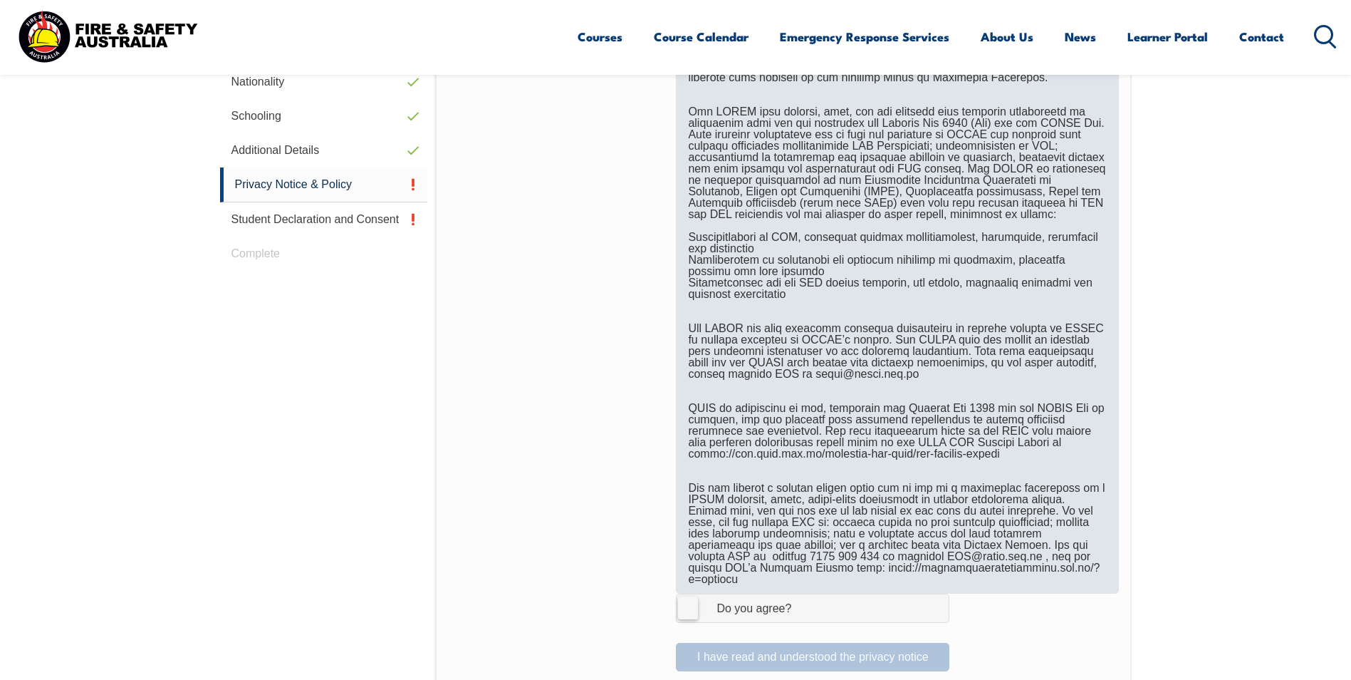
scroll to position [887, 0]
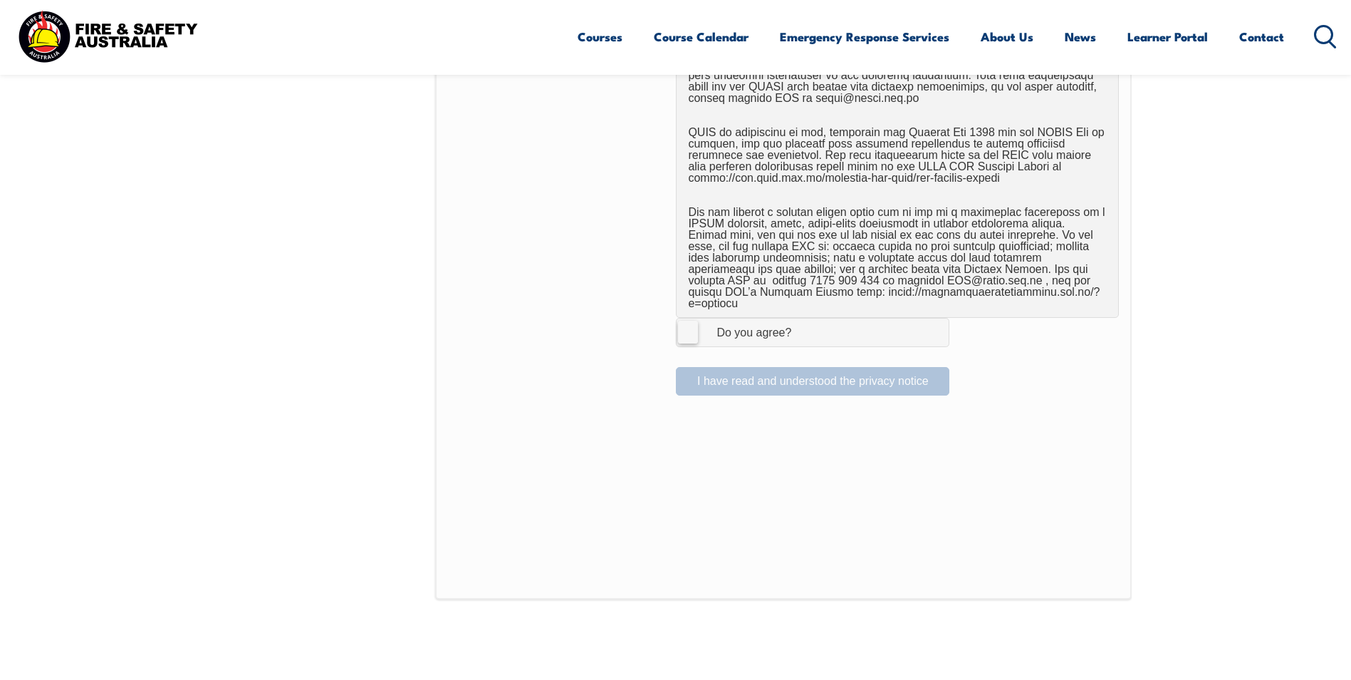
click at [691, 326] on label "I Agree Do you agree?" at bounding box center [813, 332] width 274 height 28
click at [803, 326] on input "I Agree Do you agree?" at bounding box center [815, 331] width 24 height 27
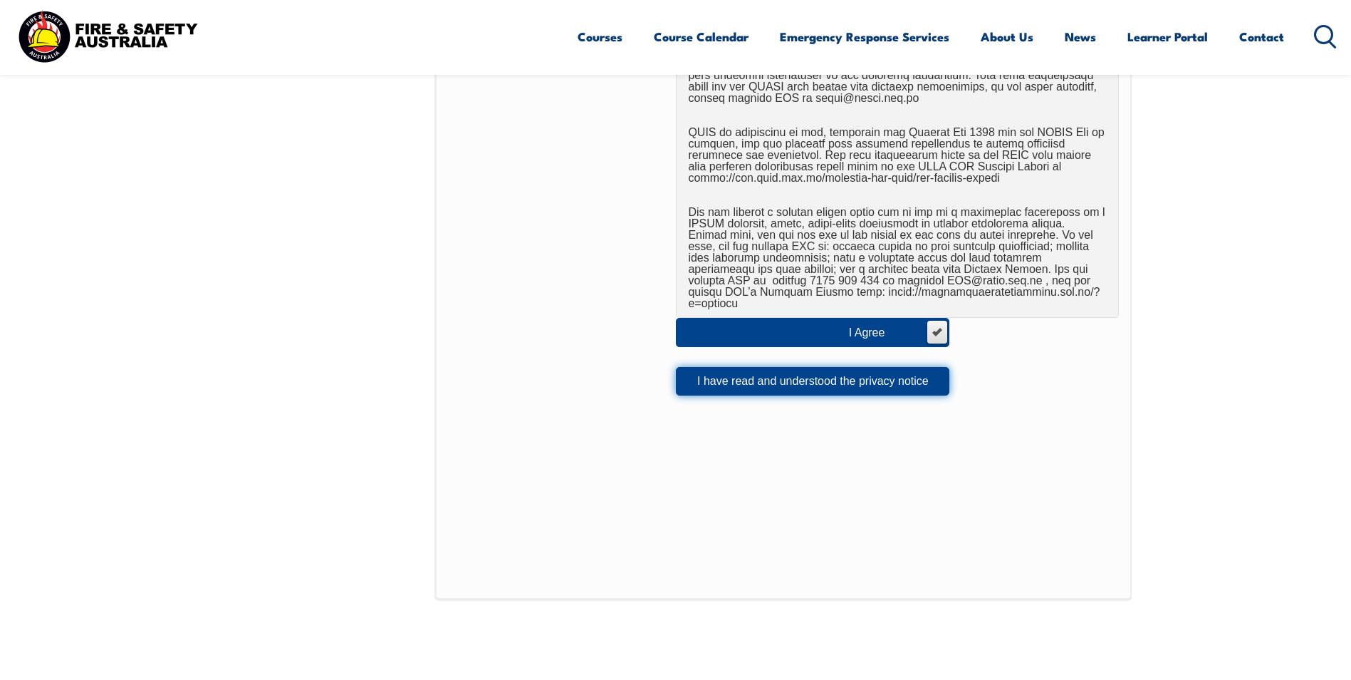
click at [821, 373] on button "I have read and understood the privacy notice" at bounding box center [813, 381] width 274 height 28
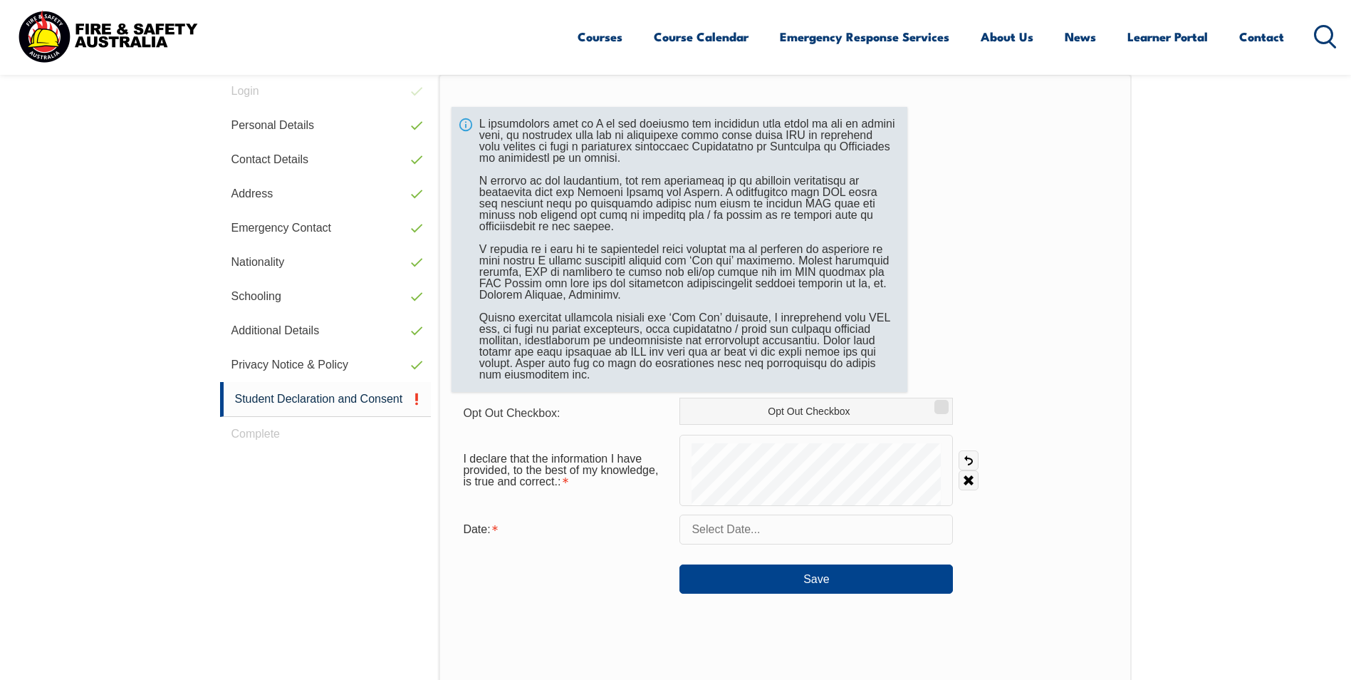
scroll to position [388, 0]
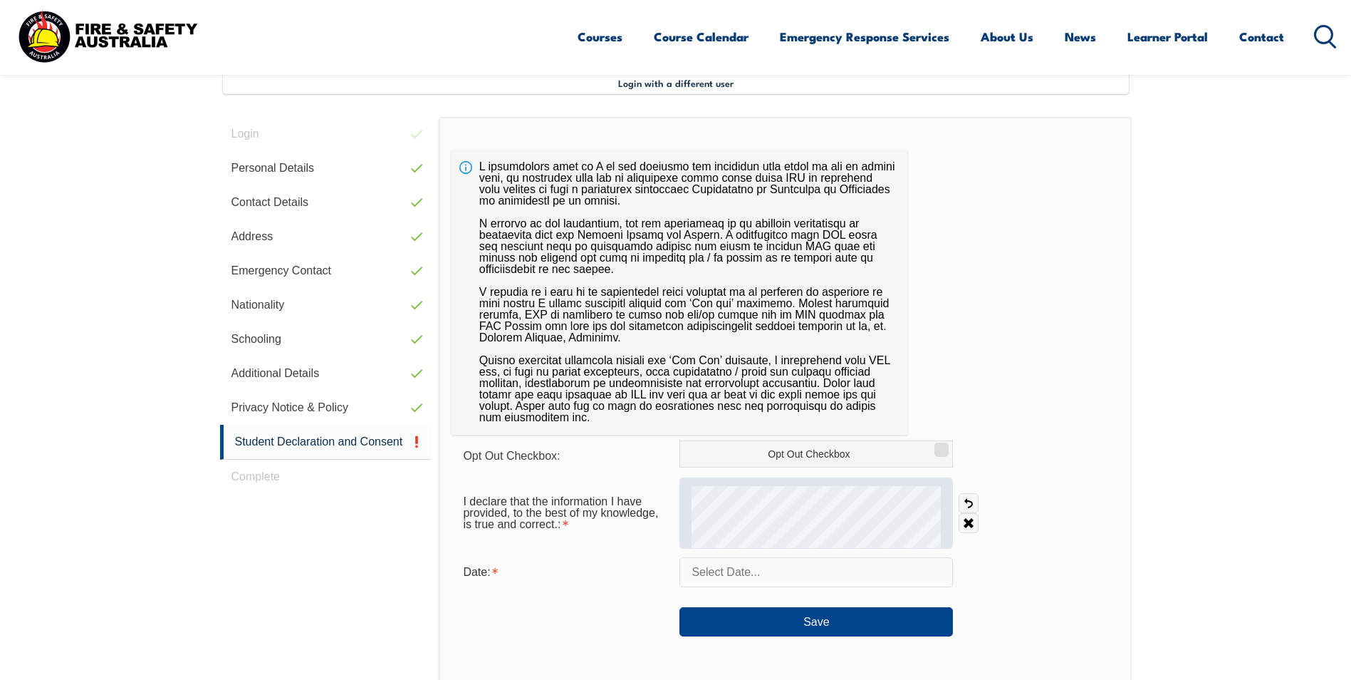
click at [851, 514] on form "Opt Out Checkbox: Opt Out Checkbox I declare that the information I have provid…" at bounding box center [785, 538] width 667 height 196
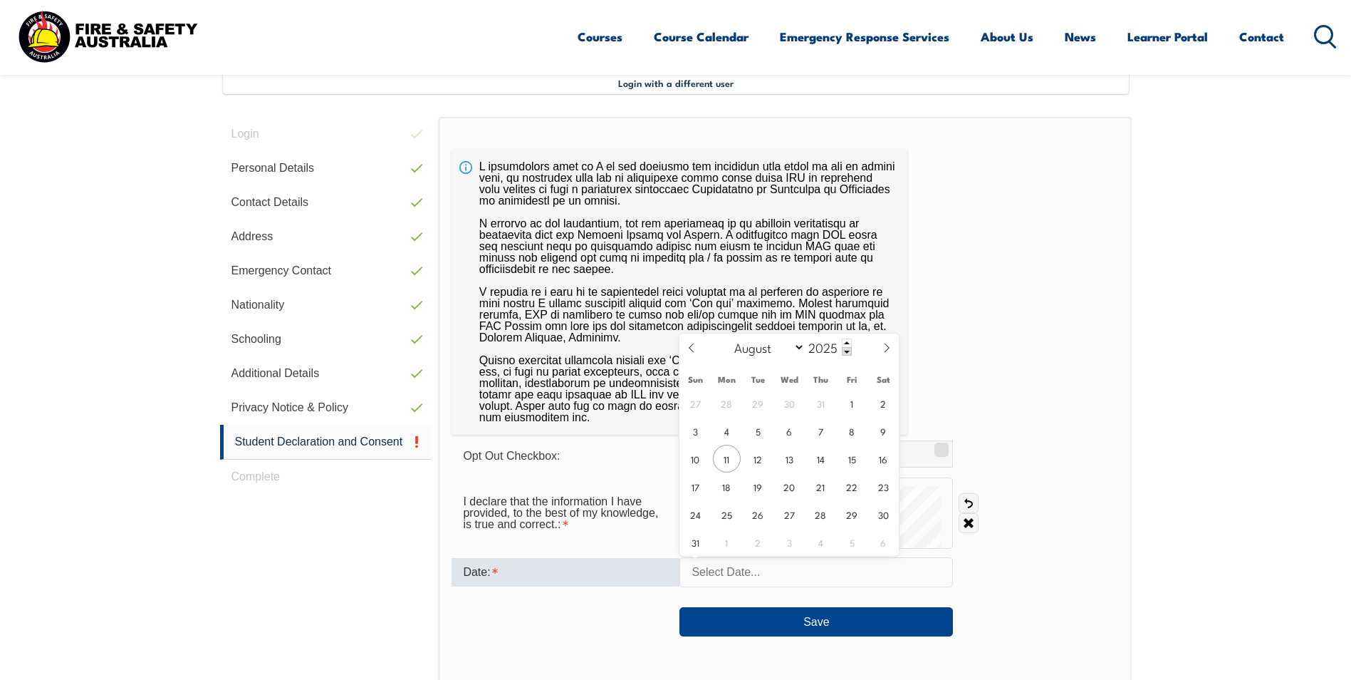
click at [732, 577] on input "text" at bounding box center [817, 572] width 274 height 30
click at [722, 472] on span "11" at bounding box center [727, 458] width 28 height 28
type input "August 11, 2025"
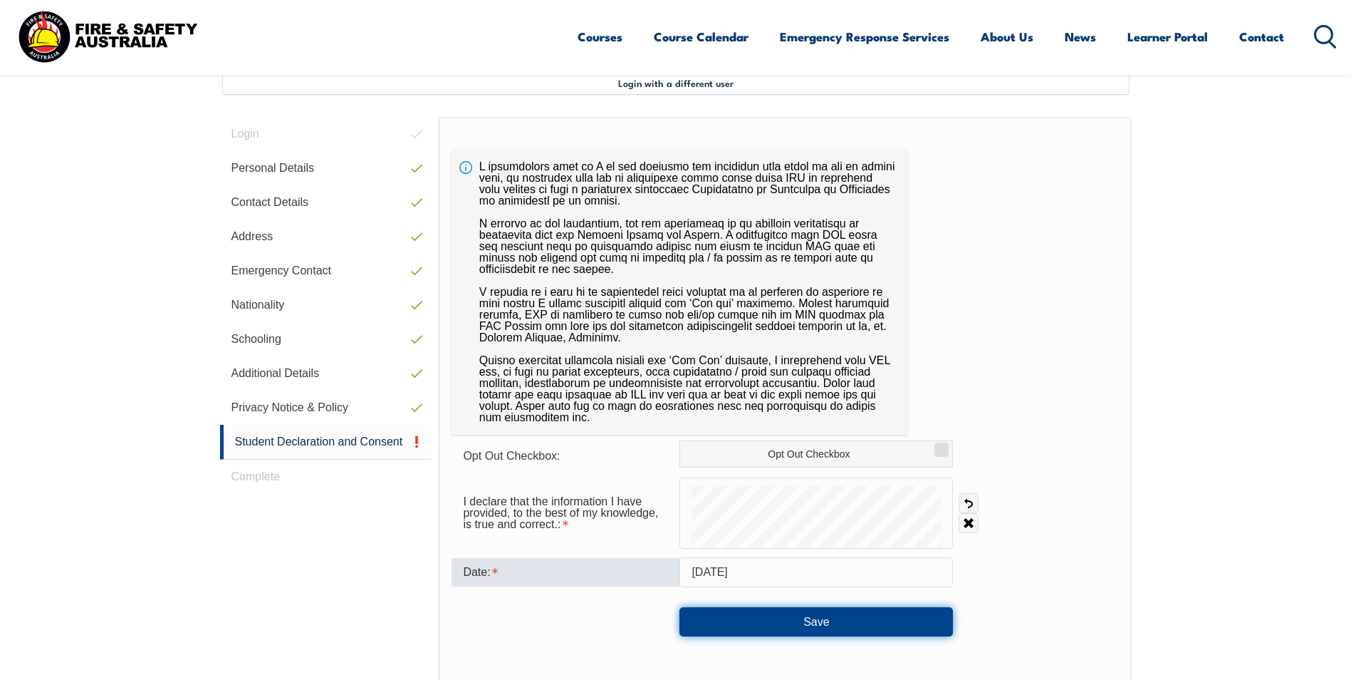
click at [794, 621] on button "Save" at bounding box center [817, 621] width 274 height 28
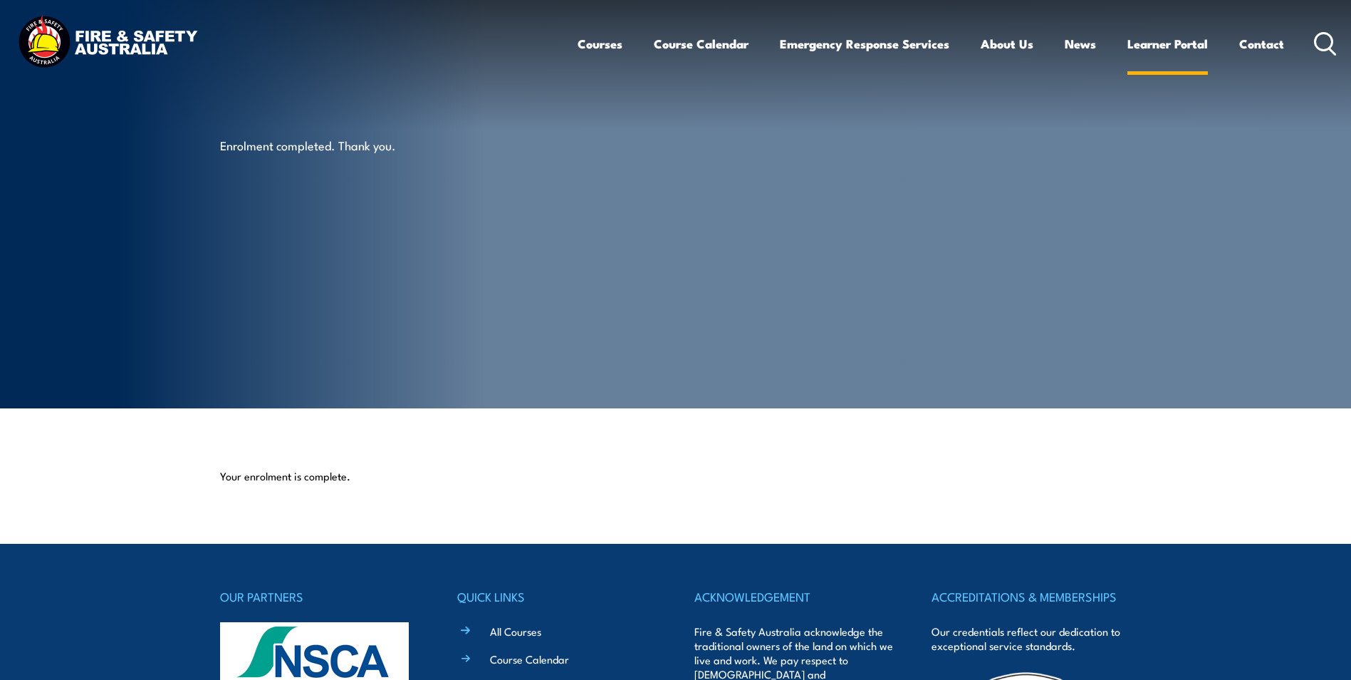
click at [1172, 43] on link "Learner Portal" at bounding box center [1168, 44] width 80 height 38
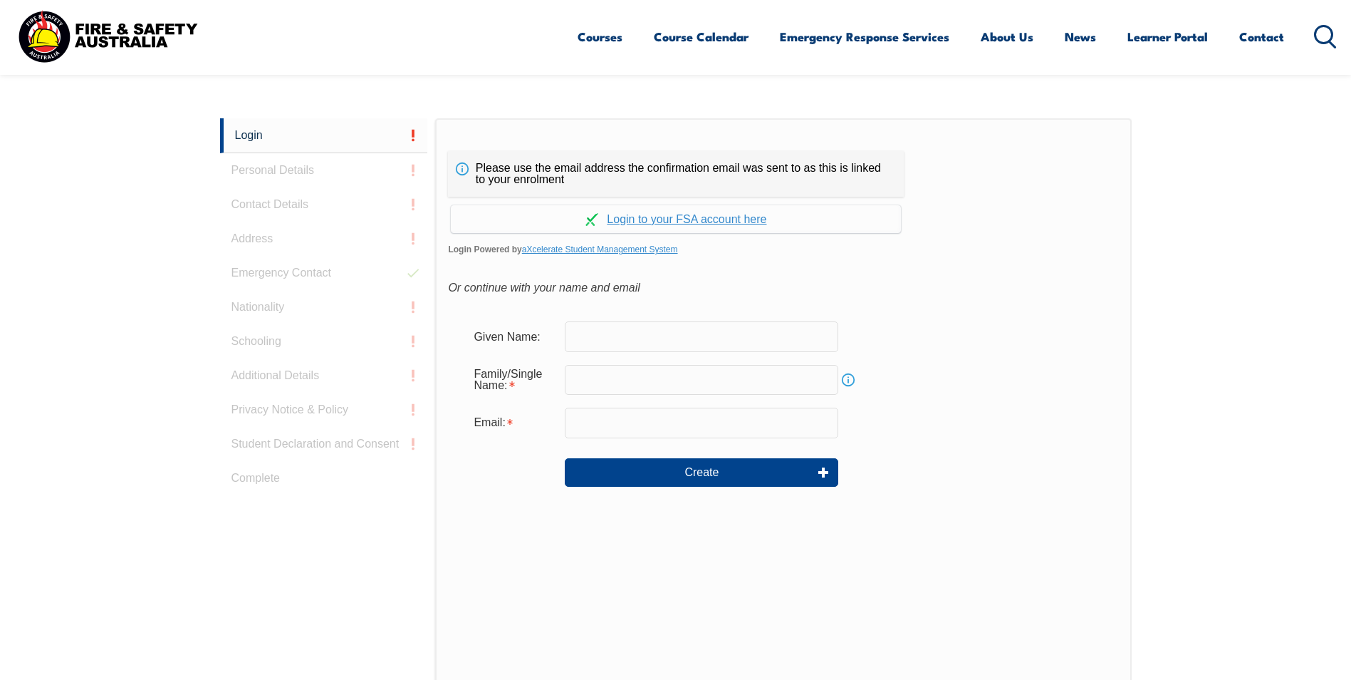
scroll to position [380, 0]
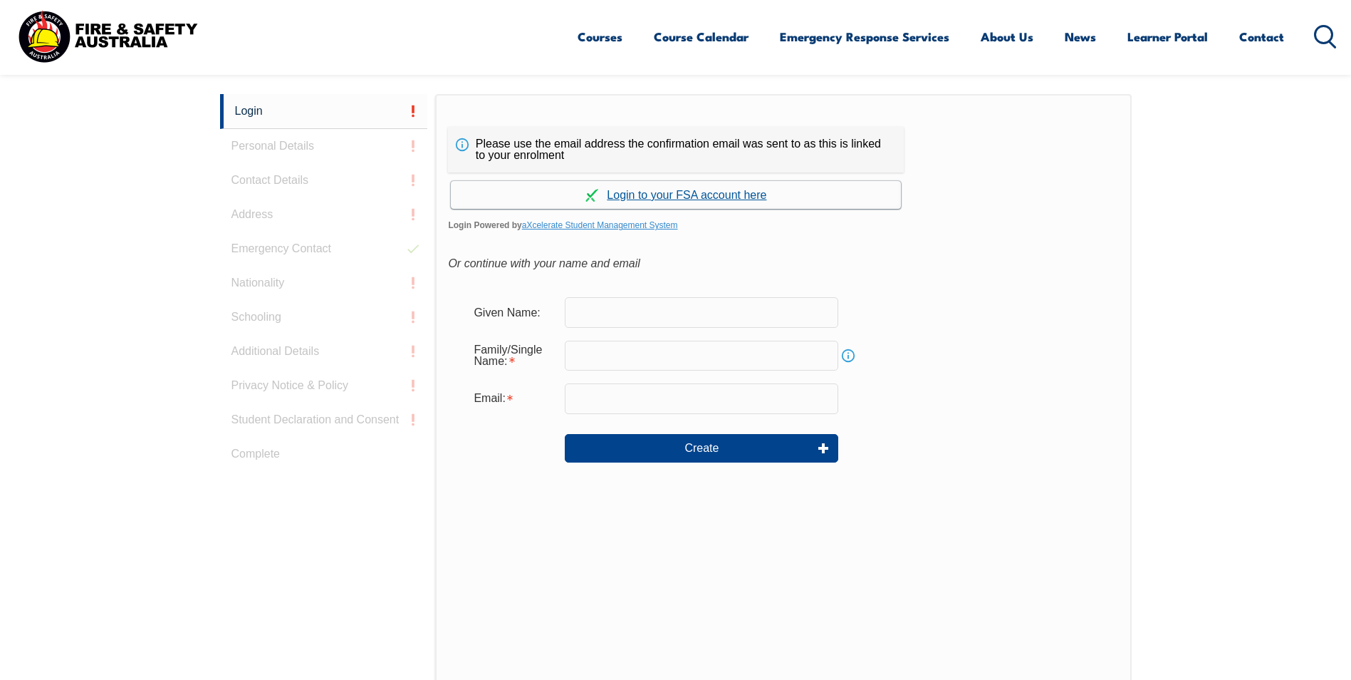
click at [665, 194] on link "Continue with aXcelerate" at bounding box center [676, 195] width 450 height 28
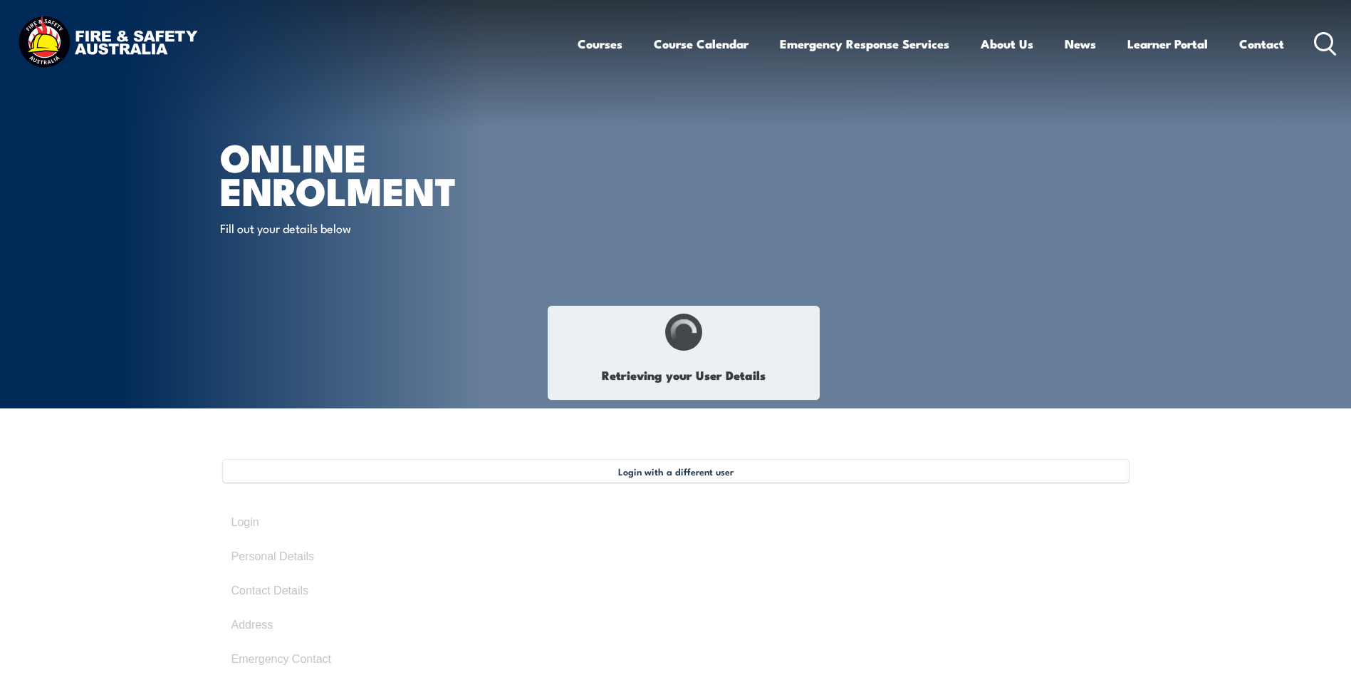
select select "Mr"
type input "Merv"
type input "[PERSON_NAME]"
type input "[DATE]"
type input "RZ99BDZEKL"
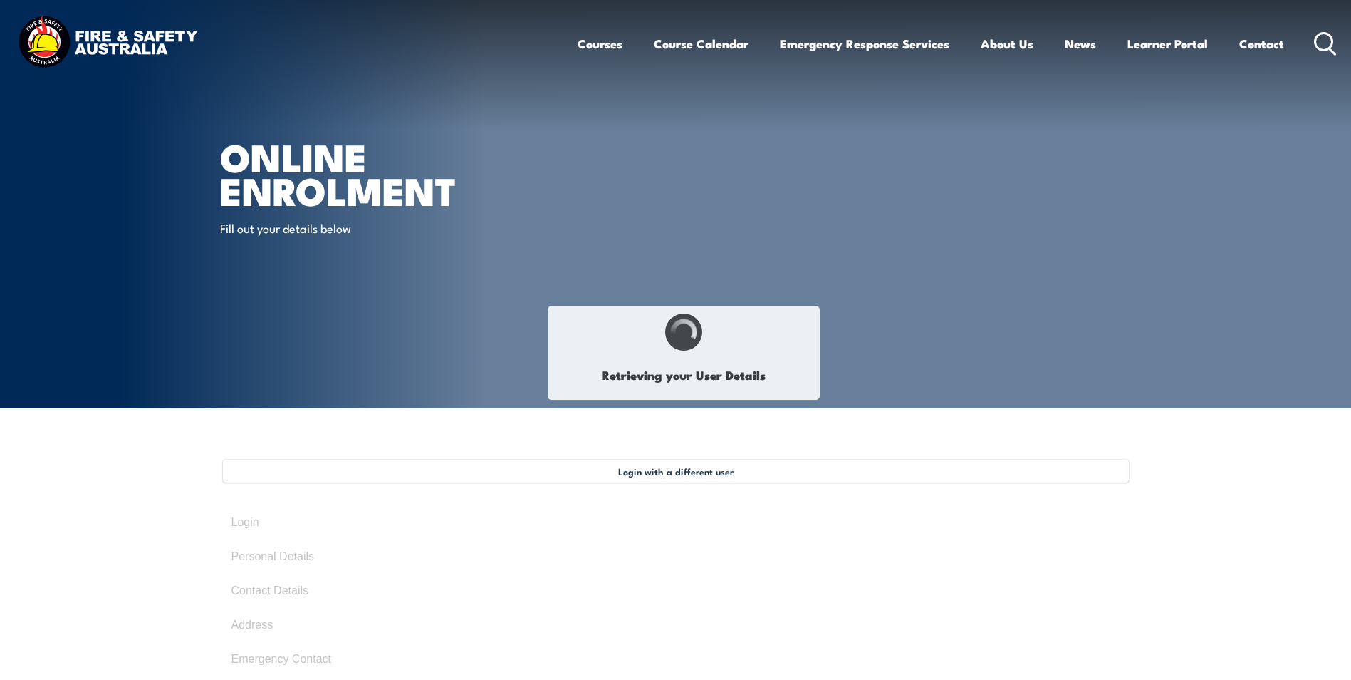
select select "M"
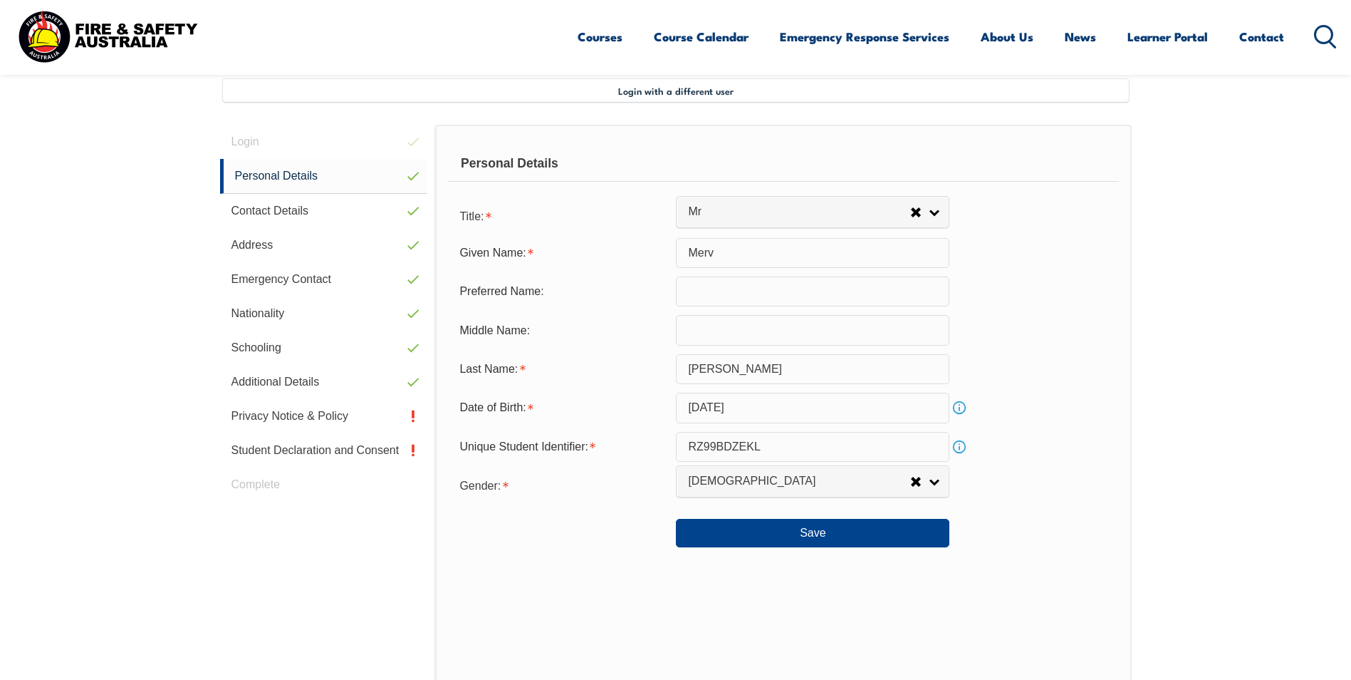
scroll to position [388, 0]
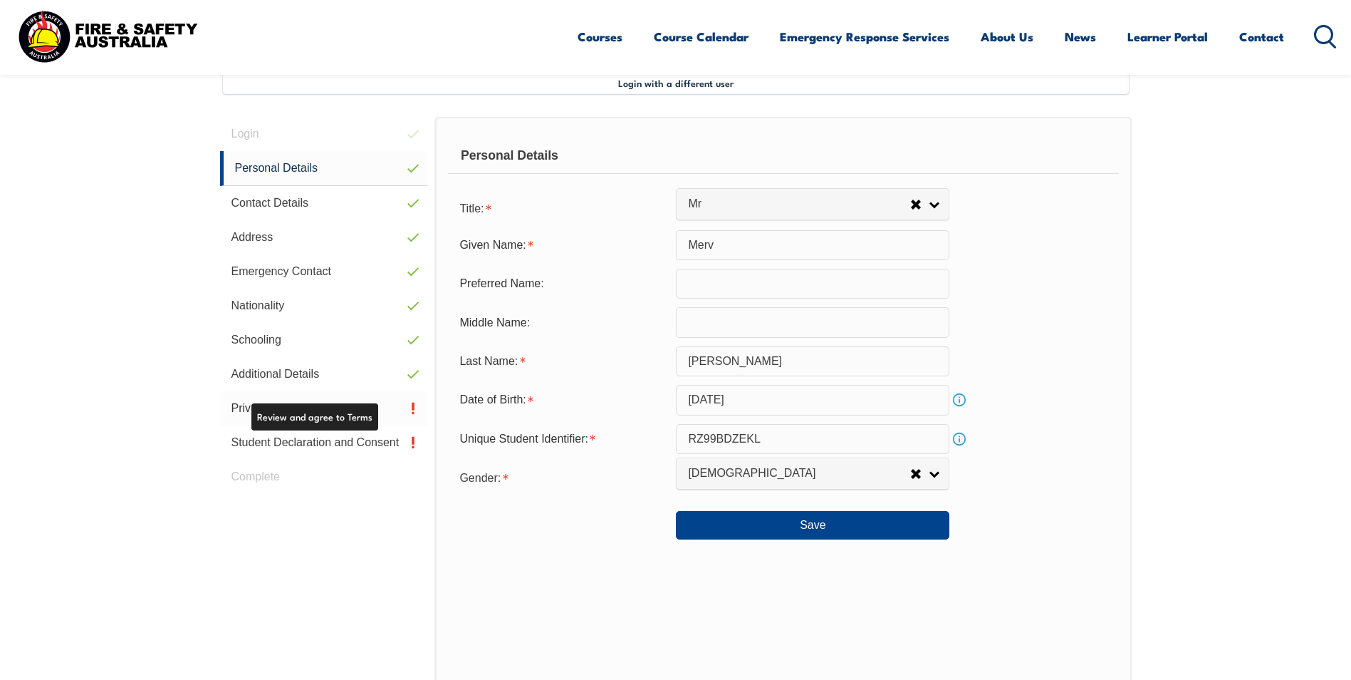
click at [358, 417] on link "Privacy Notice & Policy" at bounding box center [324, 408] width 208 height 34
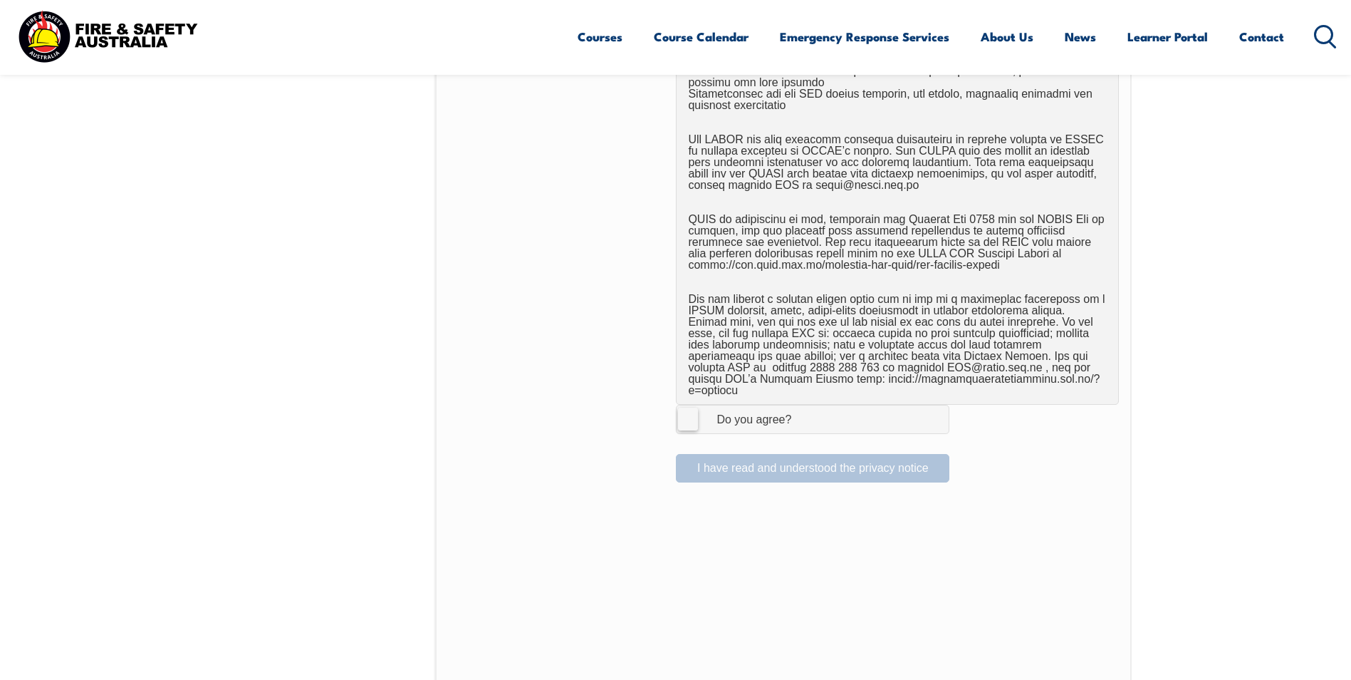
scroll to position [744, 0]
